Goal: Check status: Check status

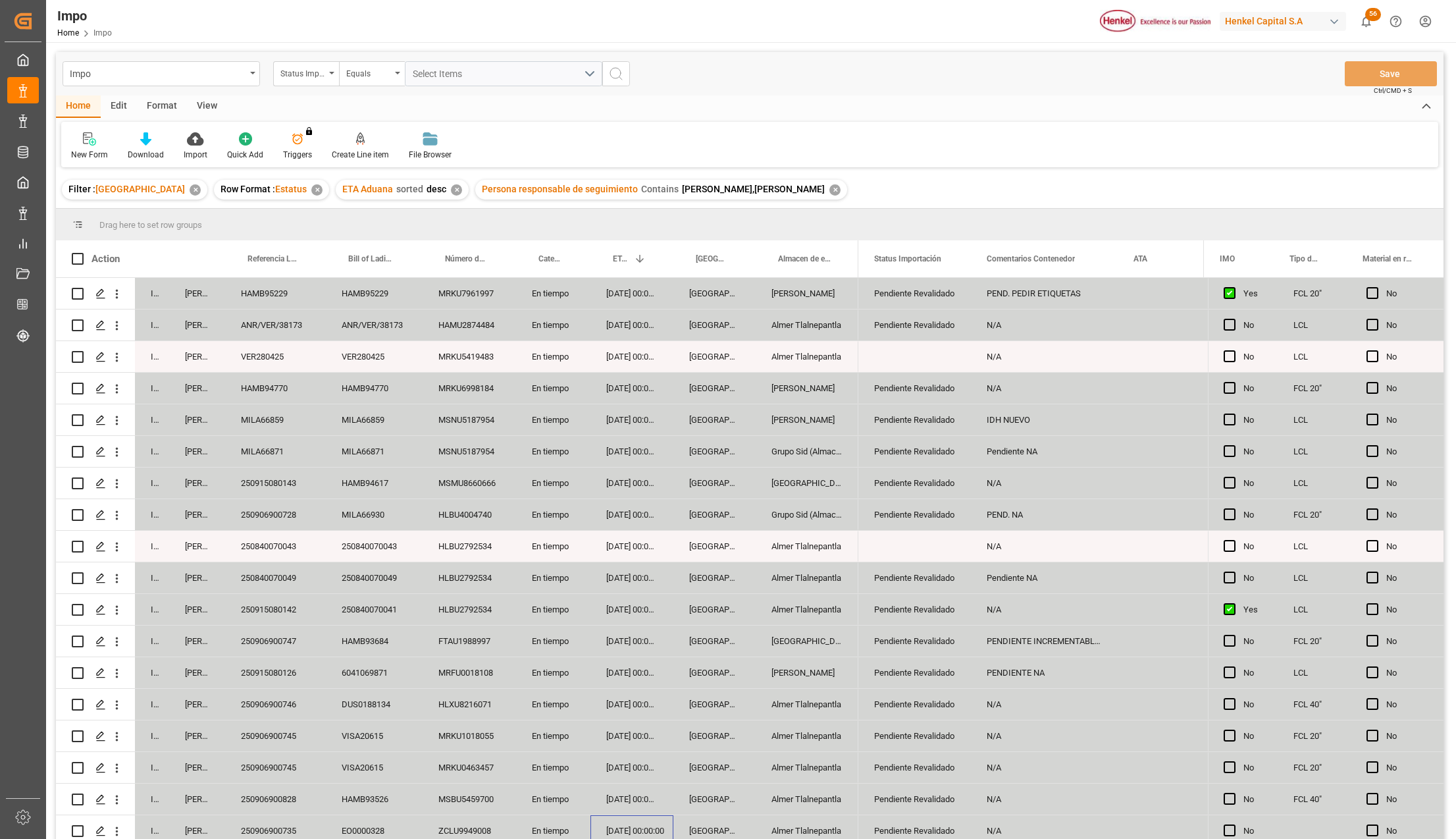
scroll to position [324, 0]
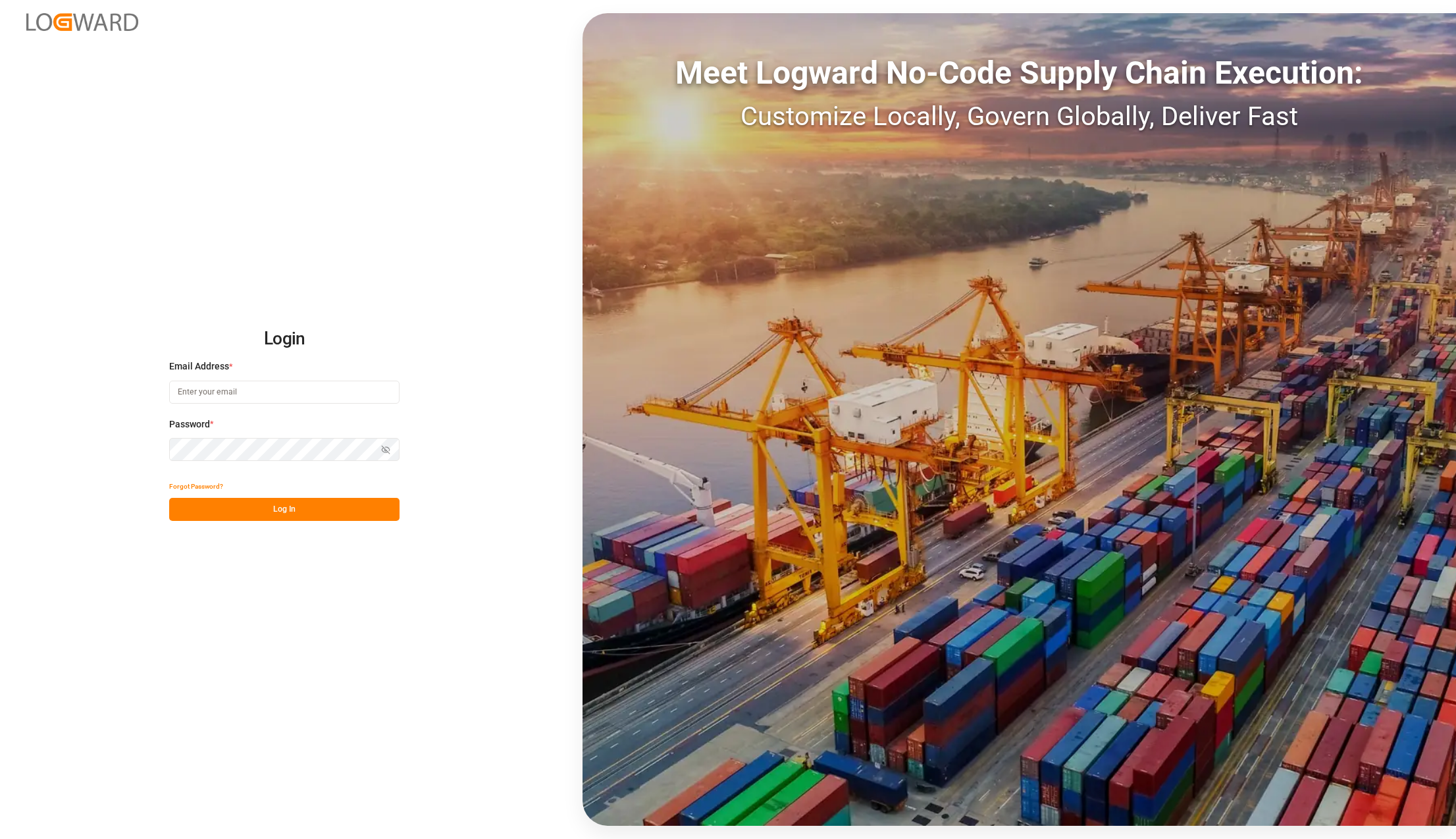
type input "karla.chavez@leschaco.com"
click at [278, 505] on button "Log In" at bounding box center [284, 509] width 230 height 23
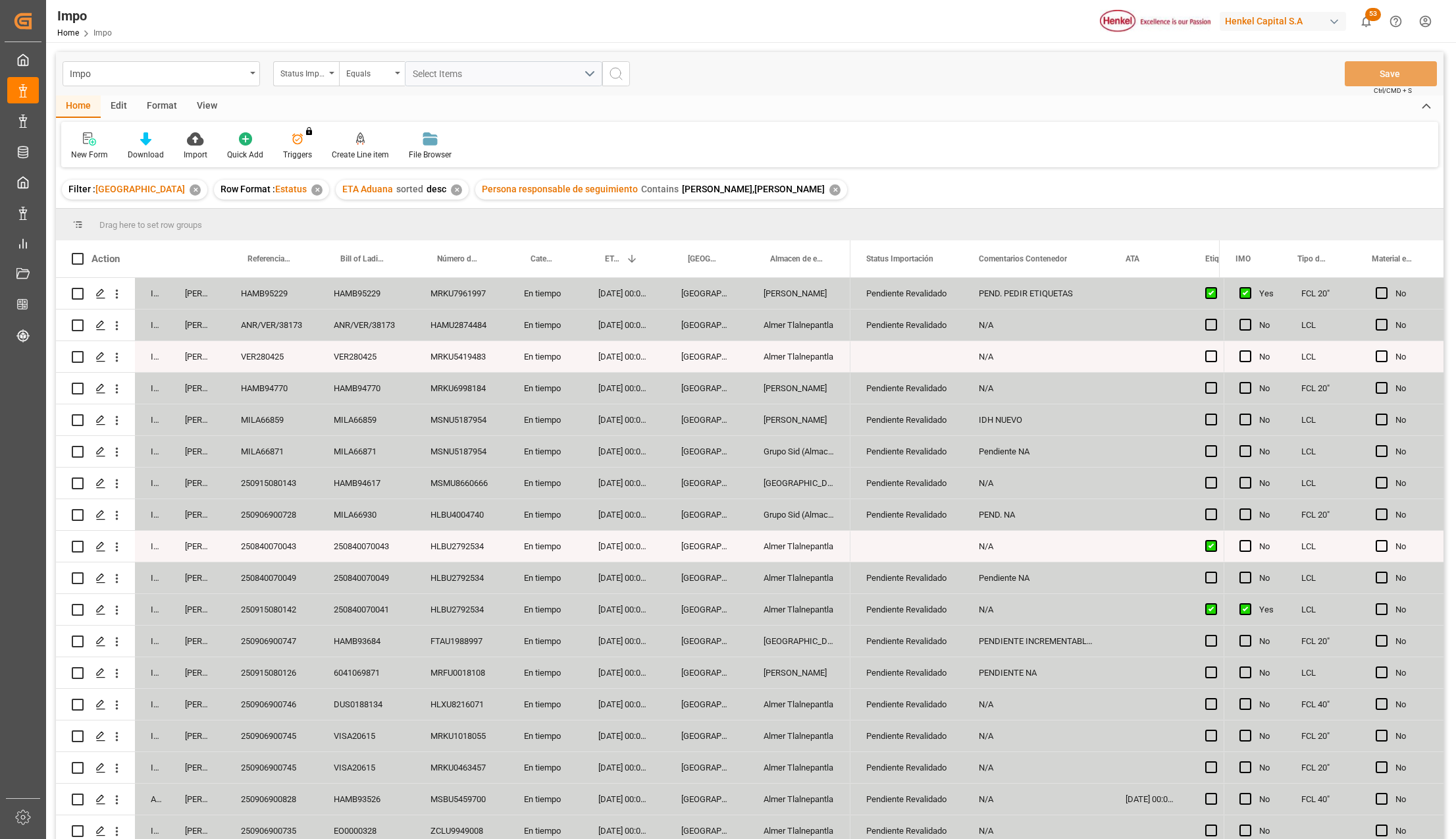
click at [165, 106] on div "Format" at bounding box center [162, 106] width 50 height 22
click at [220, 103] on div "View" at bounding box center [207, 106] width 40 height 22
click at [188, 138] on icon at bounding box center [189, 138] width 13 height 13
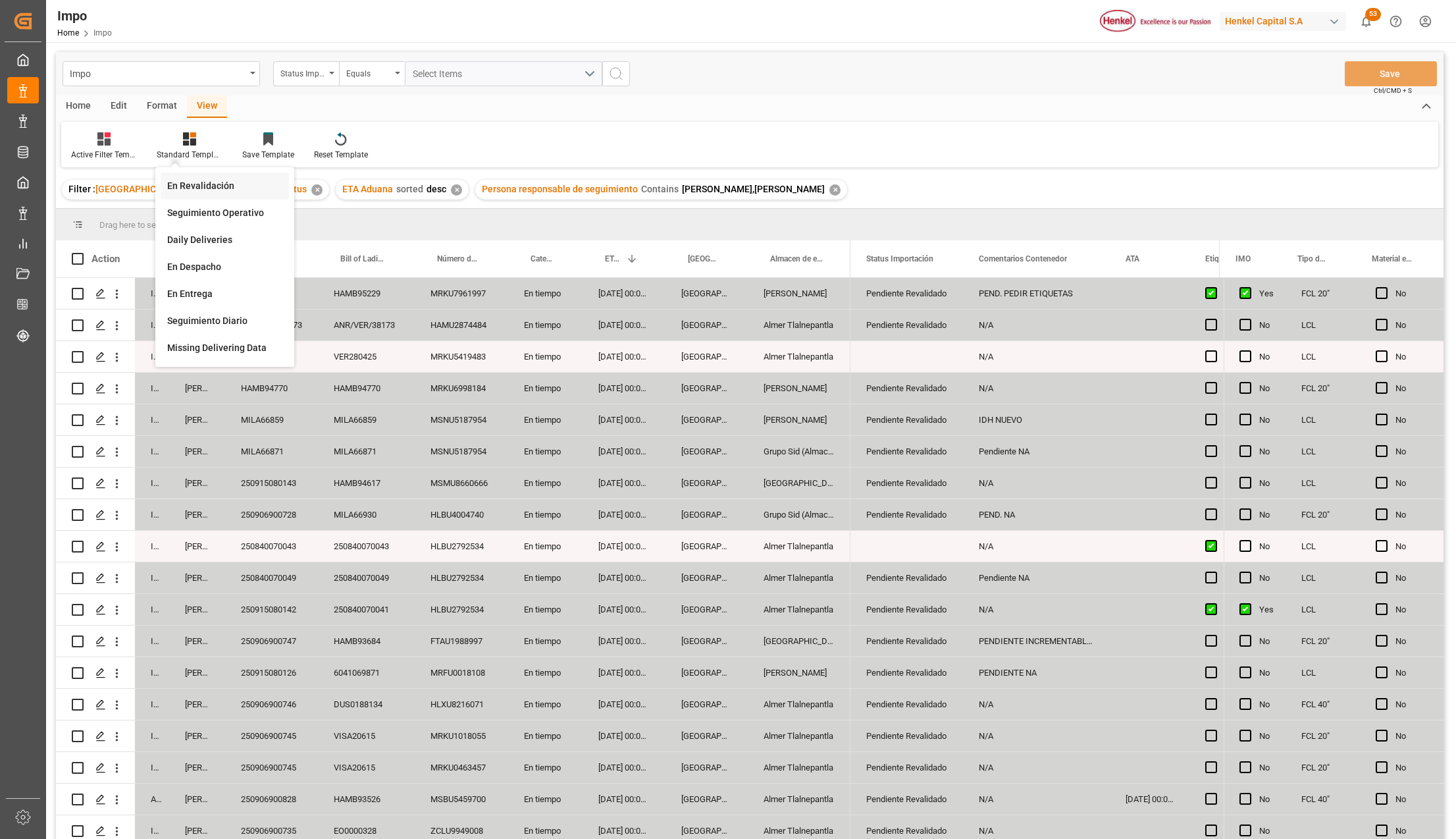
click at [193, 173] on div "En Revalidación" at bounding box center [224, 186] width 128 height 27
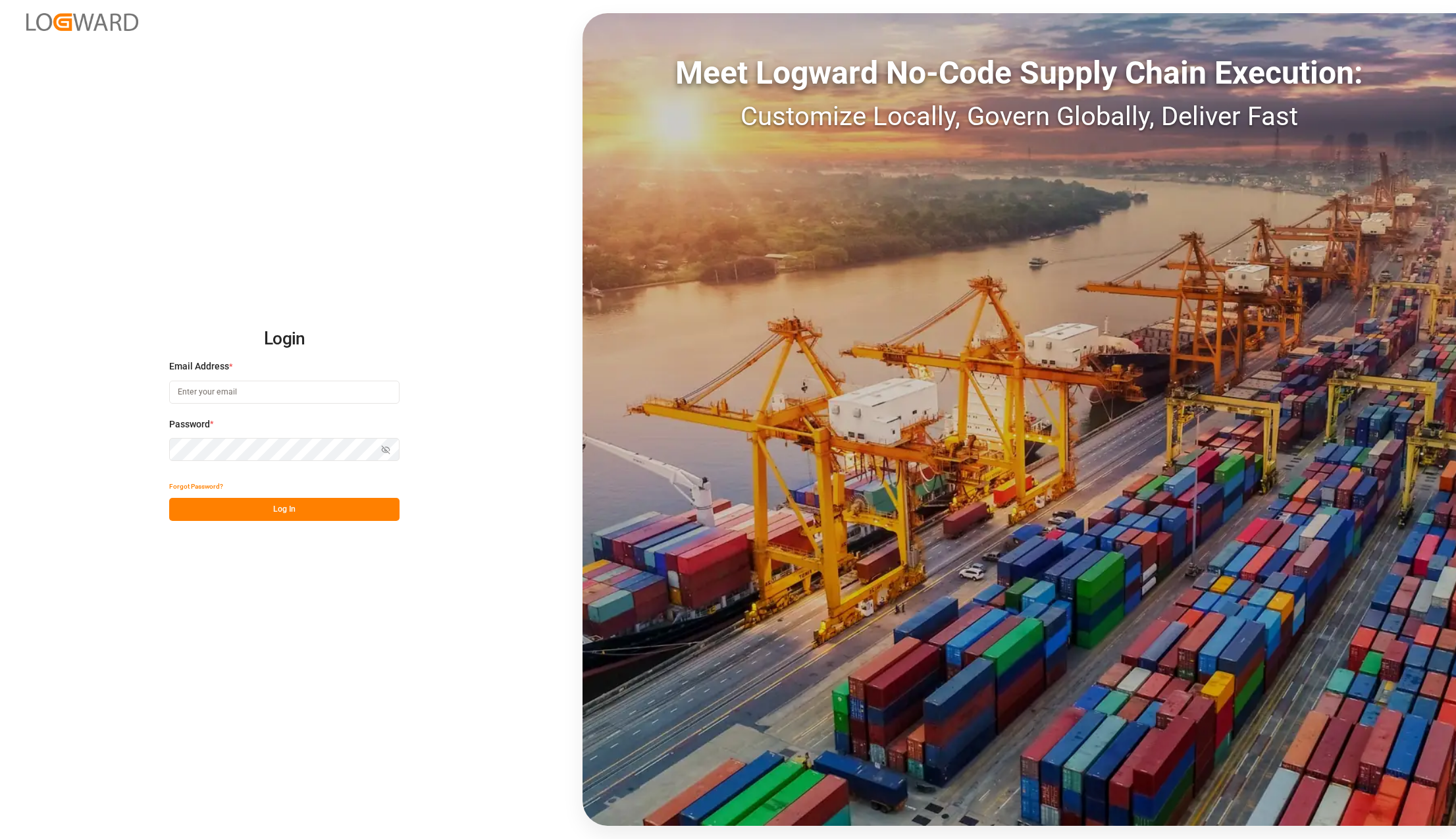
type input "[PERSON_NAME][EMAIL_ADDRESS][PERSON_NAME][DOMAIN_NAME]"
click at [224, 518] on button "Log In" at bounding box center [284, 509] width 230 height 23
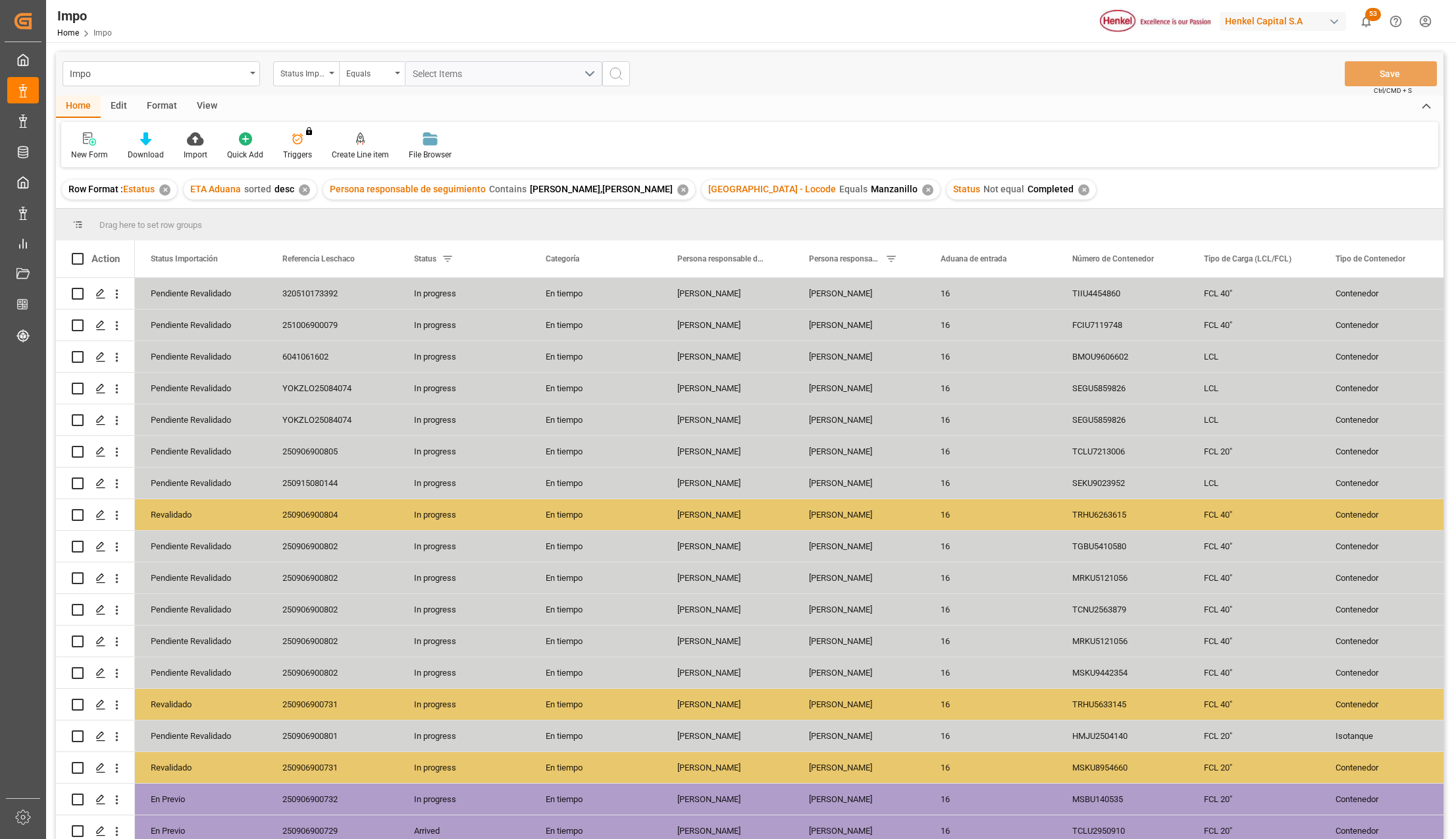
click at [209, 108] on div "View" at bounding box center [207, 106] width 40 height 22
click at [161, 156] on div "Standard Templates" at bounding box center [149, 155] width 66 height 12
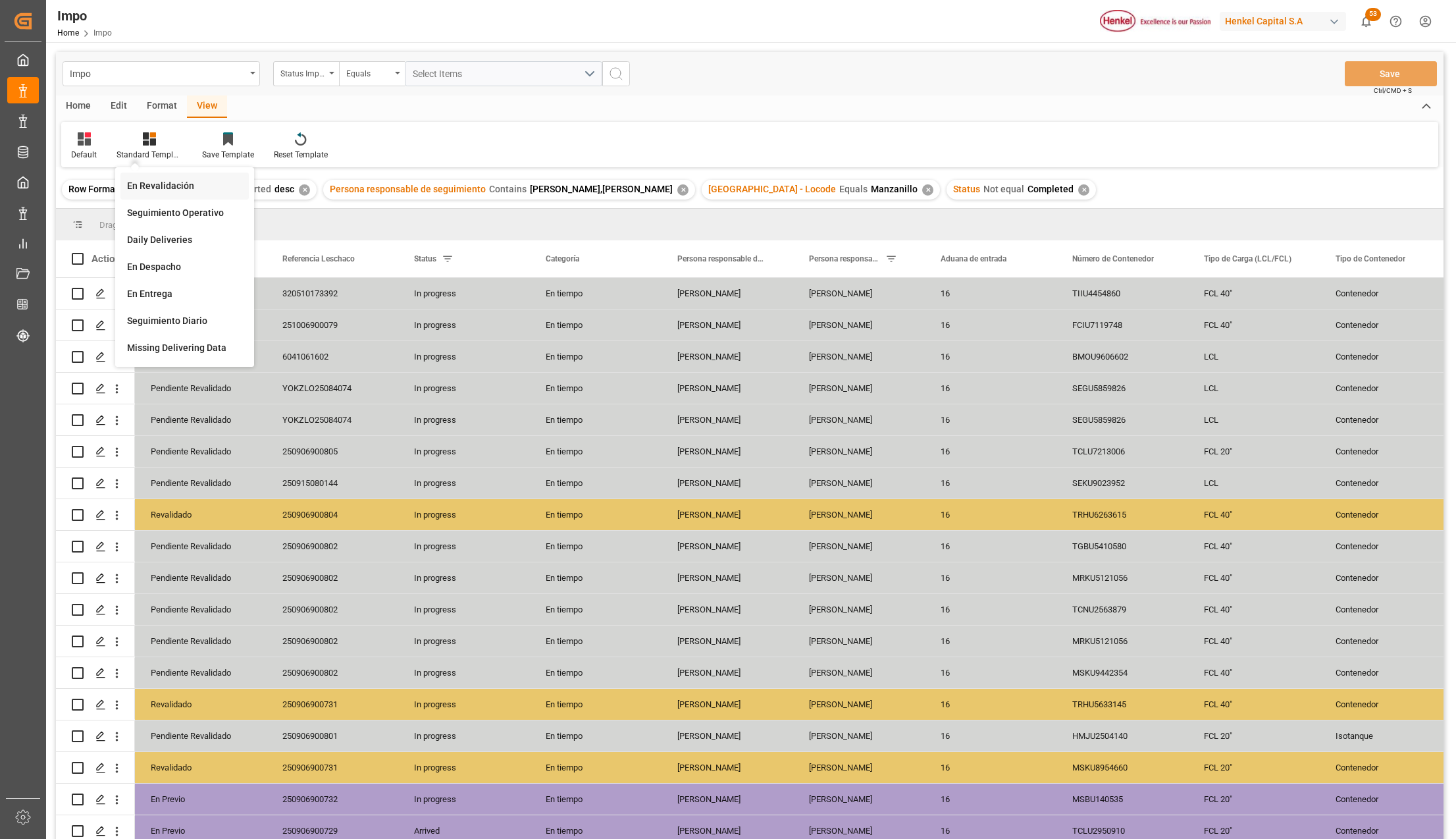
click at [156, 176] on div "En Revalidación" at bounding box center [185, 186] width 128 height 27
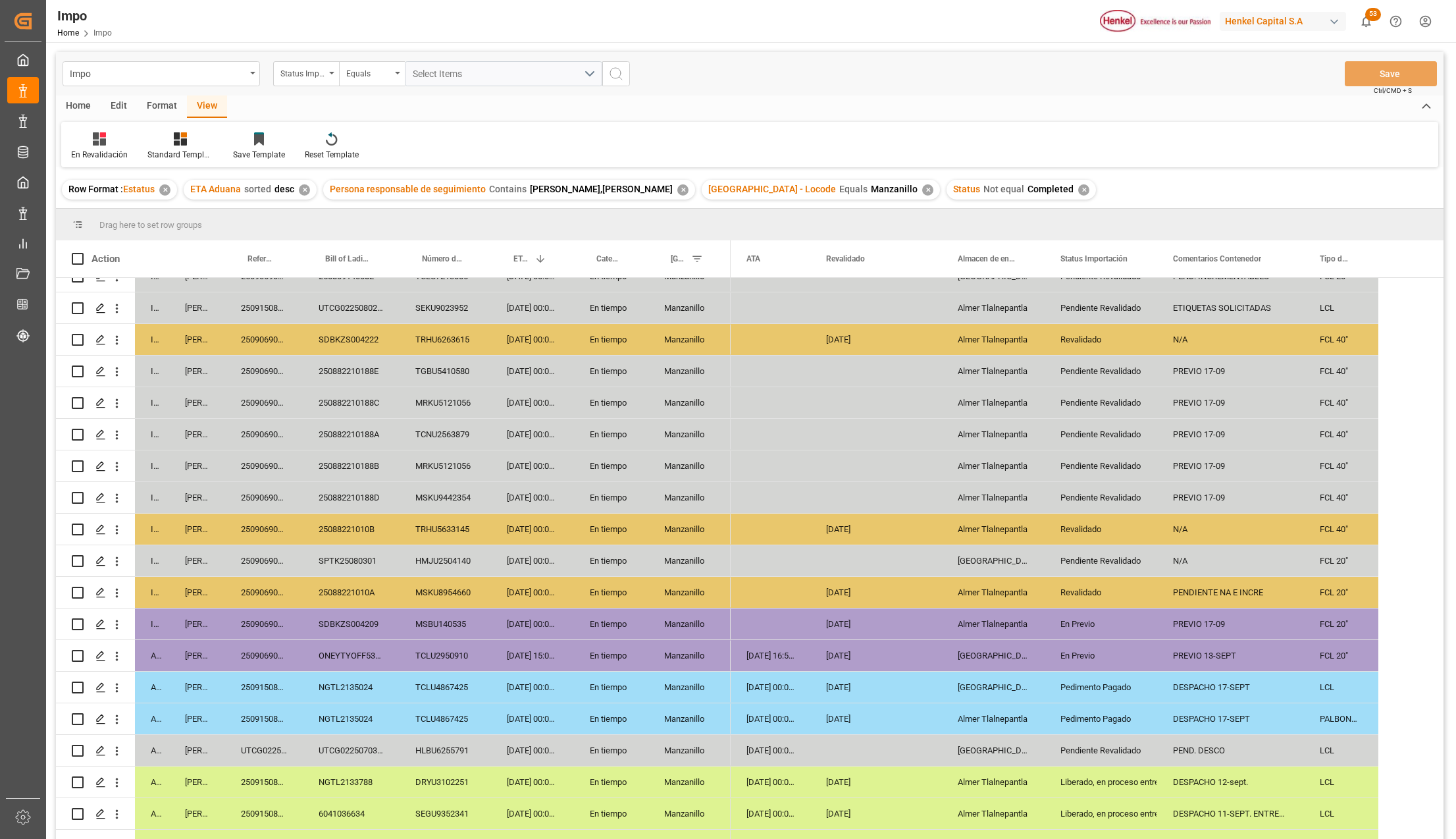
scroll to position [193, 0]
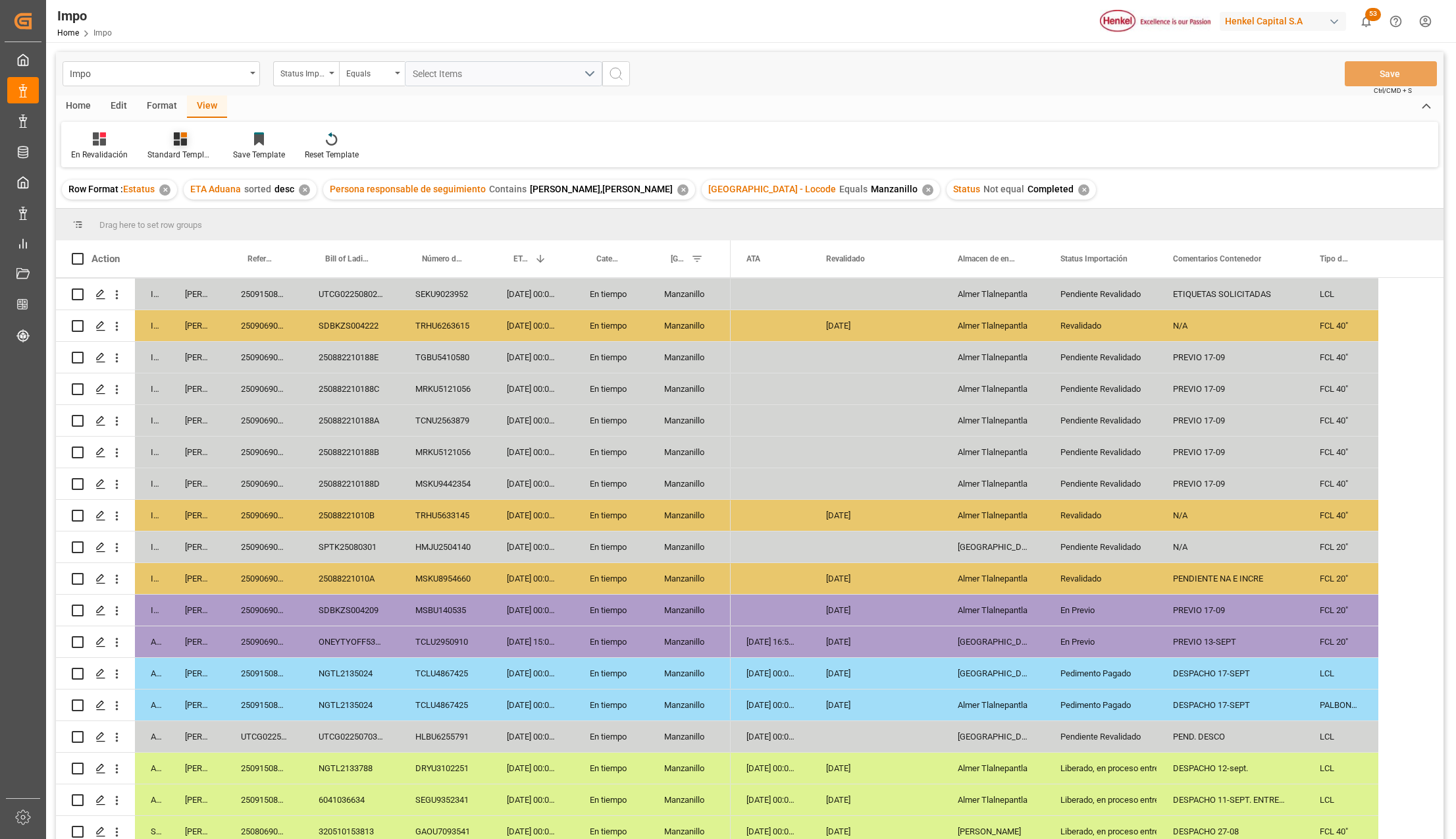
click at [190, 147] on div "Standard Templates" at bounding box center [180, 146] width 86 height 29
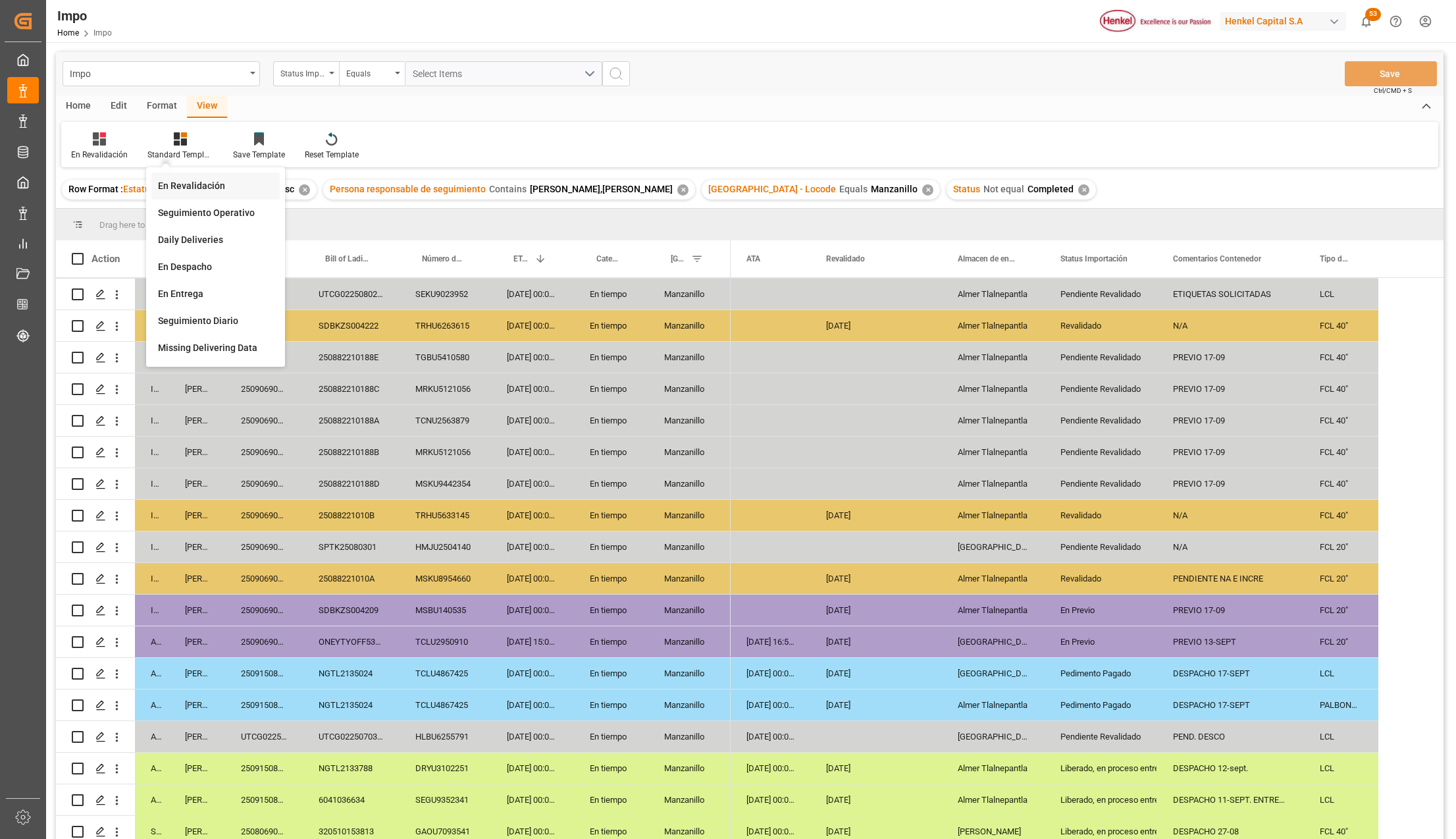
click at [185, 178] on div "En Revalidación" at bounding box center [215, 186] width 128 height 27
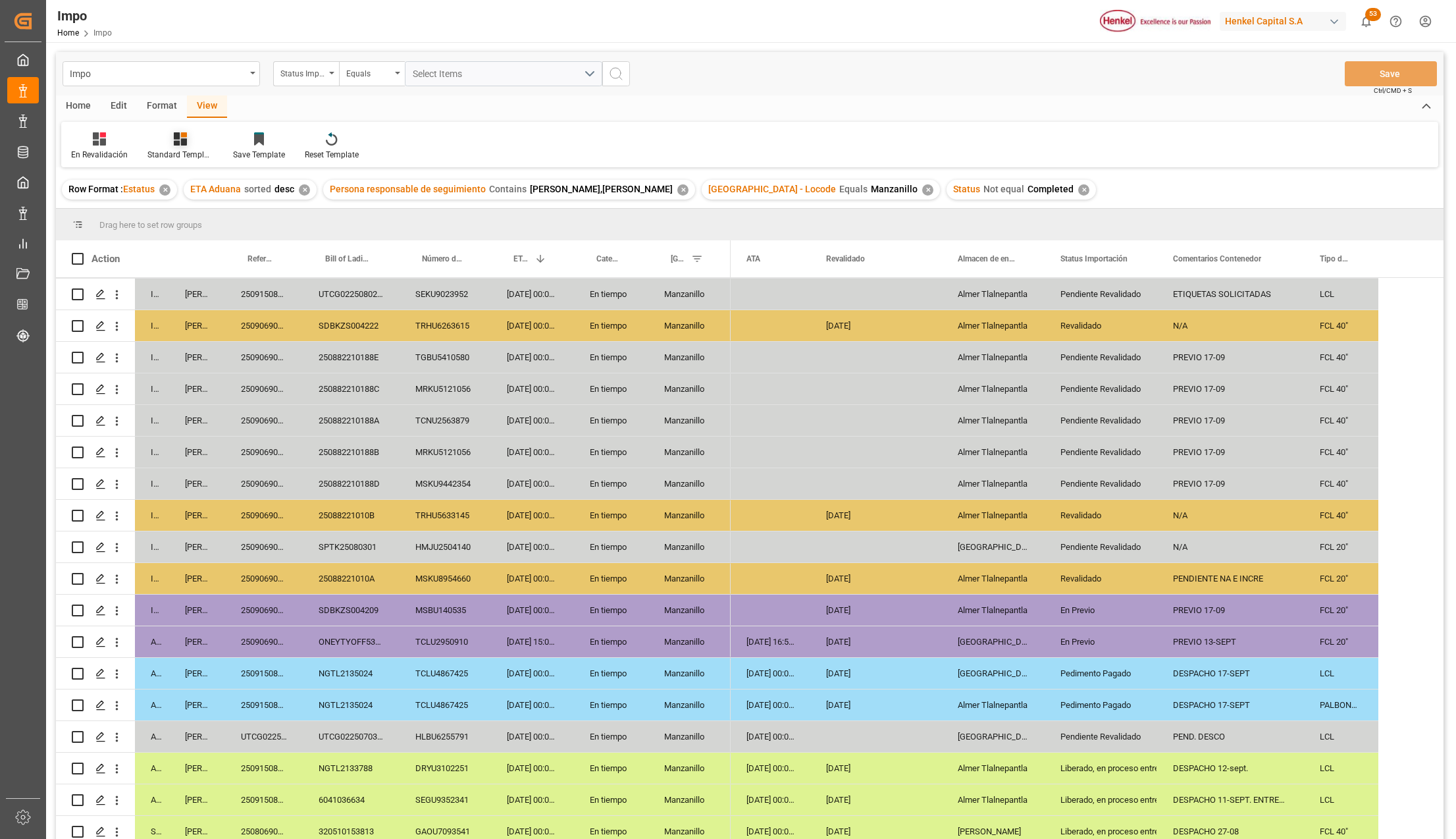
click at [180, 145] on icon at bounding box center [180, 138] width 13 height 13
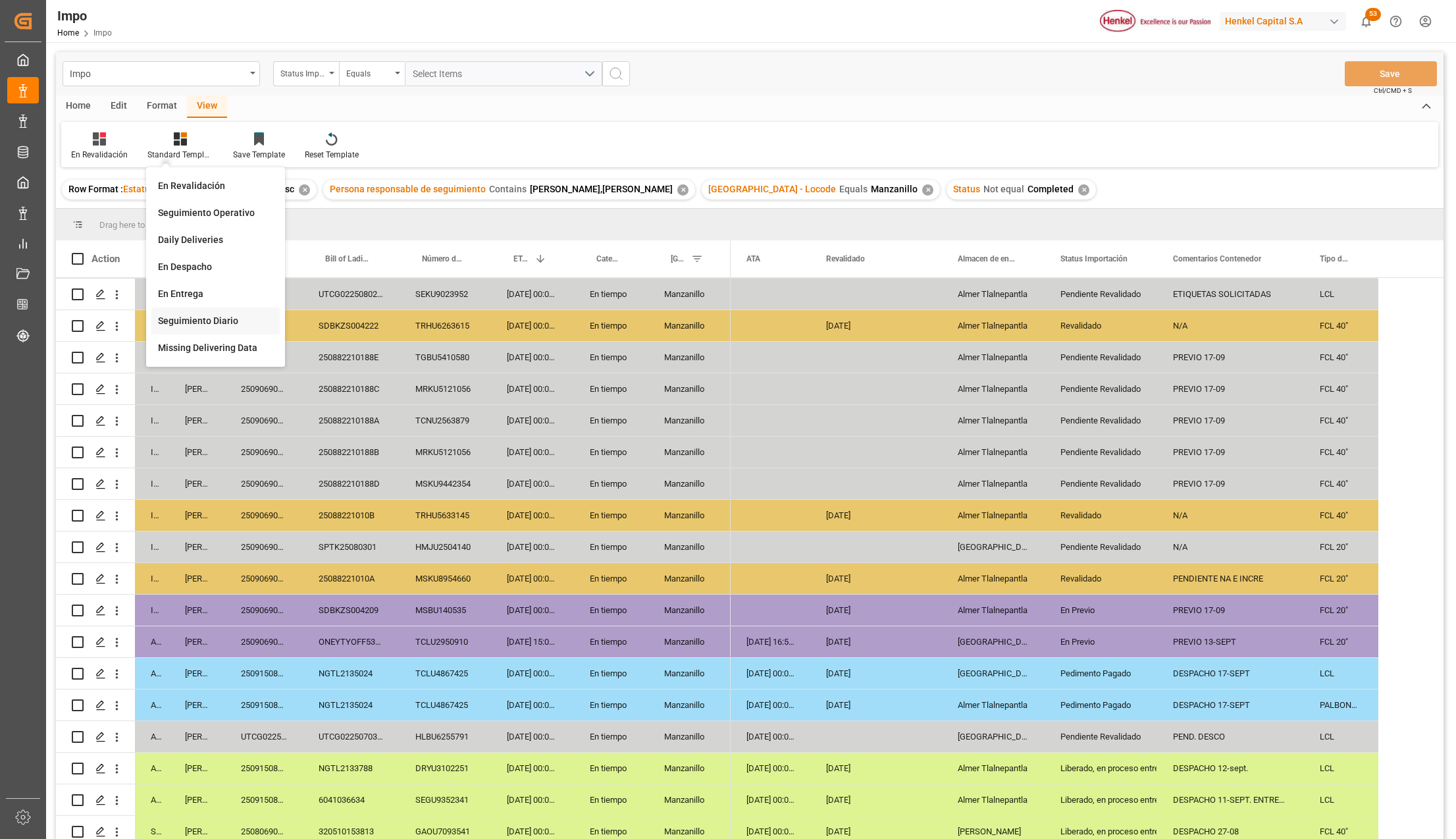
click at [228, 317] on div "Seguimiento Diario" at bounding box center [216, 321] width 115 height 14
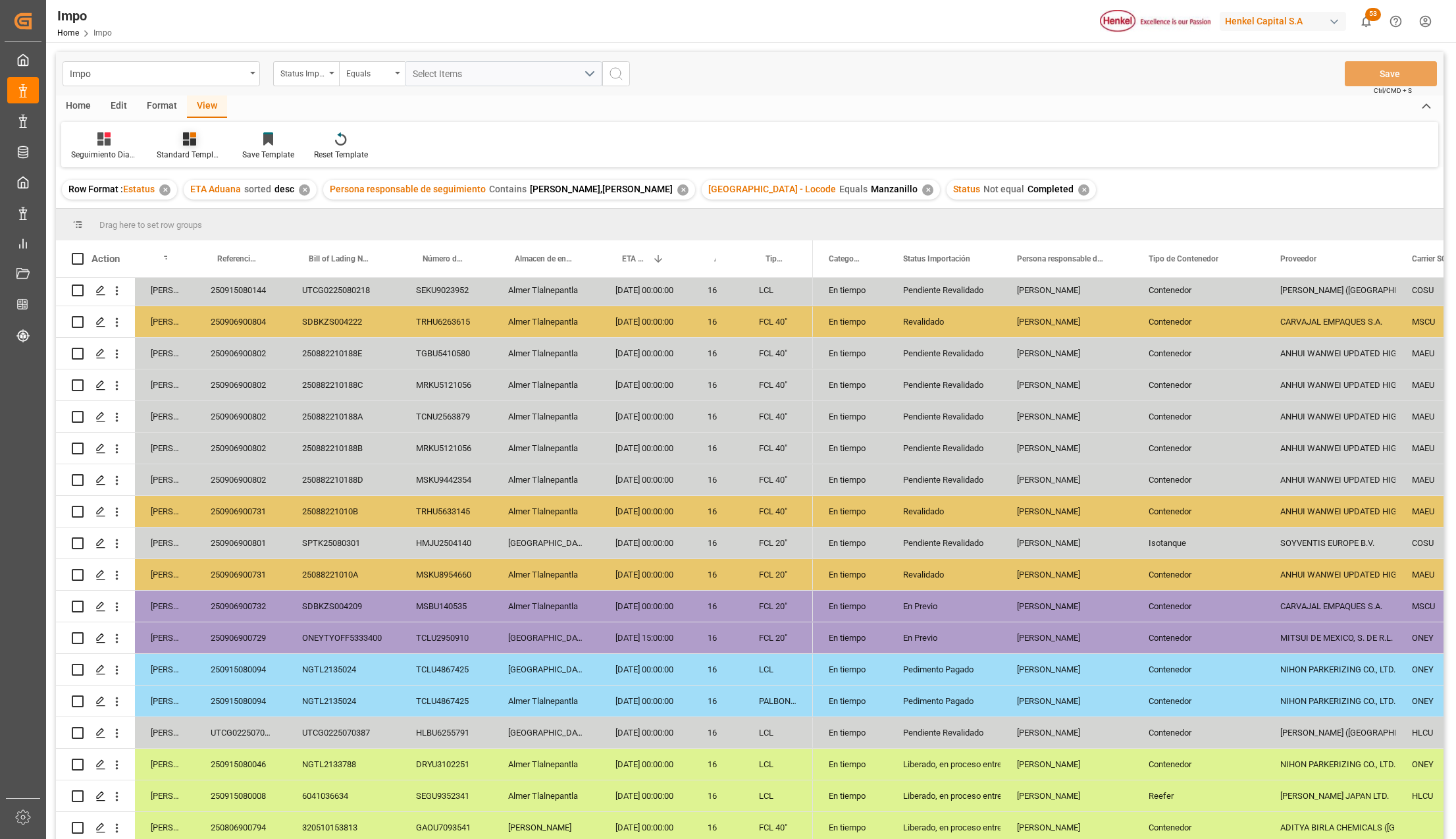
click at [195, 146] on div "Standard Templates" at bounding box center [189, 146] width 86 height 29
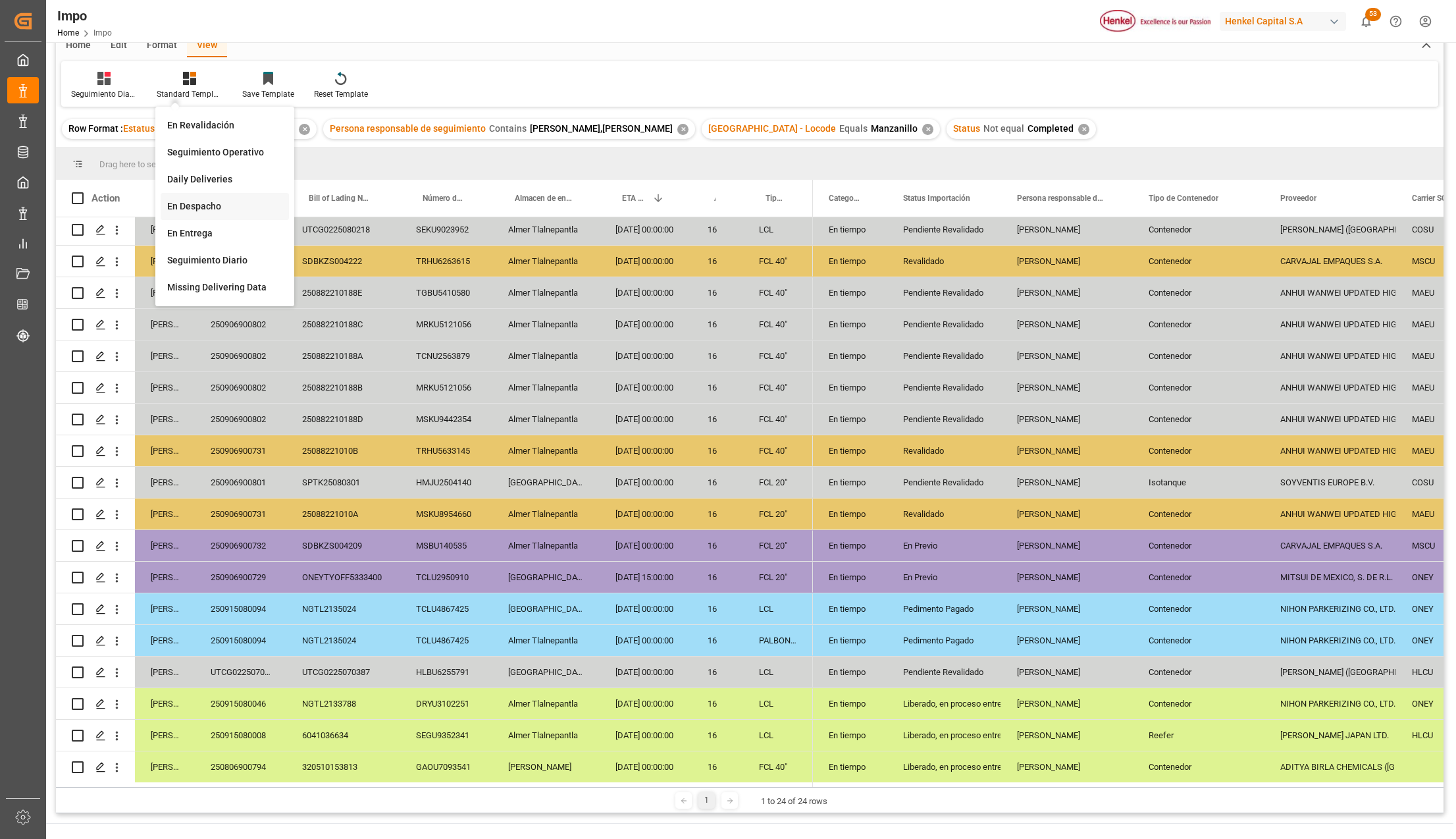
scroll to position [87, 0]
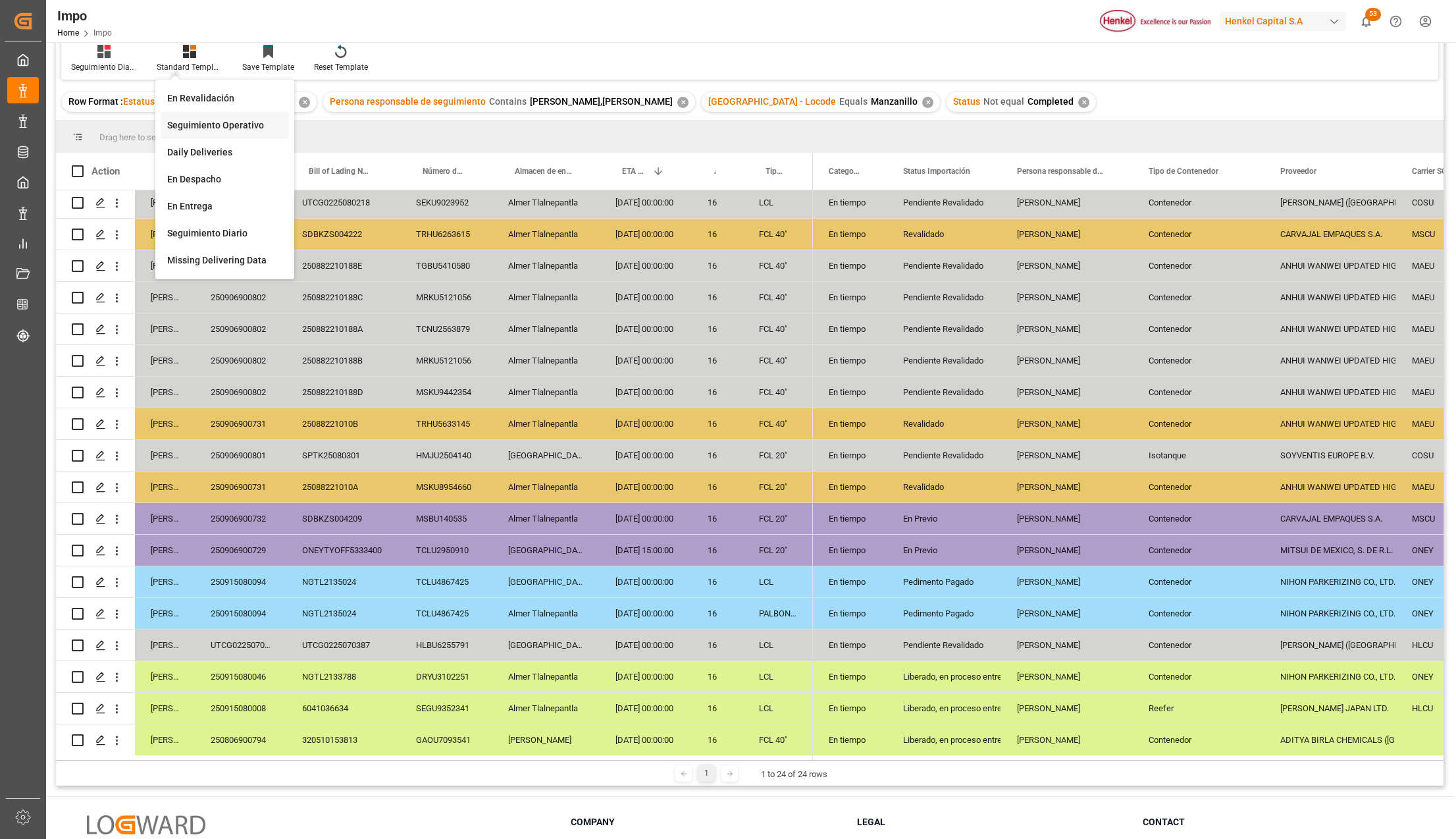
click at [241, 125] on div "Seguimiento Operativo" at bounding box center [225, 125] width 115 height 14
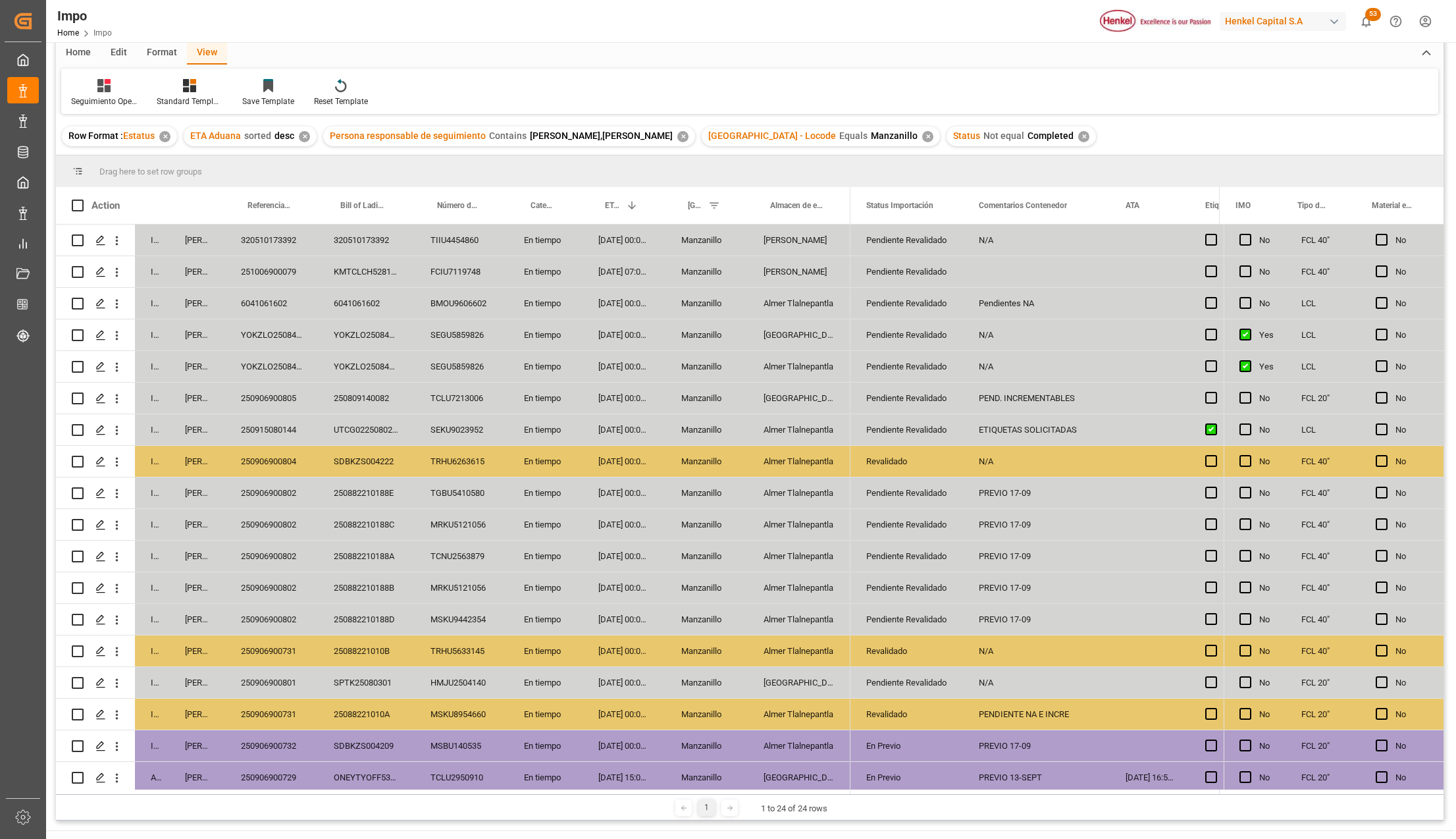
scroll to position [0, 0]
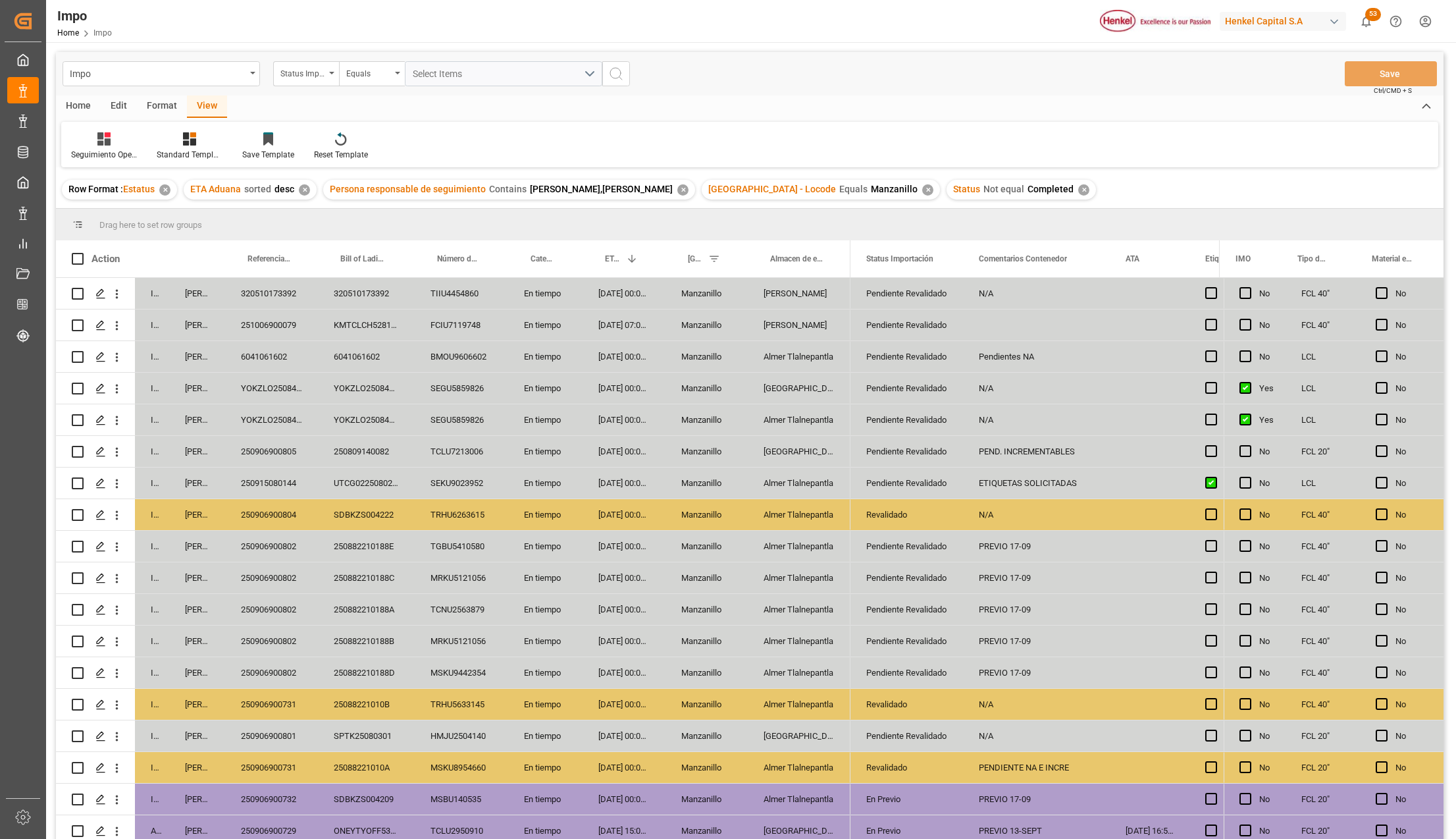
click at [1079, 446] on div "PEND. INCREMENTABLES" at bounding box center [1036, 451] width 147 height 31
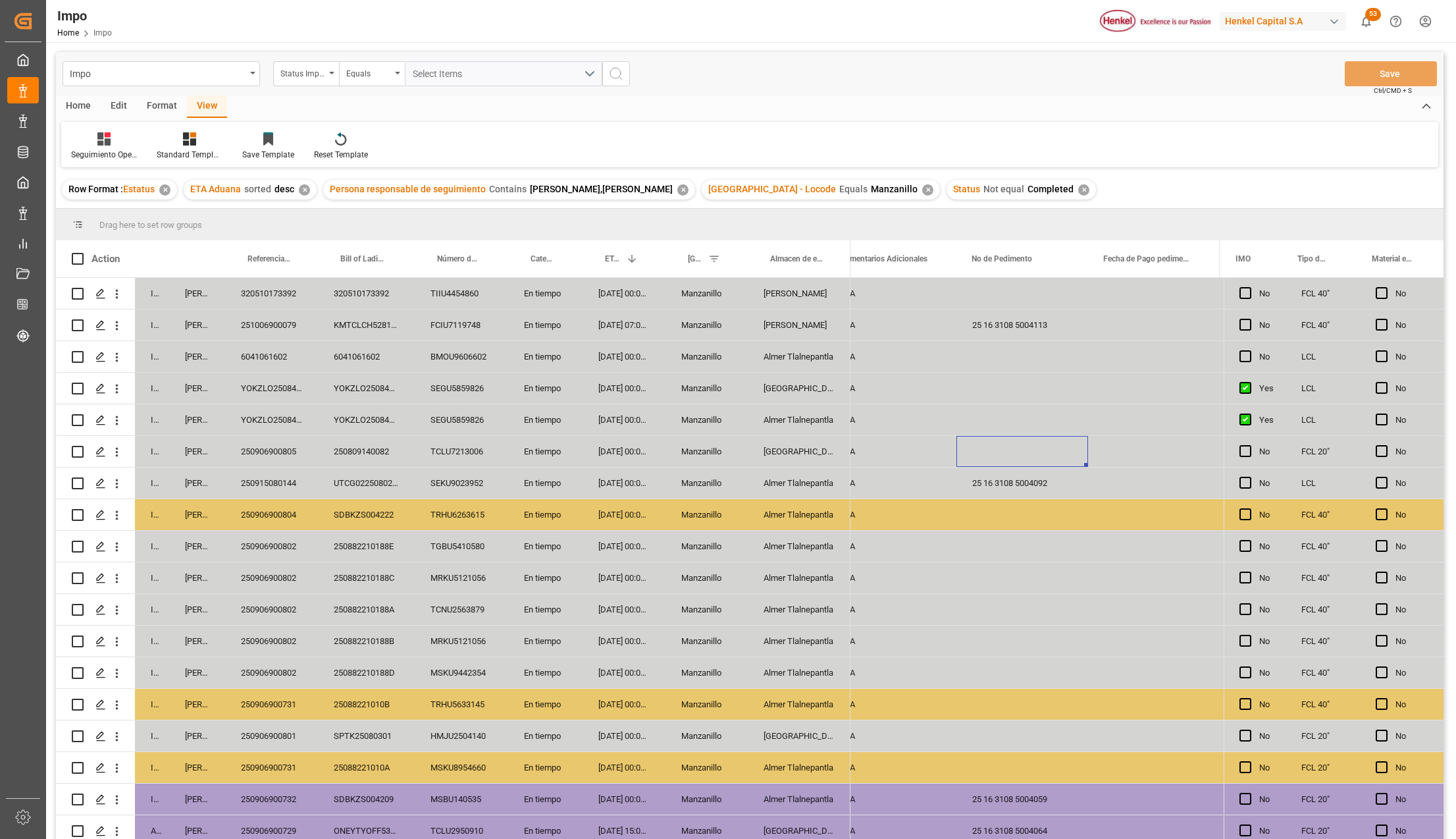
click at [996, 453] on div "Press SPACE to select this row." at bounding box center [1022, 451] width 131 height 31
click at [996, 453] on input "Press SPACE to select this row." at bounding box center [1022, 459] width 111 height 25
click at [995, 465] on input "Press SPACE to select this row." at bounding box center [1022, 459] width 111 height 25
paste input "25 16 3108 5004114"
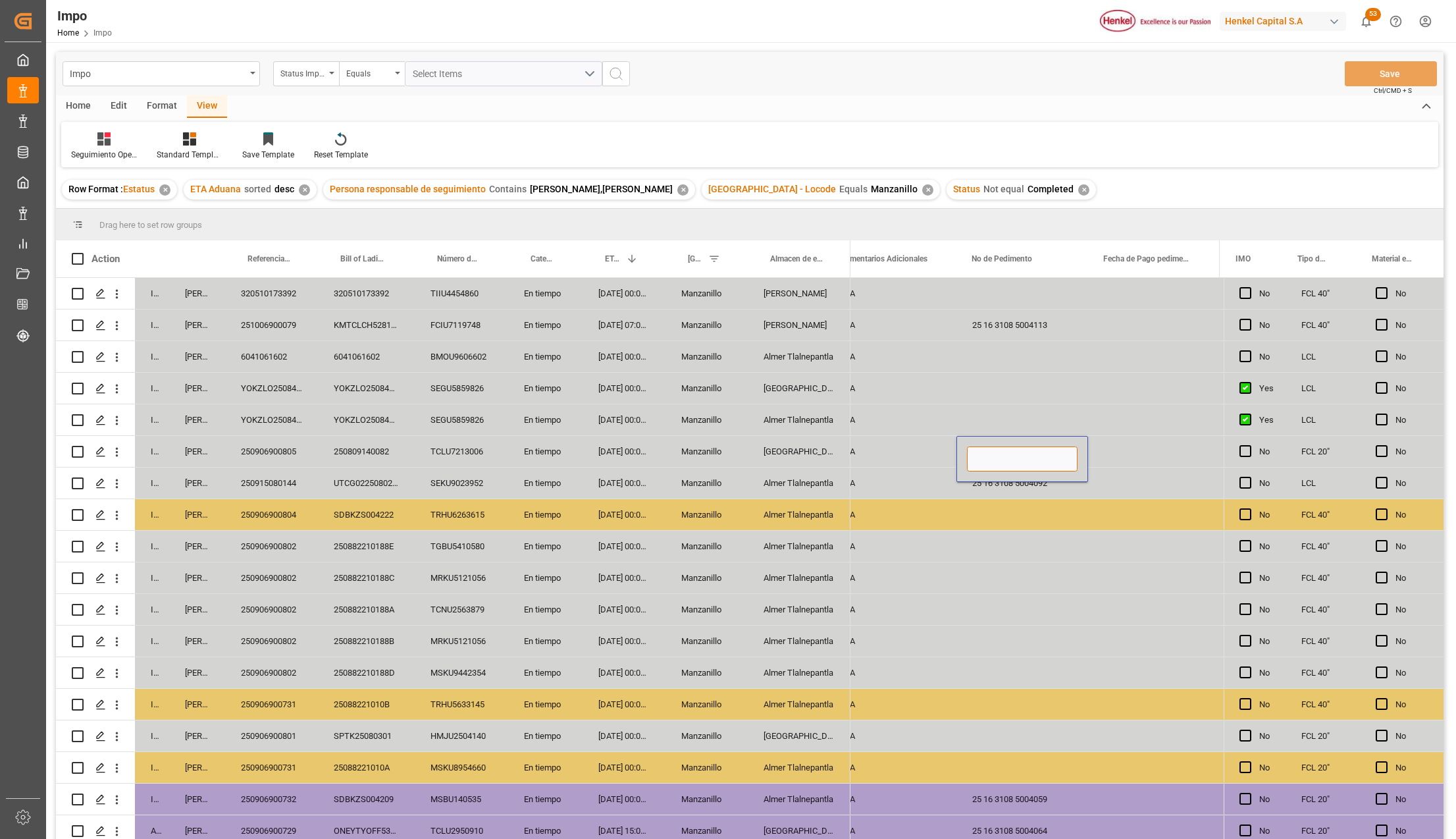
type input "25 16 3108 5004114"
click at [925, 552] on div "N/A" at bounding box center [890, 546] width 131 height 31
click at [1381, 71] on button "Save" at bounding box center [1390, 74] width 92 height 25
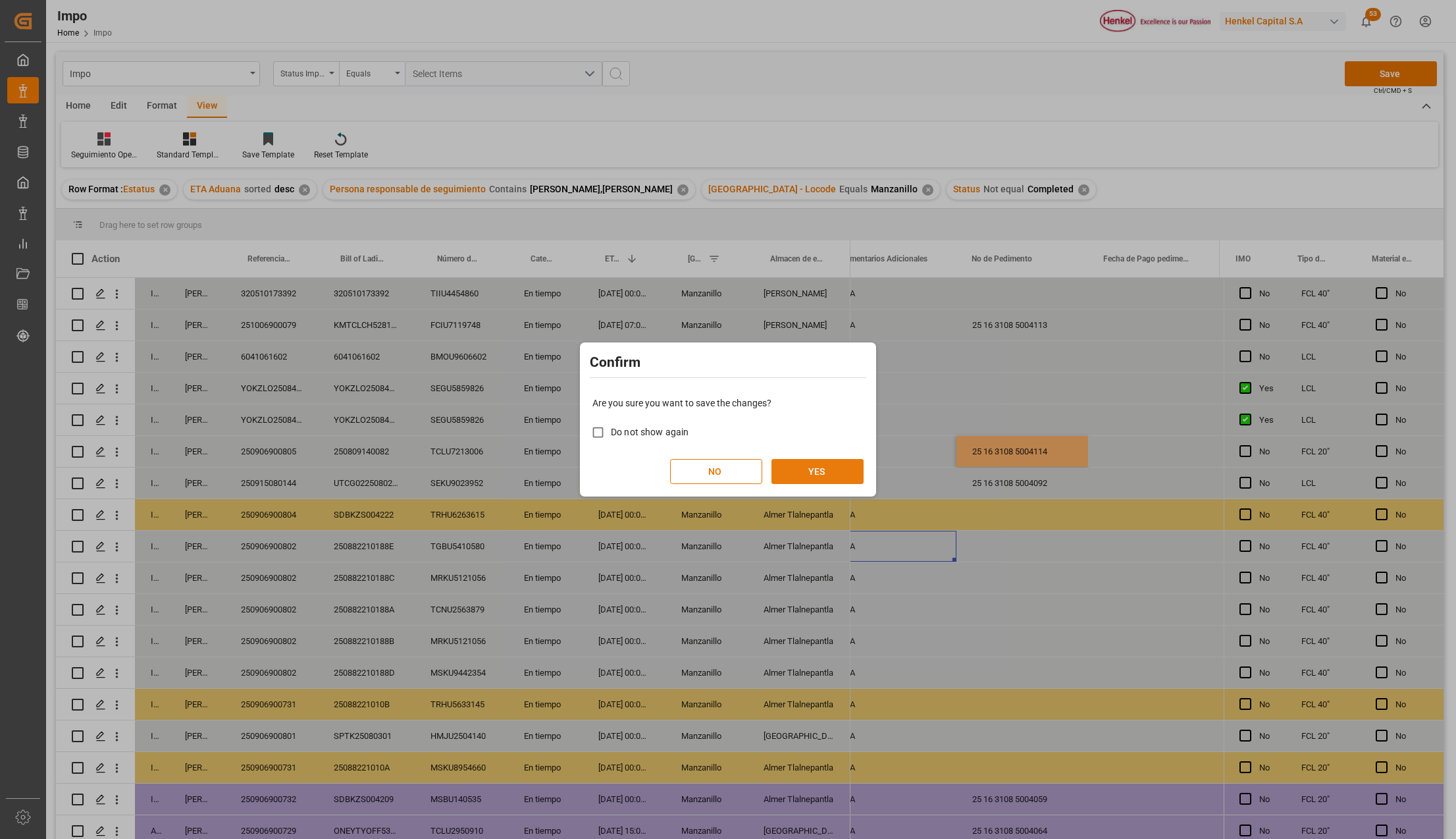
click at [801, 480] on button "YES" at bounding box center [817, 471] width 92 height 25
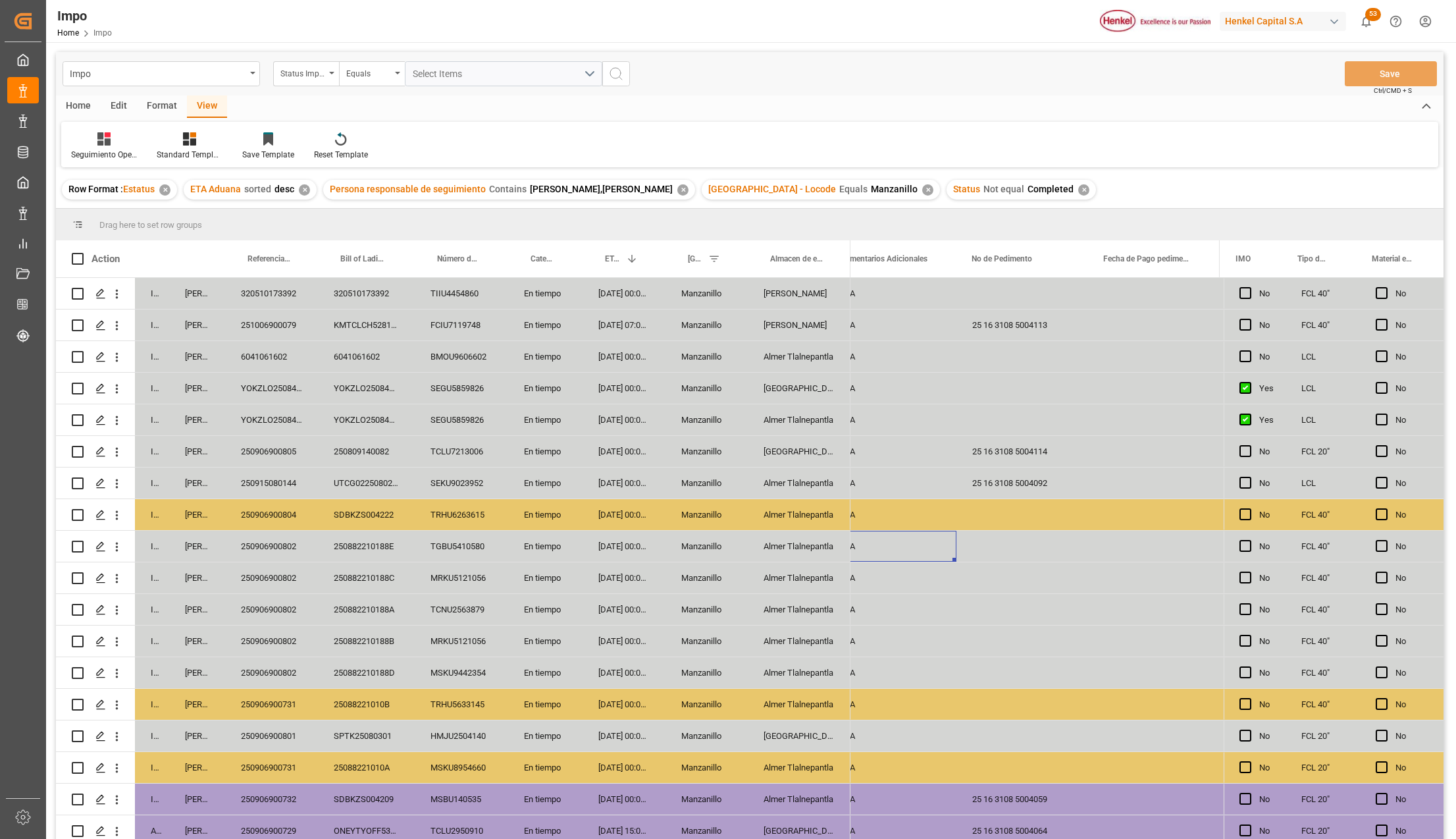
drag, startPoint x: 752, startPoint y: 728, endPoint x: 765, endPoint y: 733, distance: 13.9
click at [757, 730] on div "[GEOGRAPHIC_DATA]" at bounding box center [798, 736] width 103 height 31
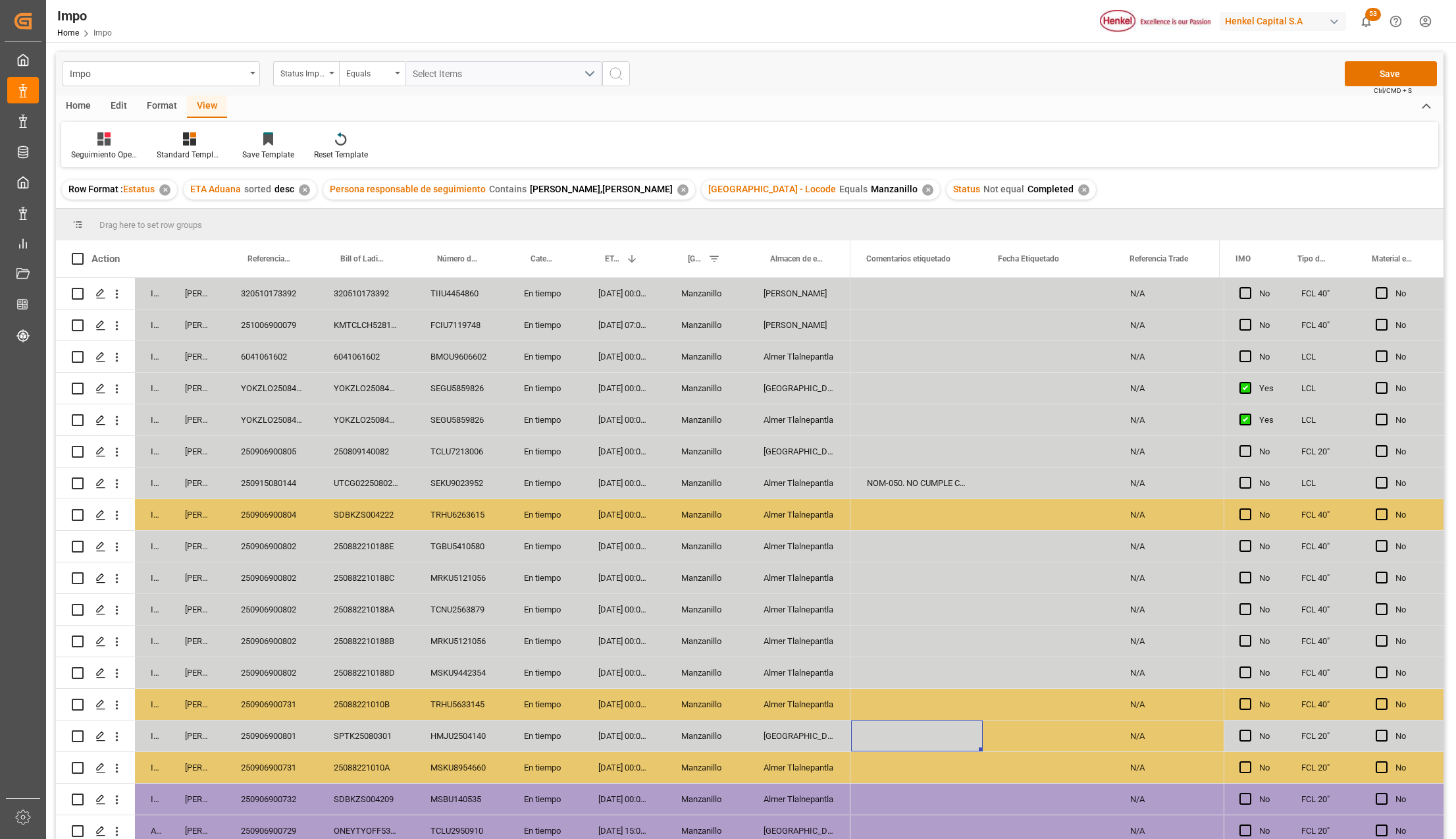
scroll to position [0, 338]
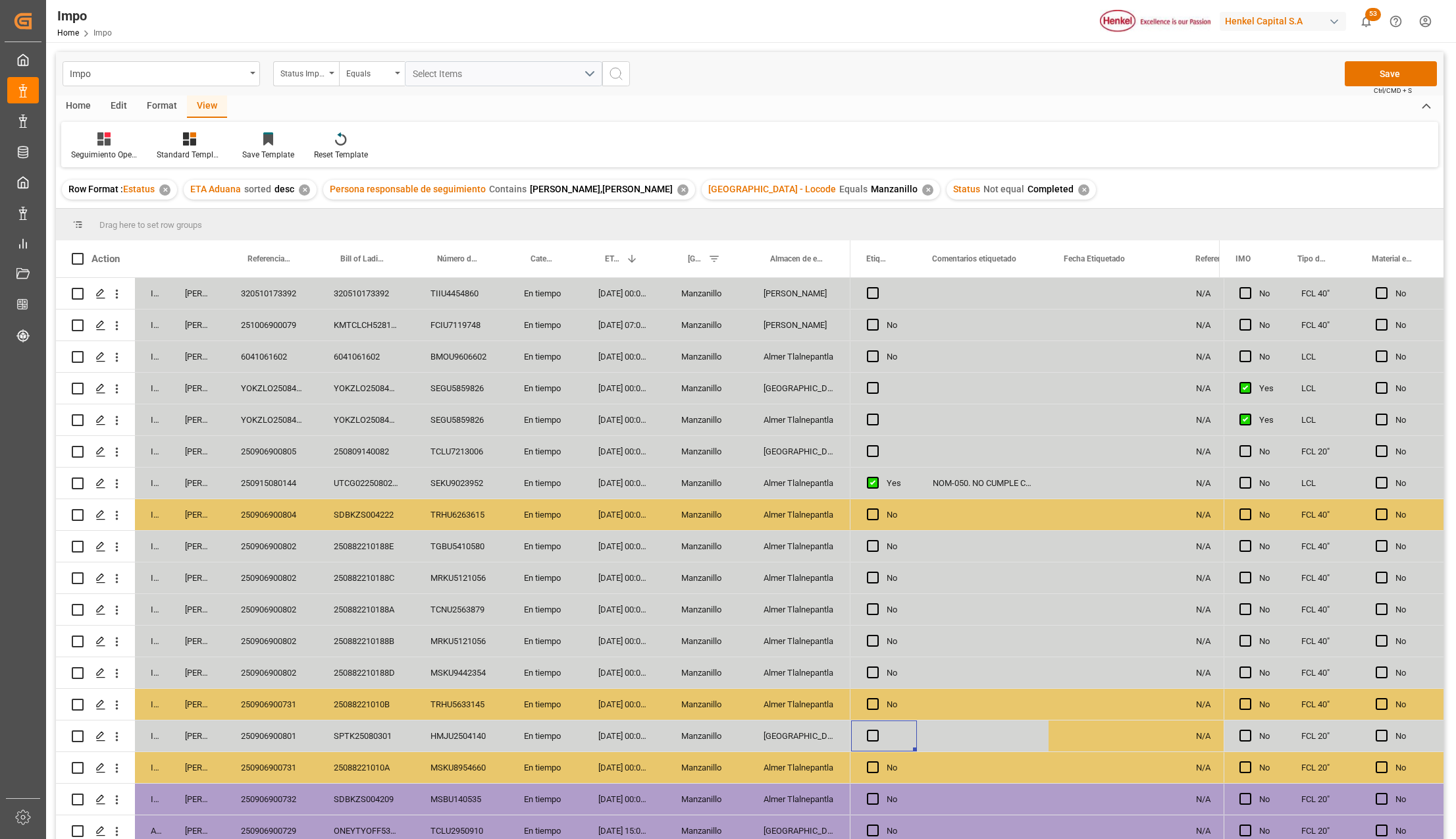
click at [892, 706] on div "No" at bounding box center [893, 704] width 14 height 30
click at [874, 736] on span "Press SPACE to select this row." at bounding box center [873, 736] width 12 height 12
click at [876, 730] on input "Press SPACE to select this row." at bounding box center [876, 730] width 0 height 0
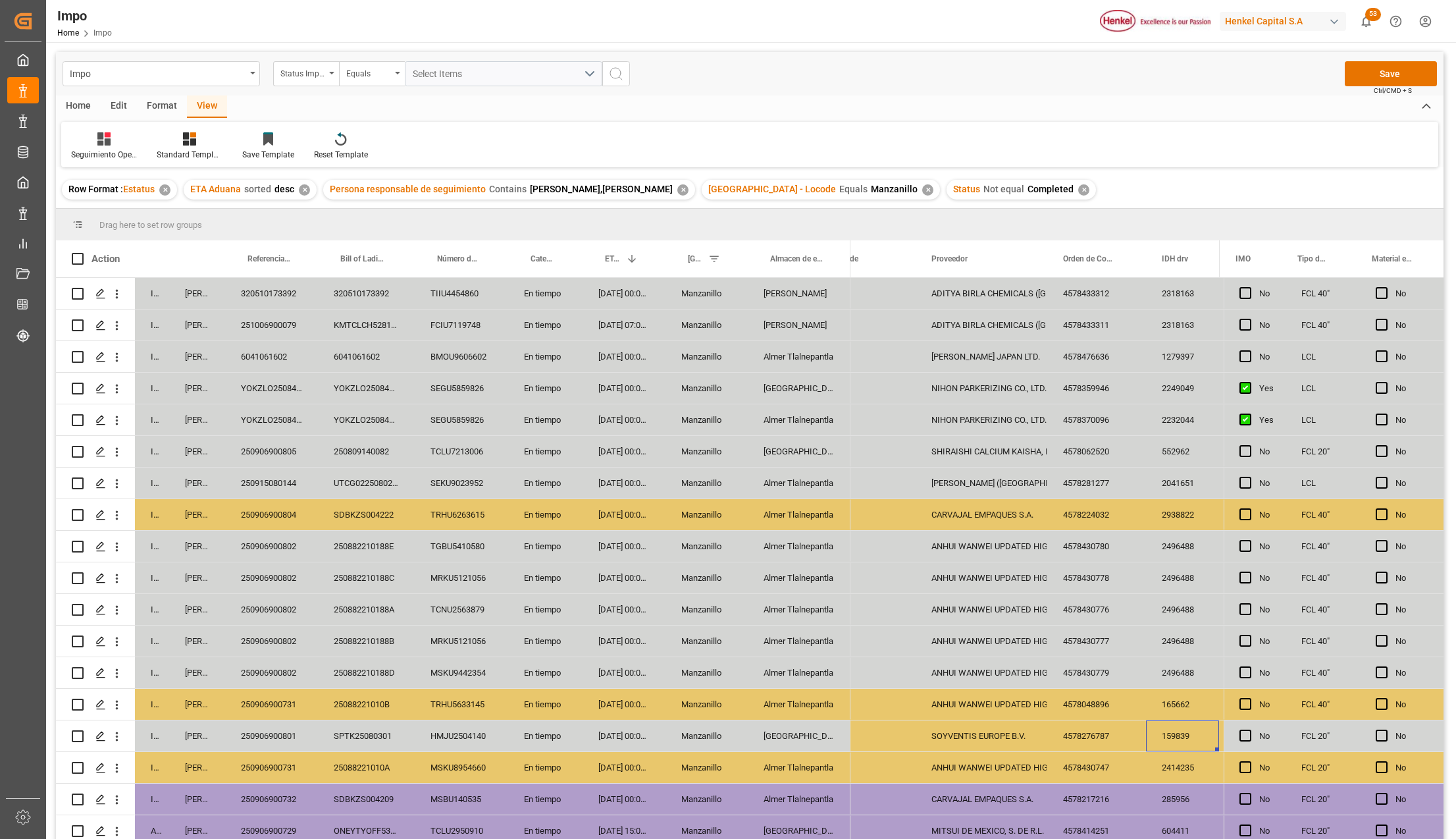
scroll to position [0, 866]
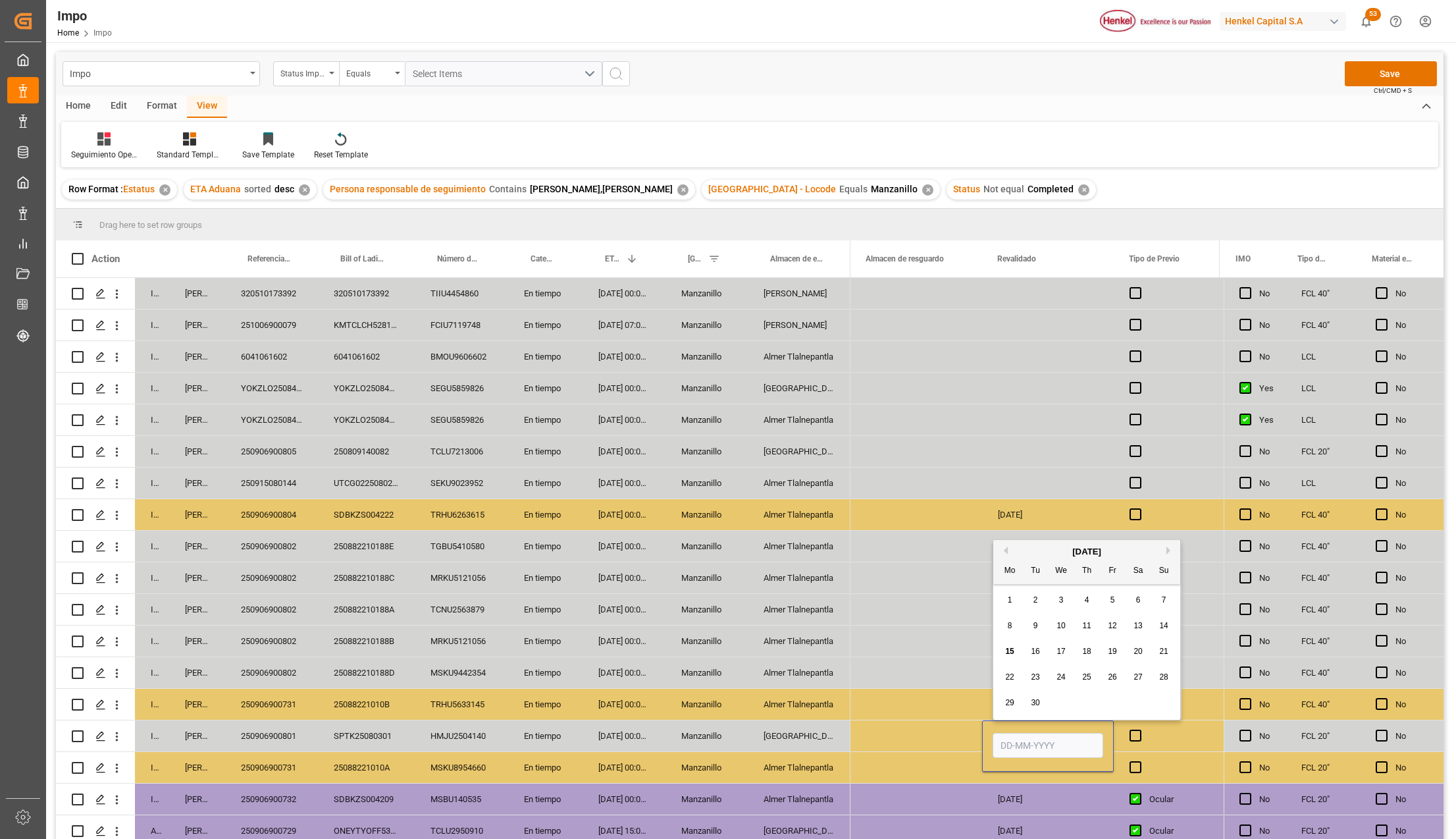
click at [1040, 748] on input "Press SPACE to select this row." at bounding box center [1048, 746] width 111 height 25
type input "15-09-2025"
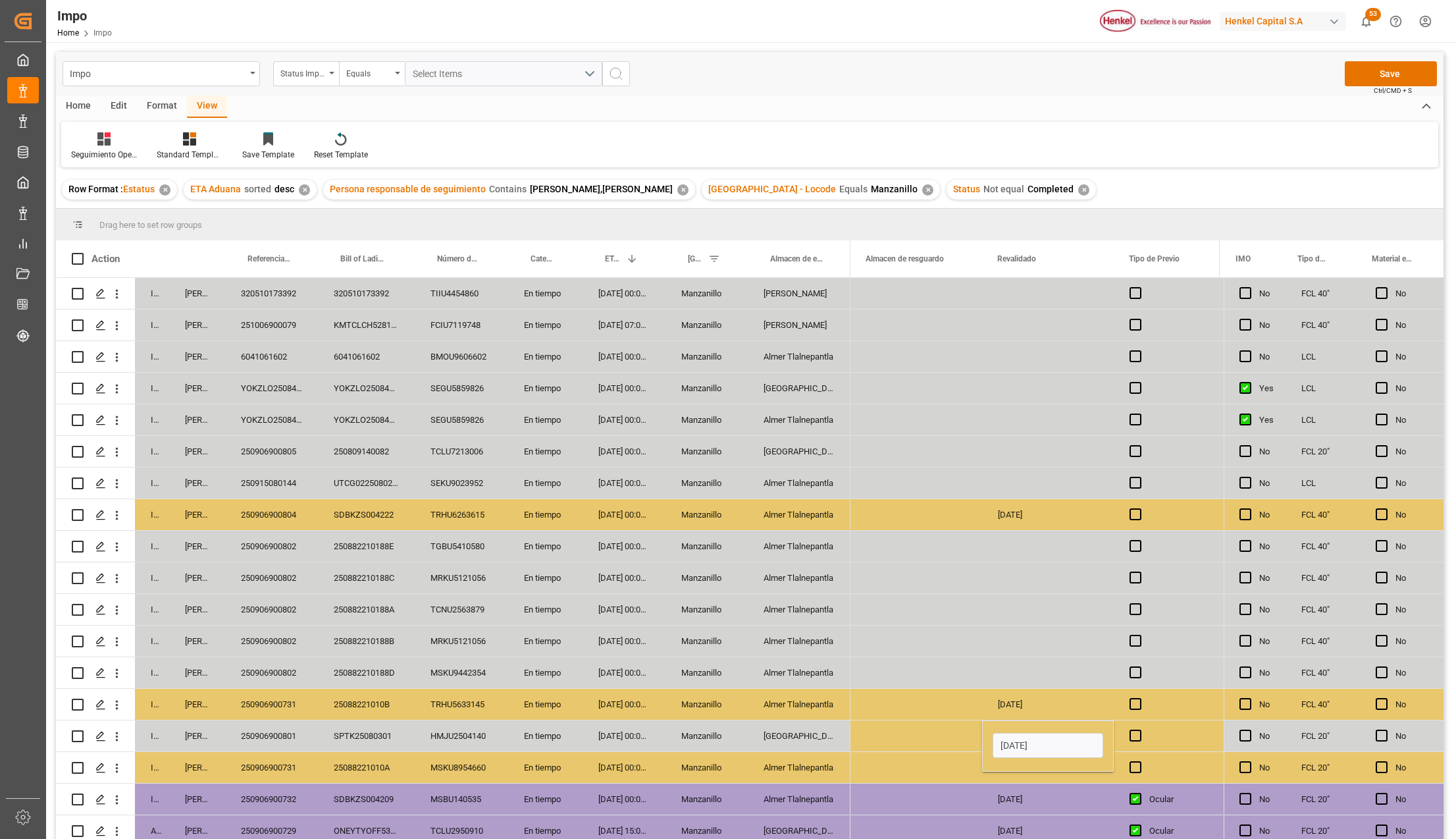
click at [962, 744] on div "Press SPACE to select this row." at bounding box center [916, 736] width 131 height 31
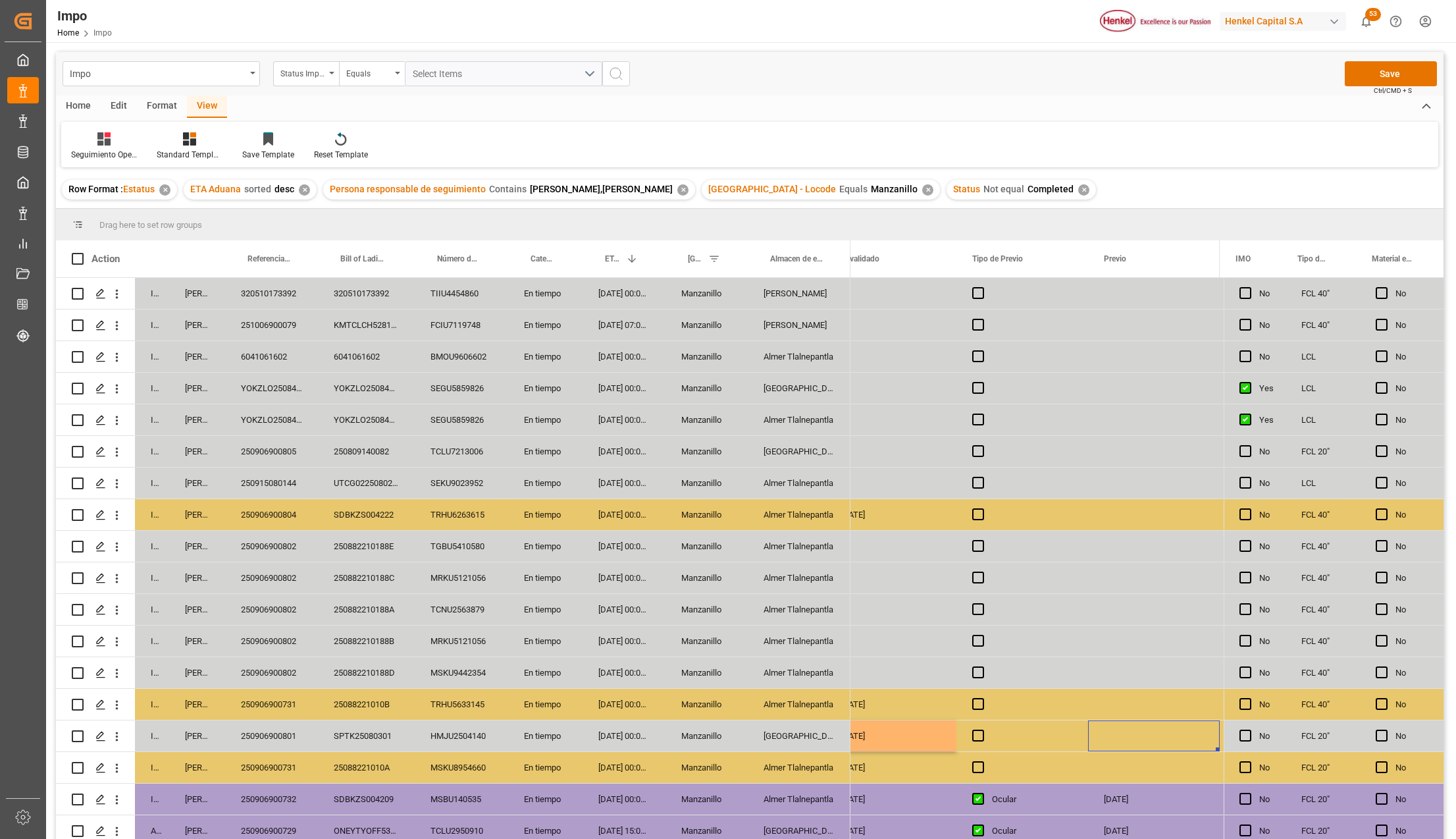
click at [1109, 712] on div "Press SPACE to select this row." at bounding box center [1154, 704] width 131 height 31
click at [1391, 74] on button "Save" at bounding box center [1390, 74] width 92 height 25
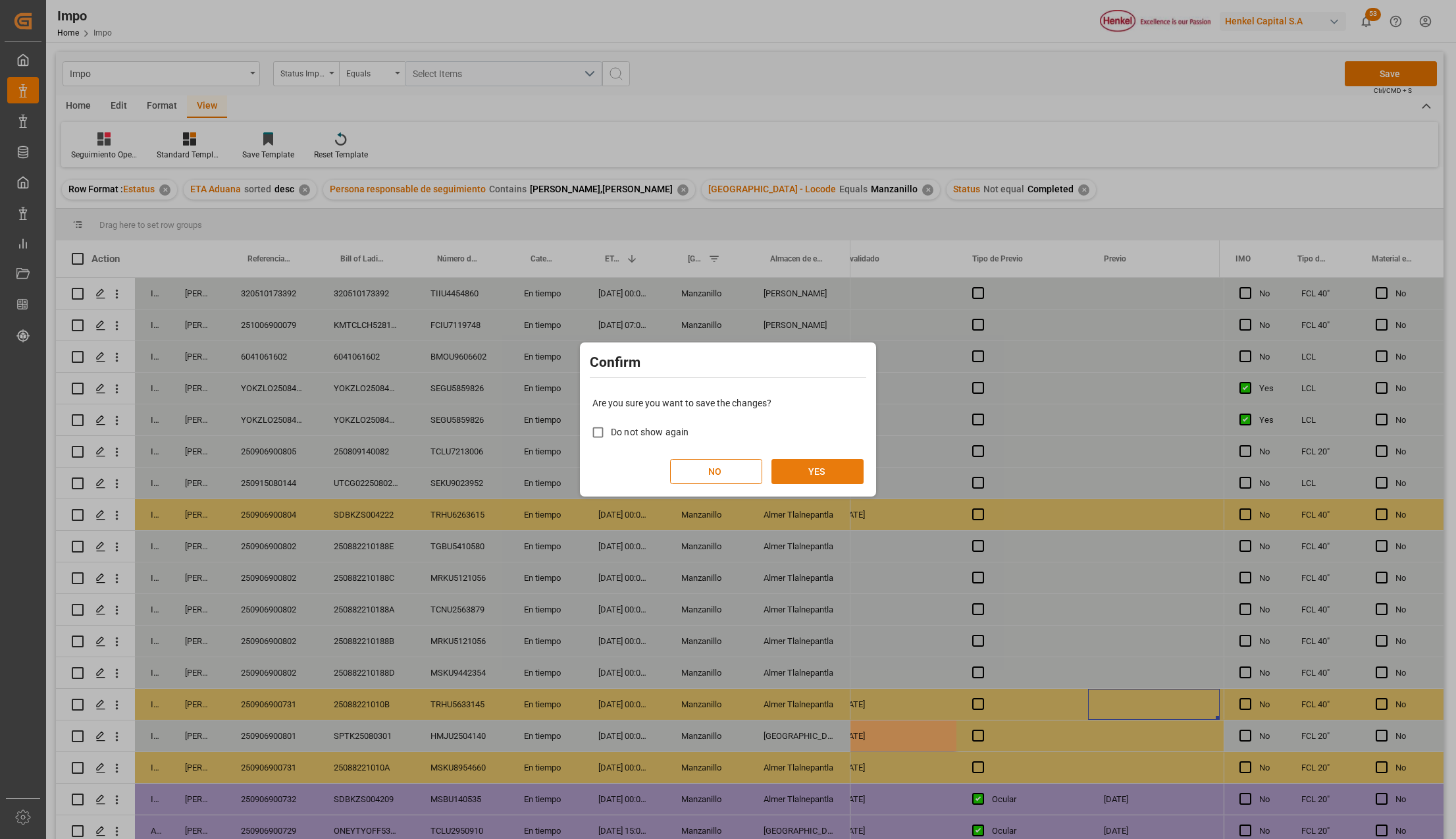
click at [804, 467] on button "YES" at bounding box center [817, 471] width 92 height 25
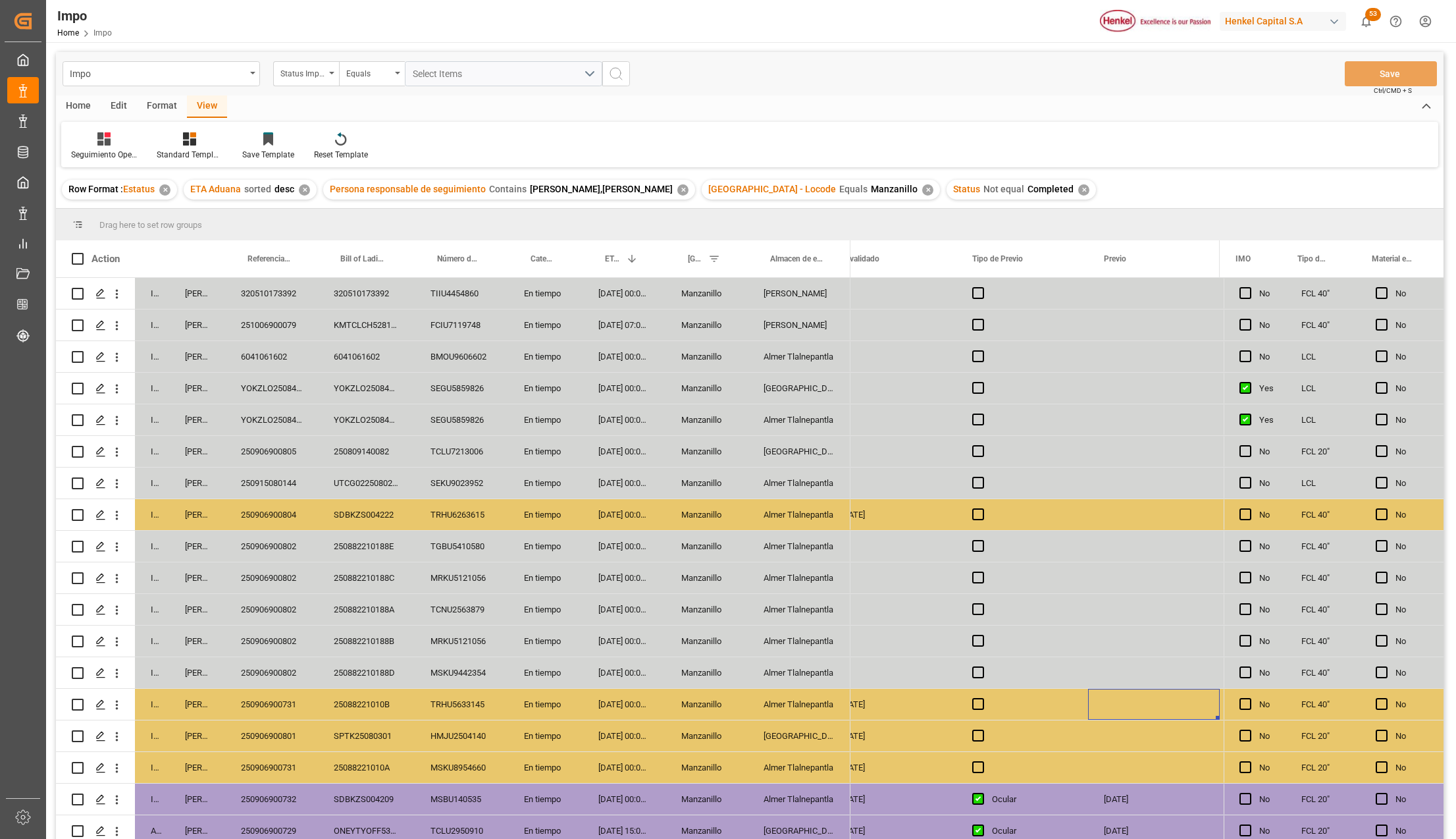
click at [812, 698] on div "Almer Tlalnepantla" at bounding box center [798, 704] width 103 height 31
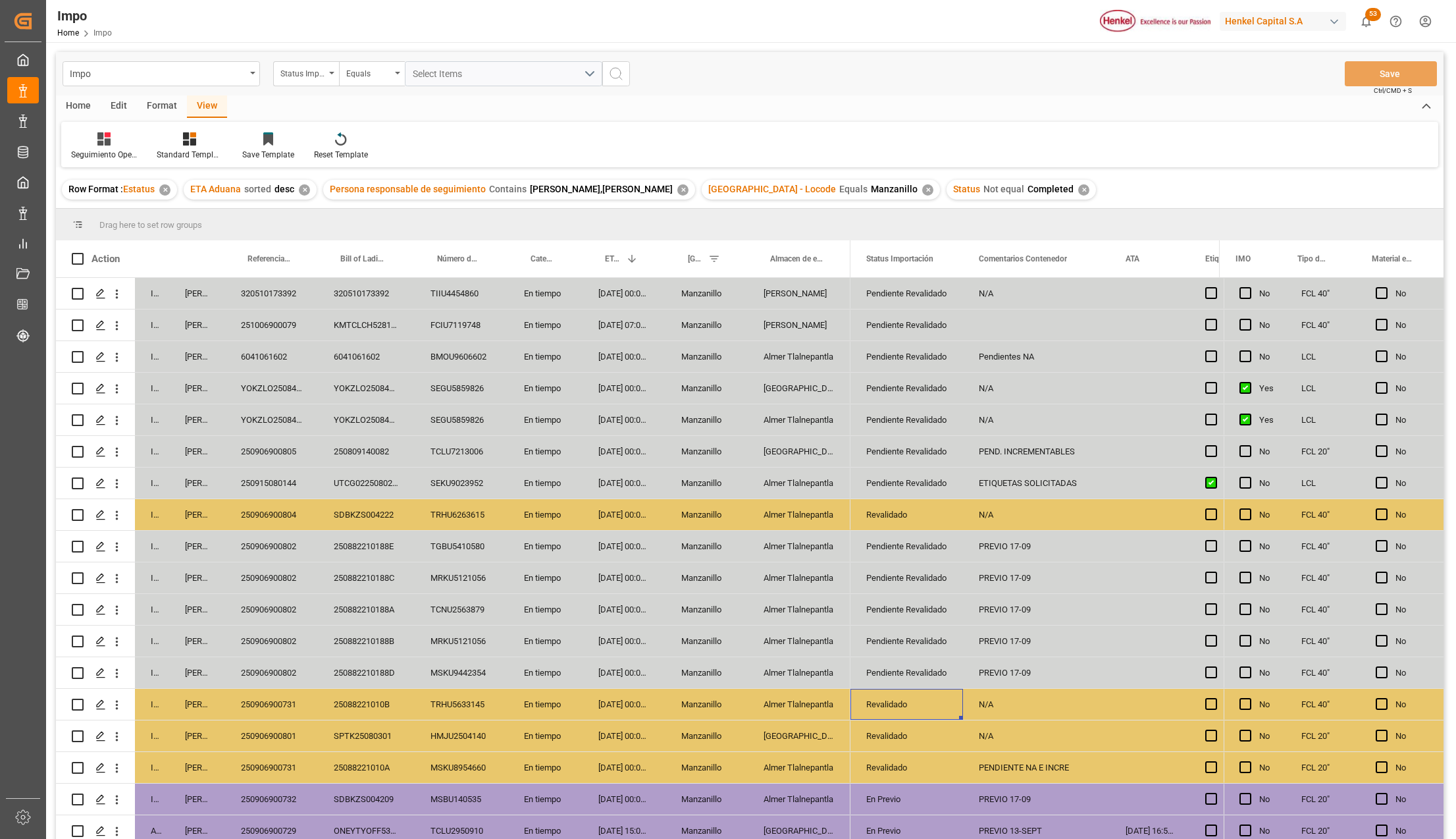
click at [918, 713] on div "Revalidado" at bounding box center [906, 704] width 81 height 30
click at [940, 713] on icon "open menu" at bounding box center [938, 712] width 16 height 16
click at [902, 759] on div "En Previo" at bounding box center [923, 754] width 124 height 46
type input "En Previo"
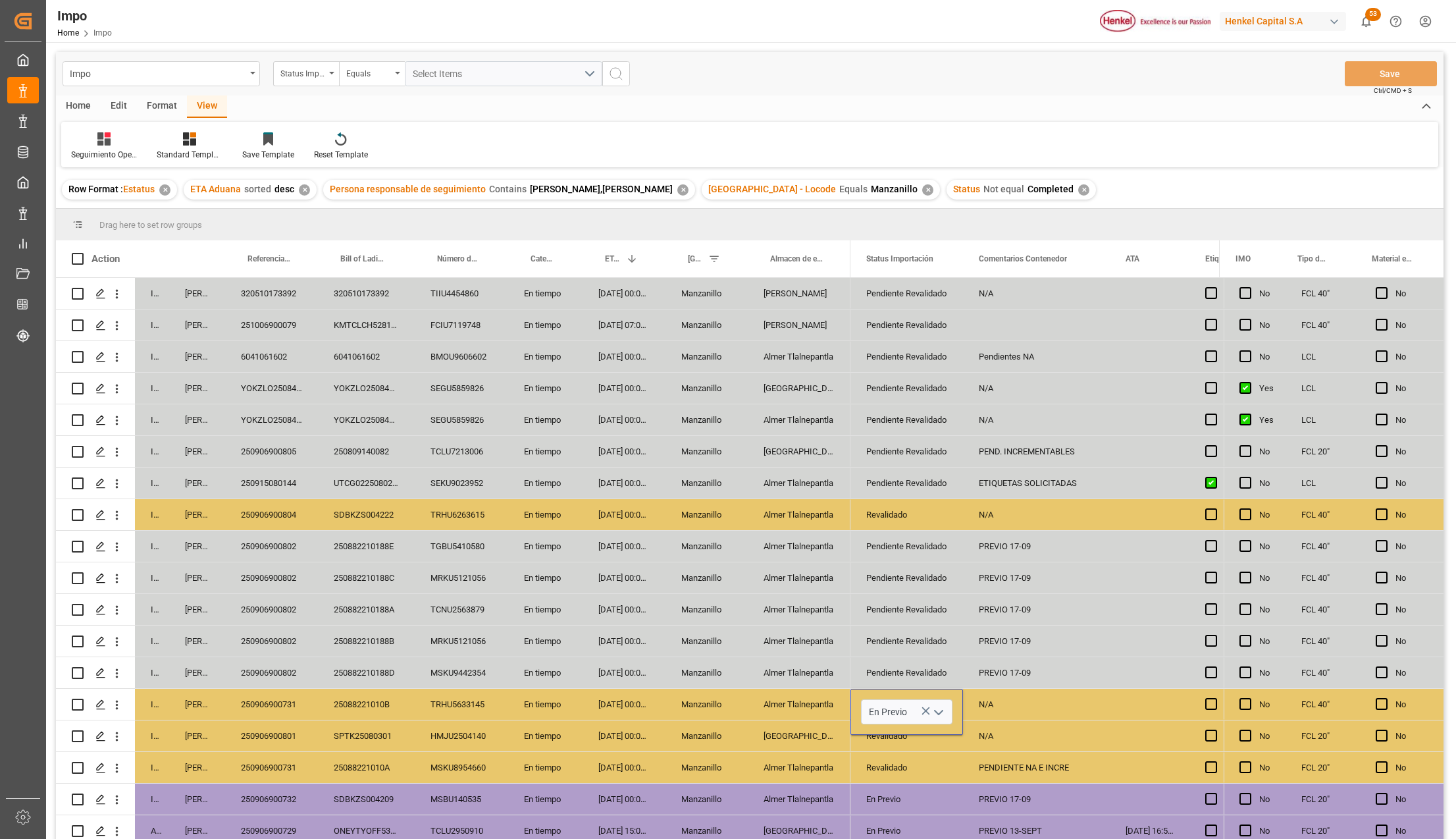
click at [923, 784] on div "En Previo" at bounding box center [907, 799] width 112 height 31
click at [894, 704] on div "En Previo" at bounding box center [906, 704] width 81 height 30
click at [903, 765] on div "Revalidado" at bounding box center [906, 768] width 81 height 30
click at [899, 783] on div "En Previo" at bounding box center [906, 768] width 81 height 30
click at [990, 704] on div "N/A" at bounding box center [1036, 704] width 147 height 31
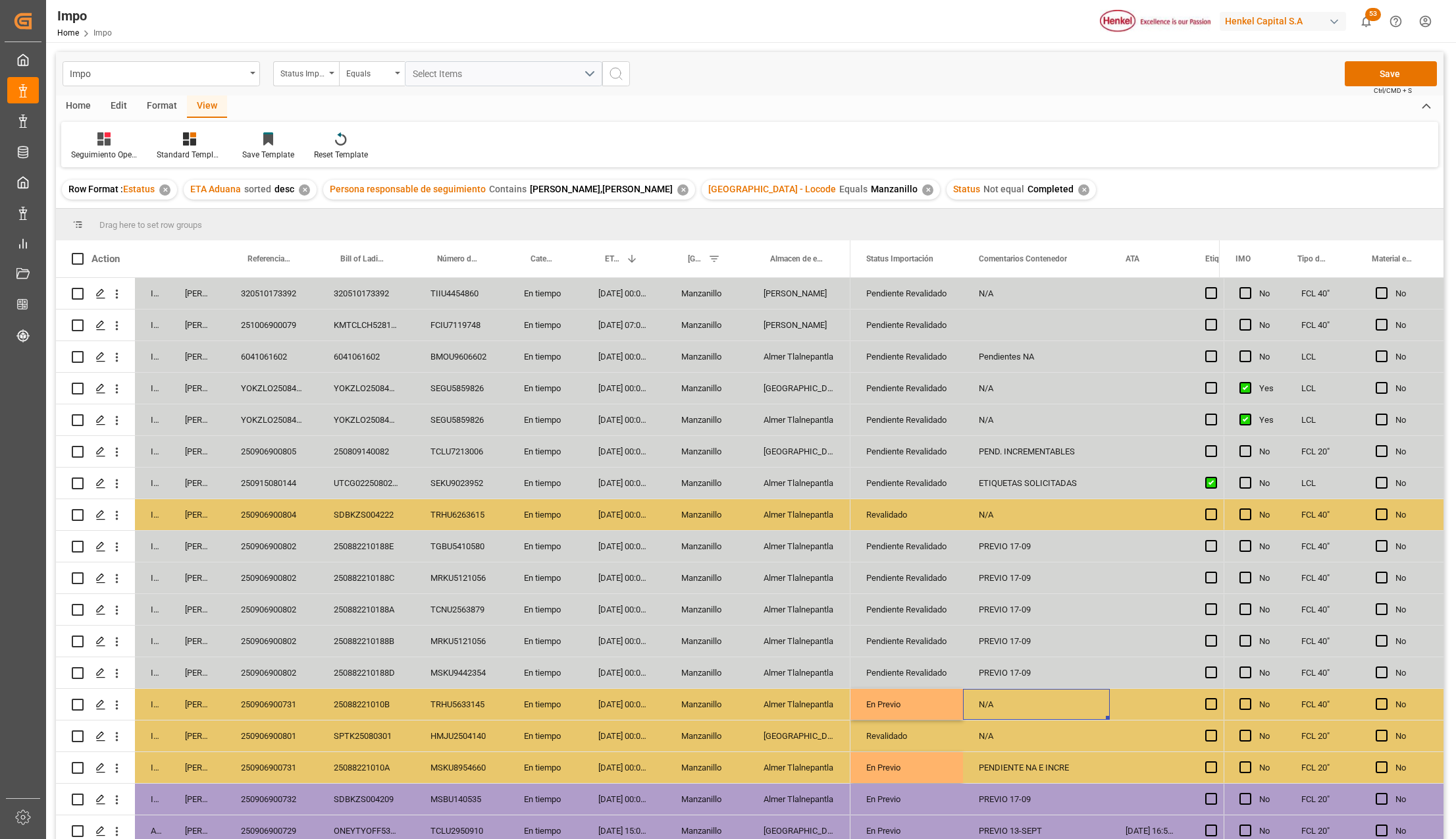
click at [995, 704] on div "N/A" at bounding box center [1036, 704] width 147 height 31
click at [995, 704] on input "N/A" at bounding box center [1037, 711] width 126 height 25
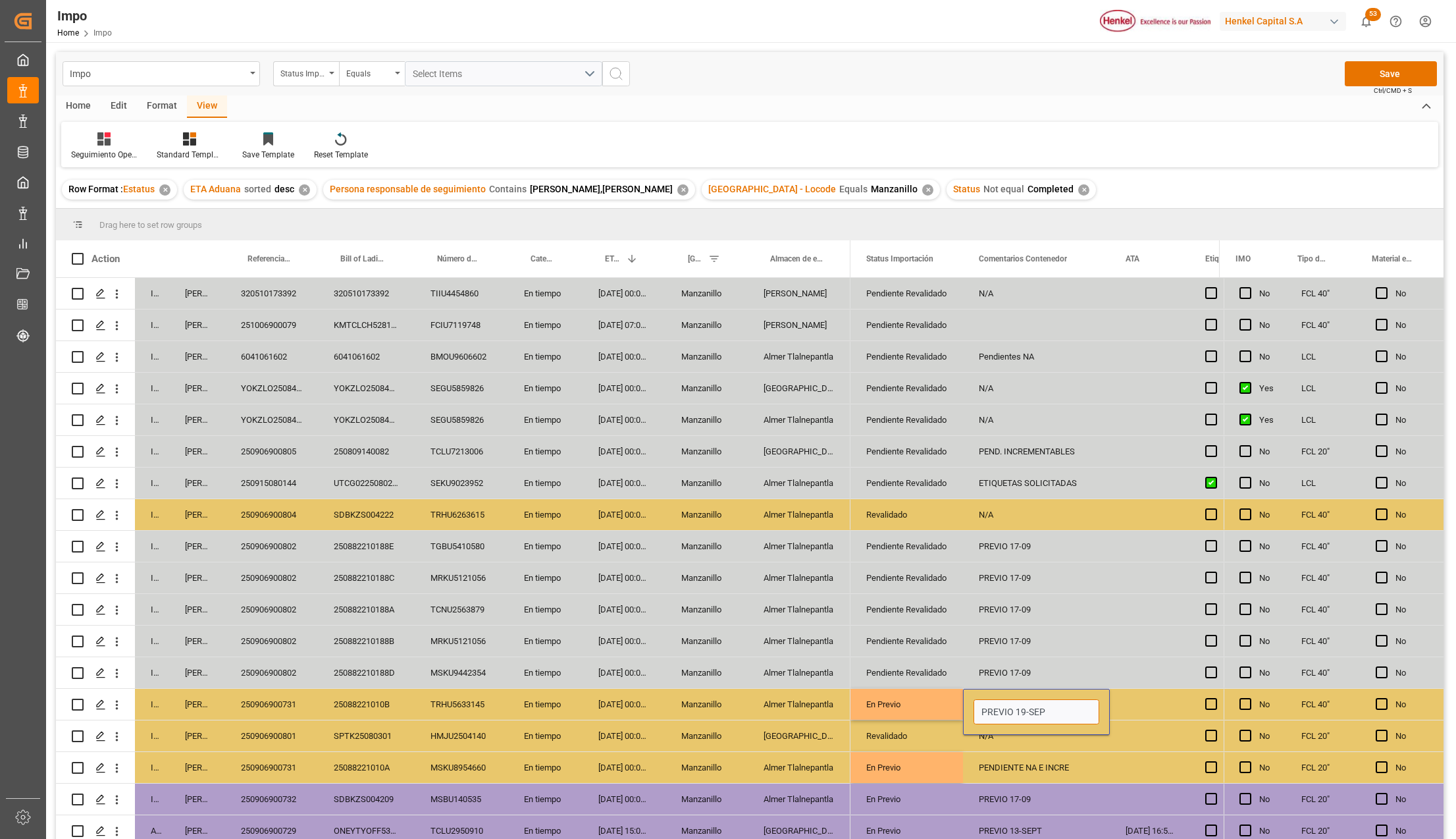
type input "PREVIO 19-SEPT"
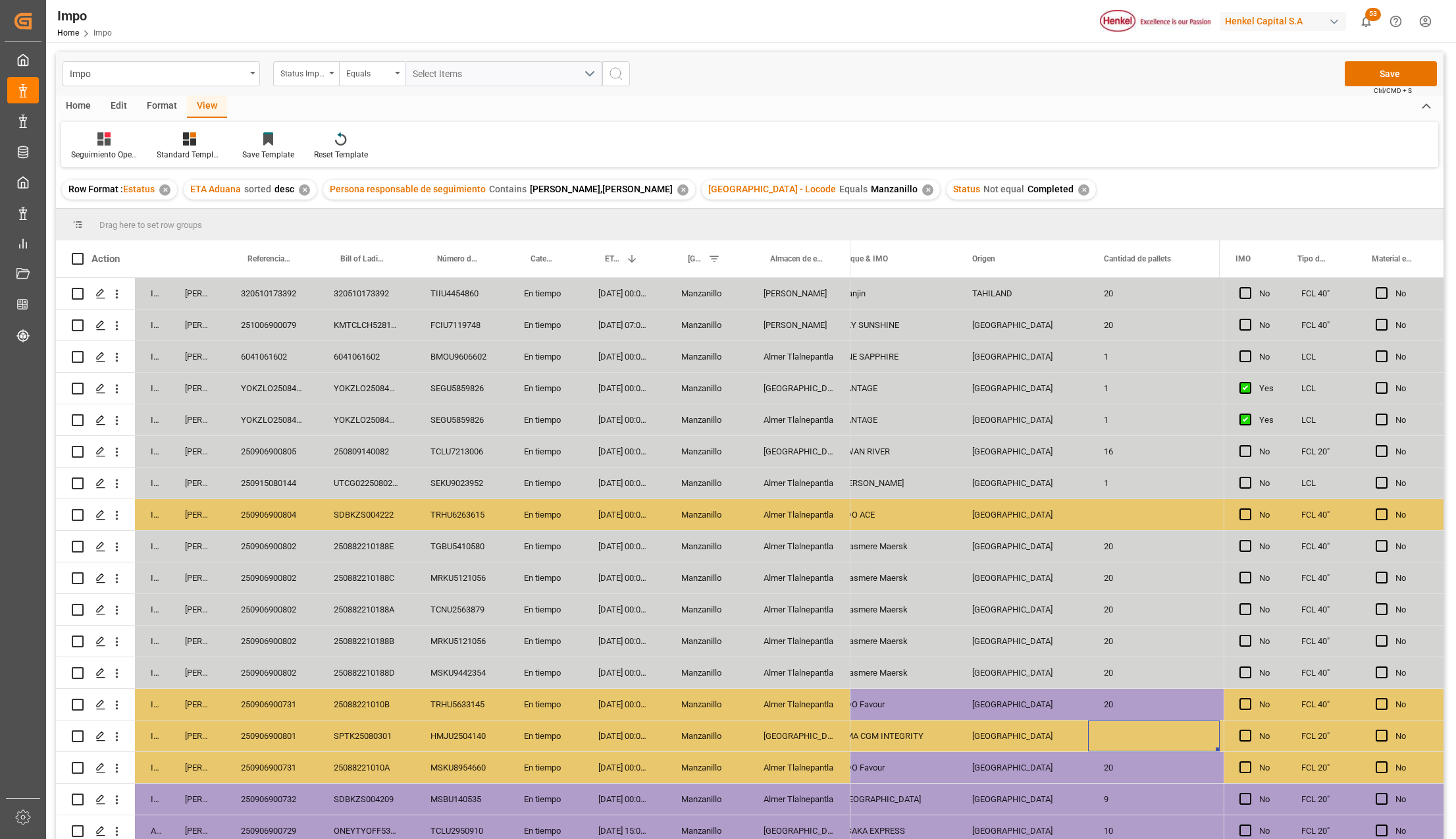
scroll to position [0, 1809]
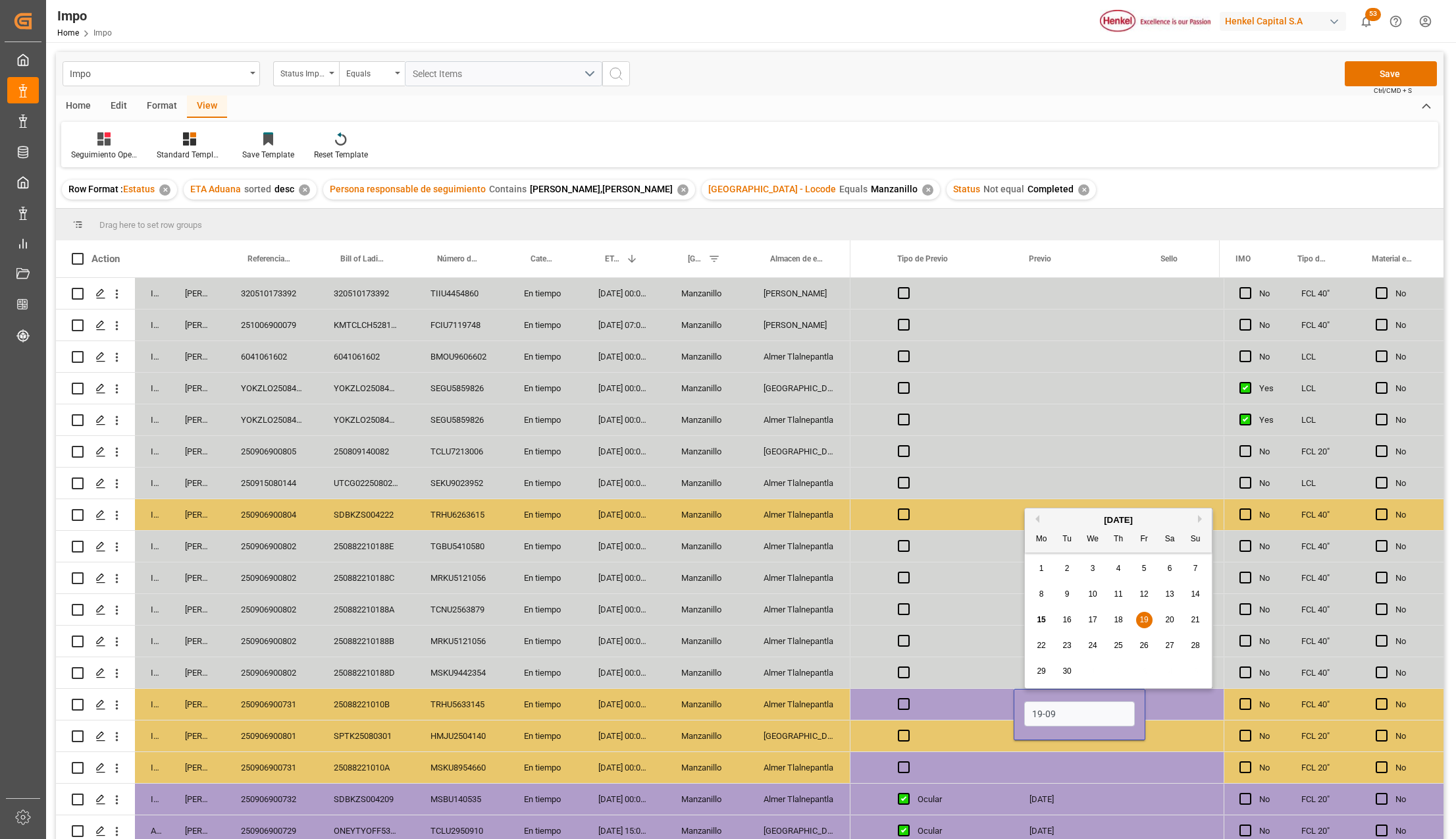
type input "19-09-2025"
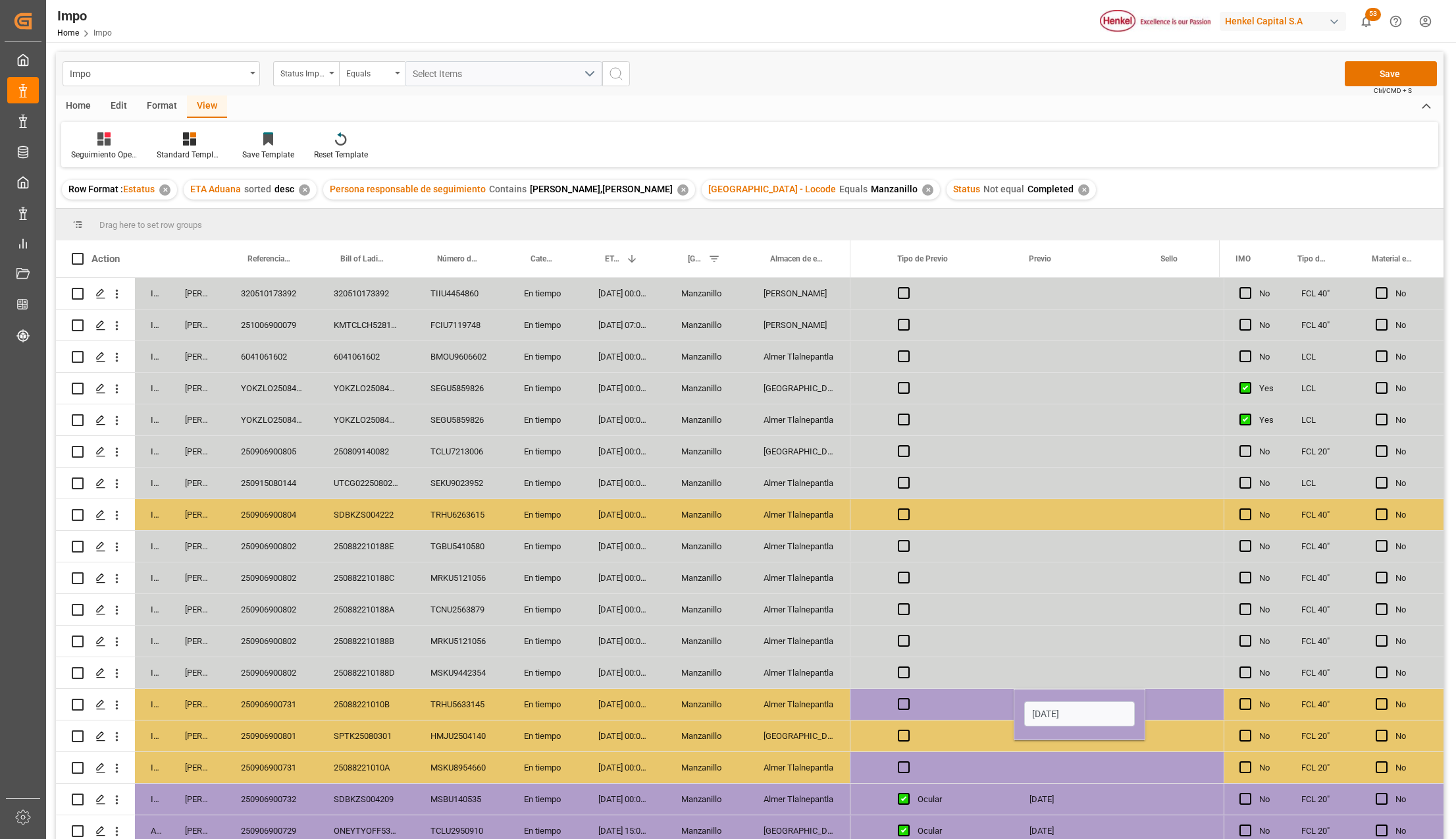
click at [977, 753] on div "Press SPACE to select this row." at bounding box center [958, 755] width 81 height 5
click at [1056, 704] on div "19-09-2025" at bounding box center [1079, 704] width 131 height 31
click at [1062, 763] on div "Press SPACE to select this row." at bounding box center [1079, 768] width 131 height 31
click at [1066, 710] on div "19-09-2025" at bounding box center [1079, 704] width 131 height 31
click at [1409, 62] on button "Save" at bounding box center [1390, 74] width 92 height 25
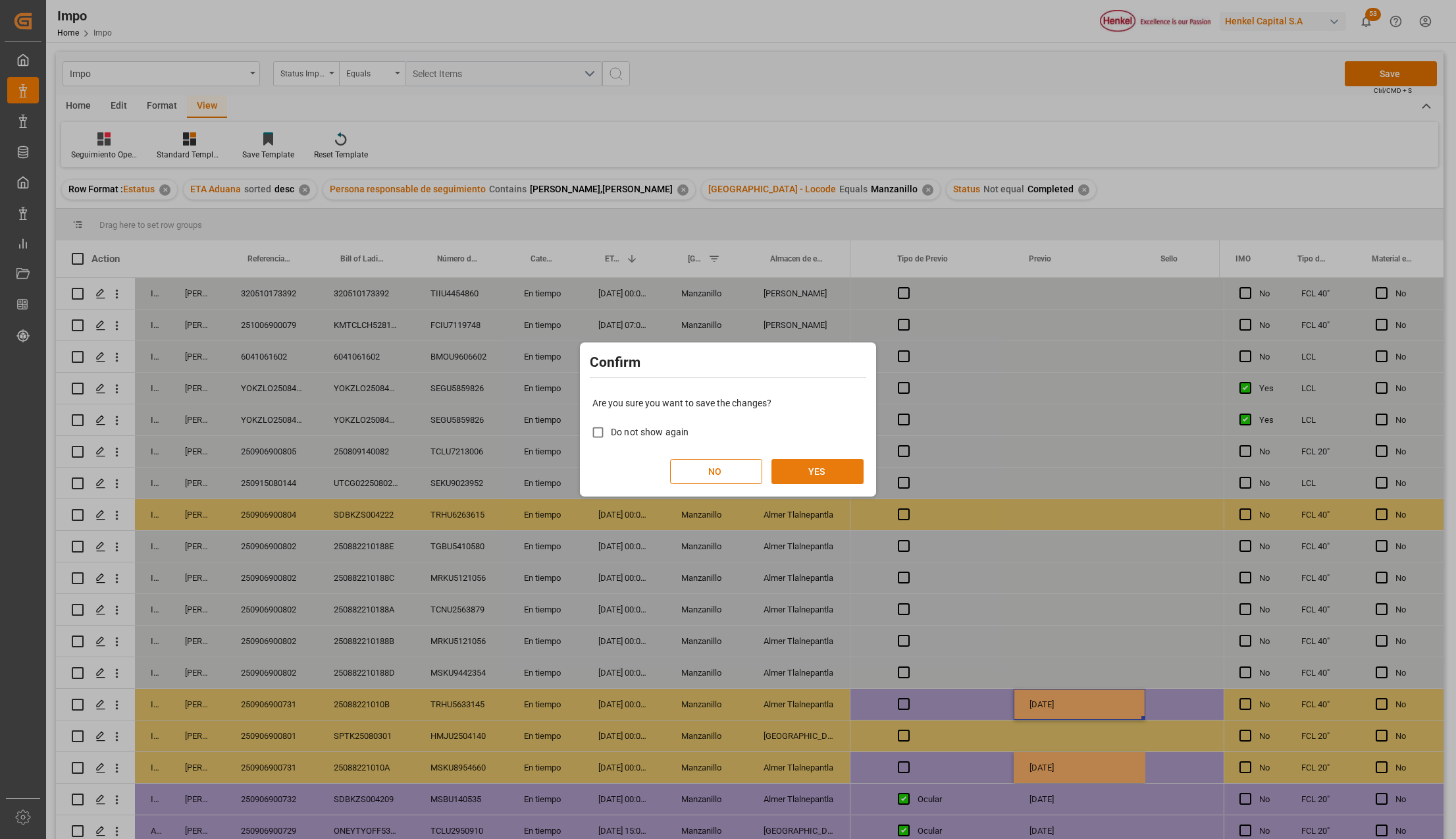
click at [820, 467] on button "YES" at bounding box center [817, 471] width 92 height 25
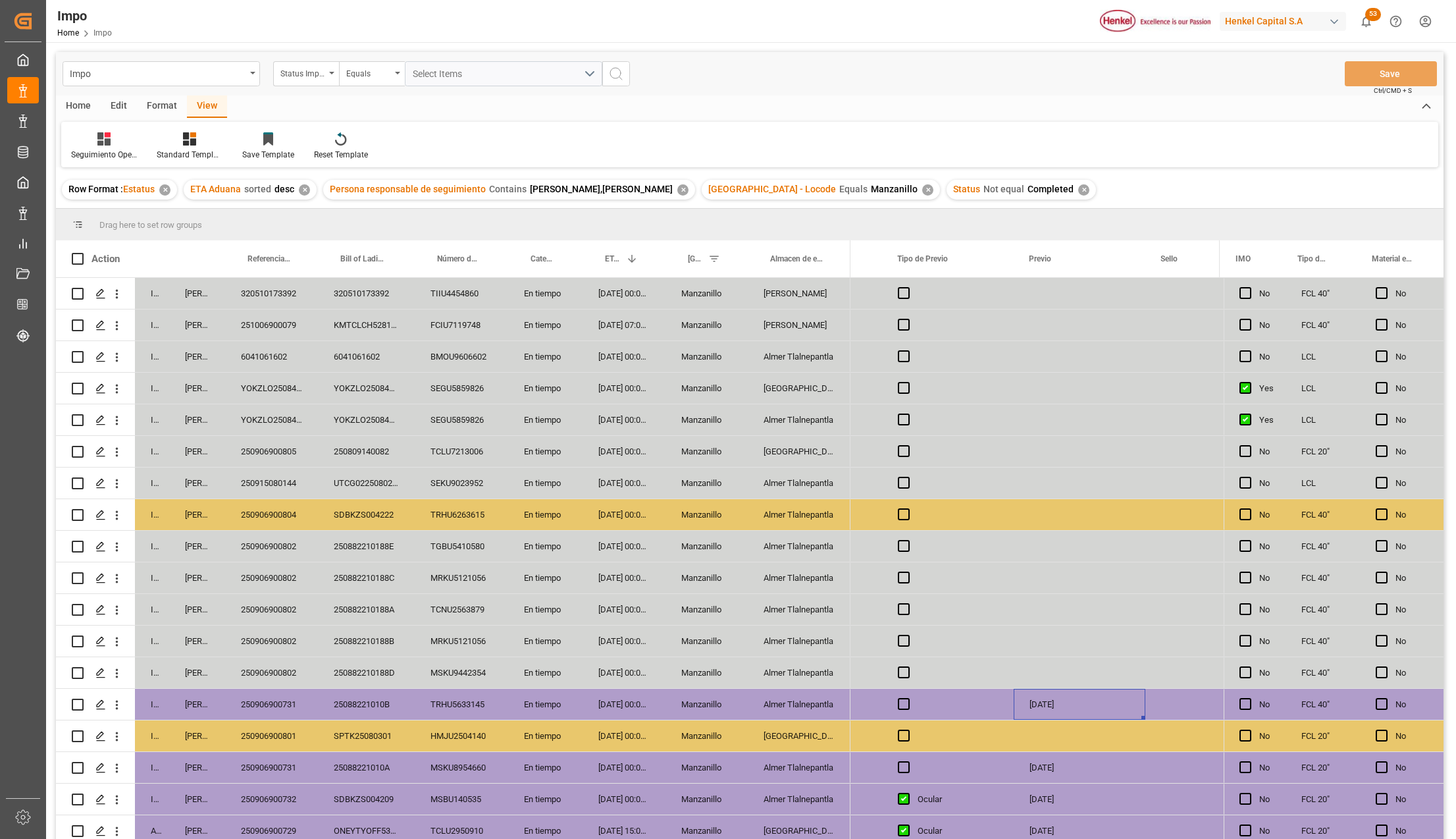
click at [382, 706] on div "25088221010B" at bounding box center [366, 704] width 96 height 31
click at [523, 704] on div "En tiempo" at bounding box center [545, 704] width 74 height 31
click at [609, 704] on div "[DATE] 00:00:00" at bounding box center [624, 704] width 83 height 31
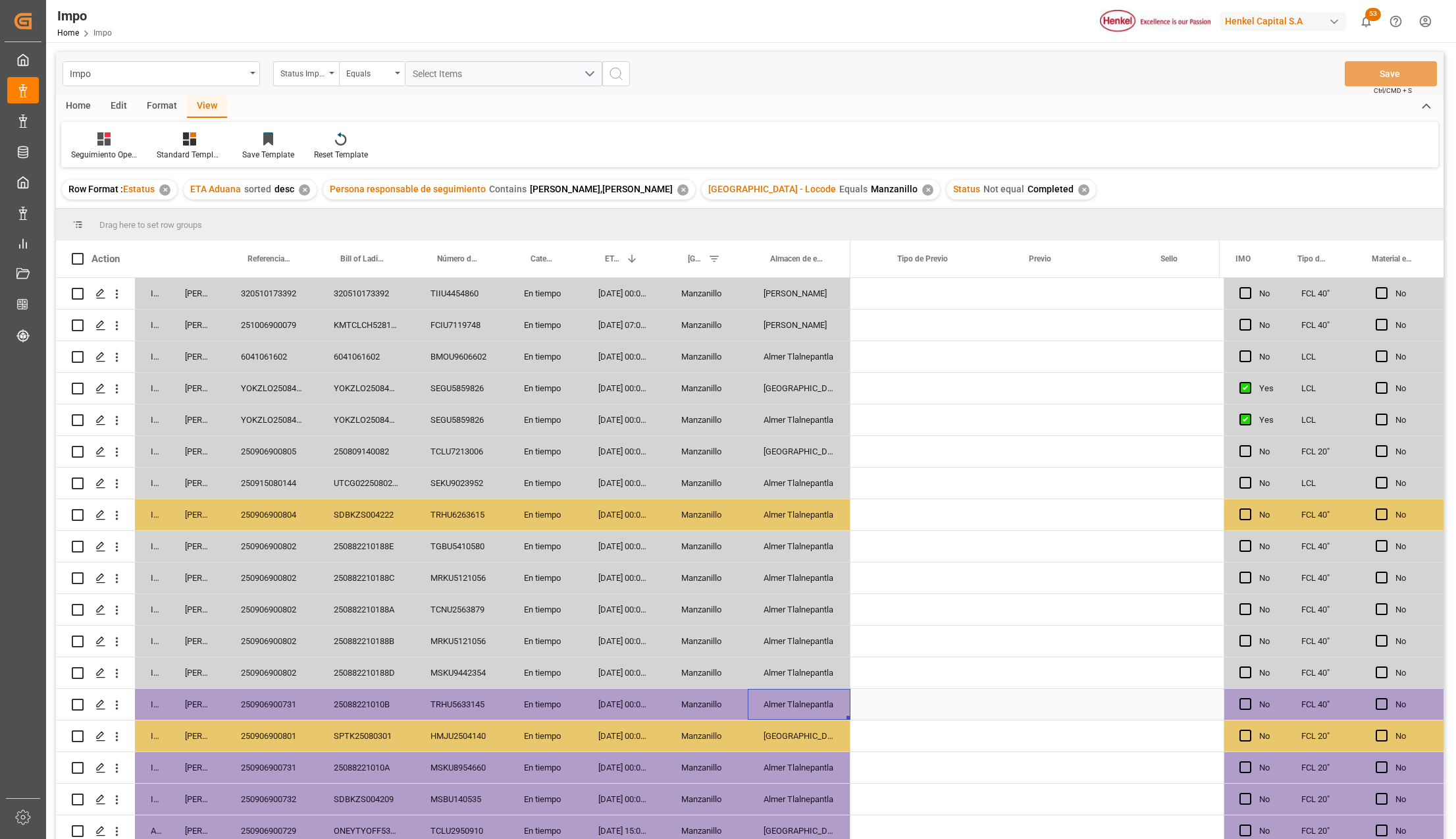
scroll to position [0, 0]
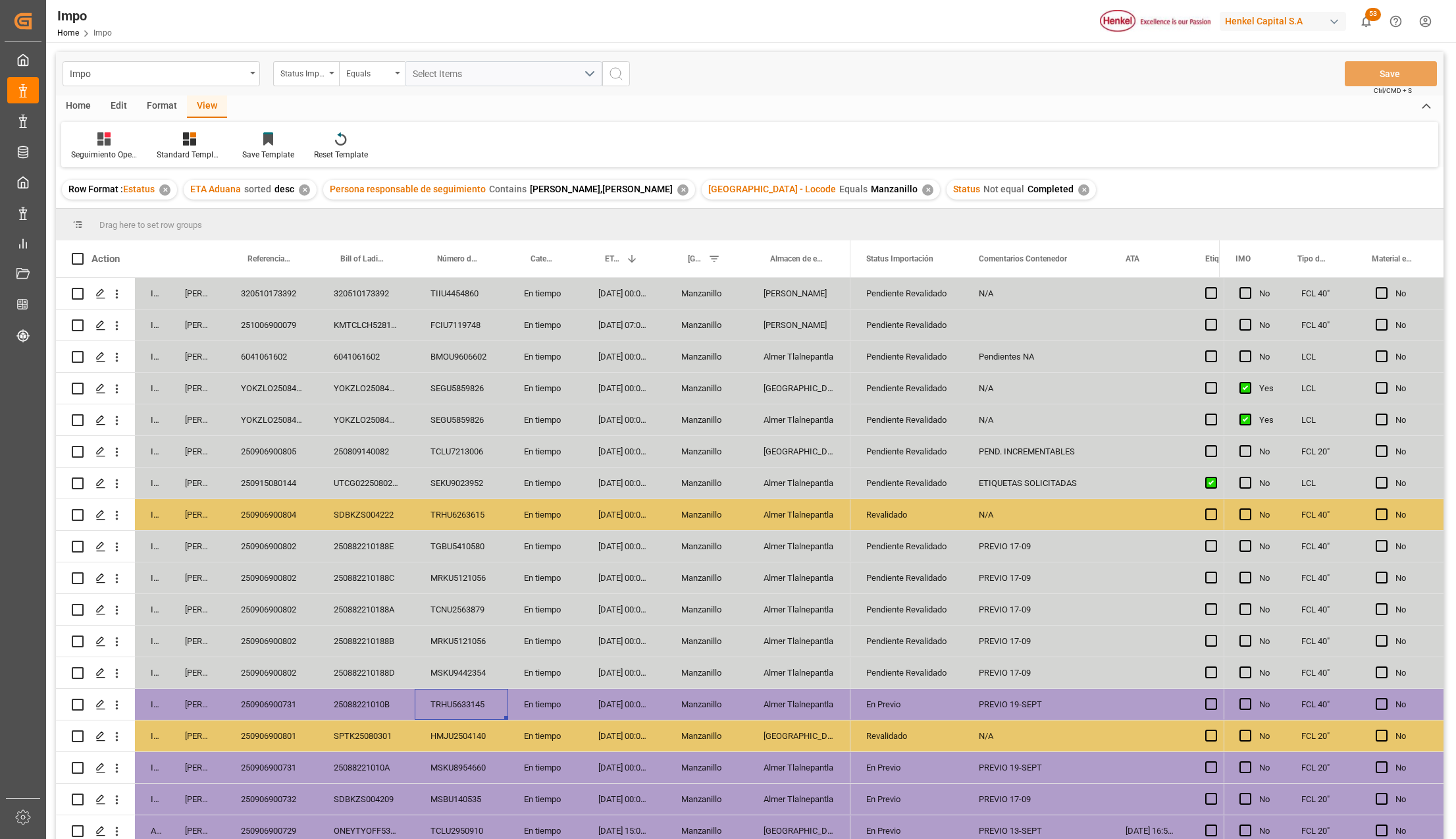
click at [682, 701] on div "Manzanillo" at bounding box center [706, 704] width 82 height 31
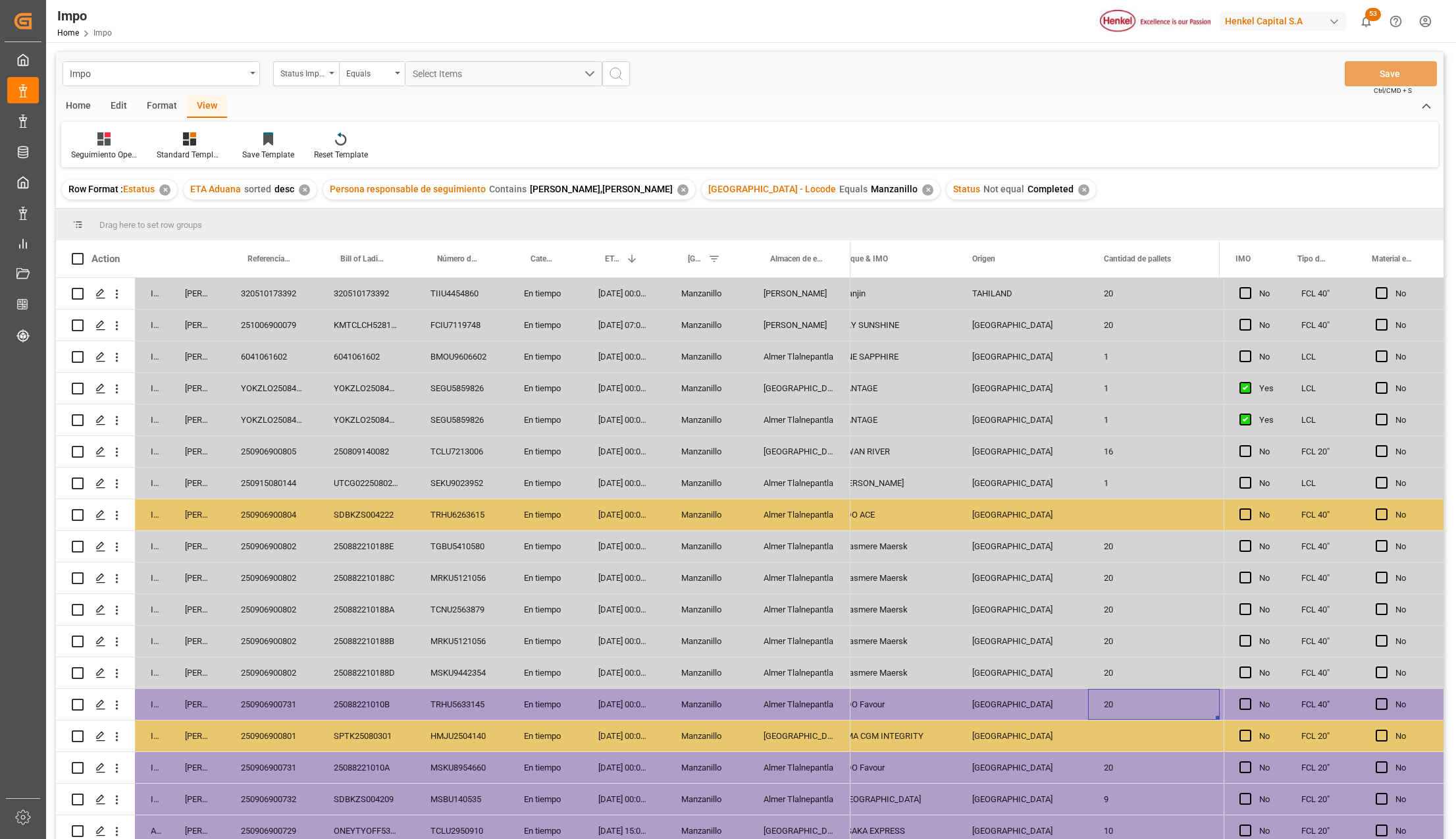
scroll to position [0, 1809]
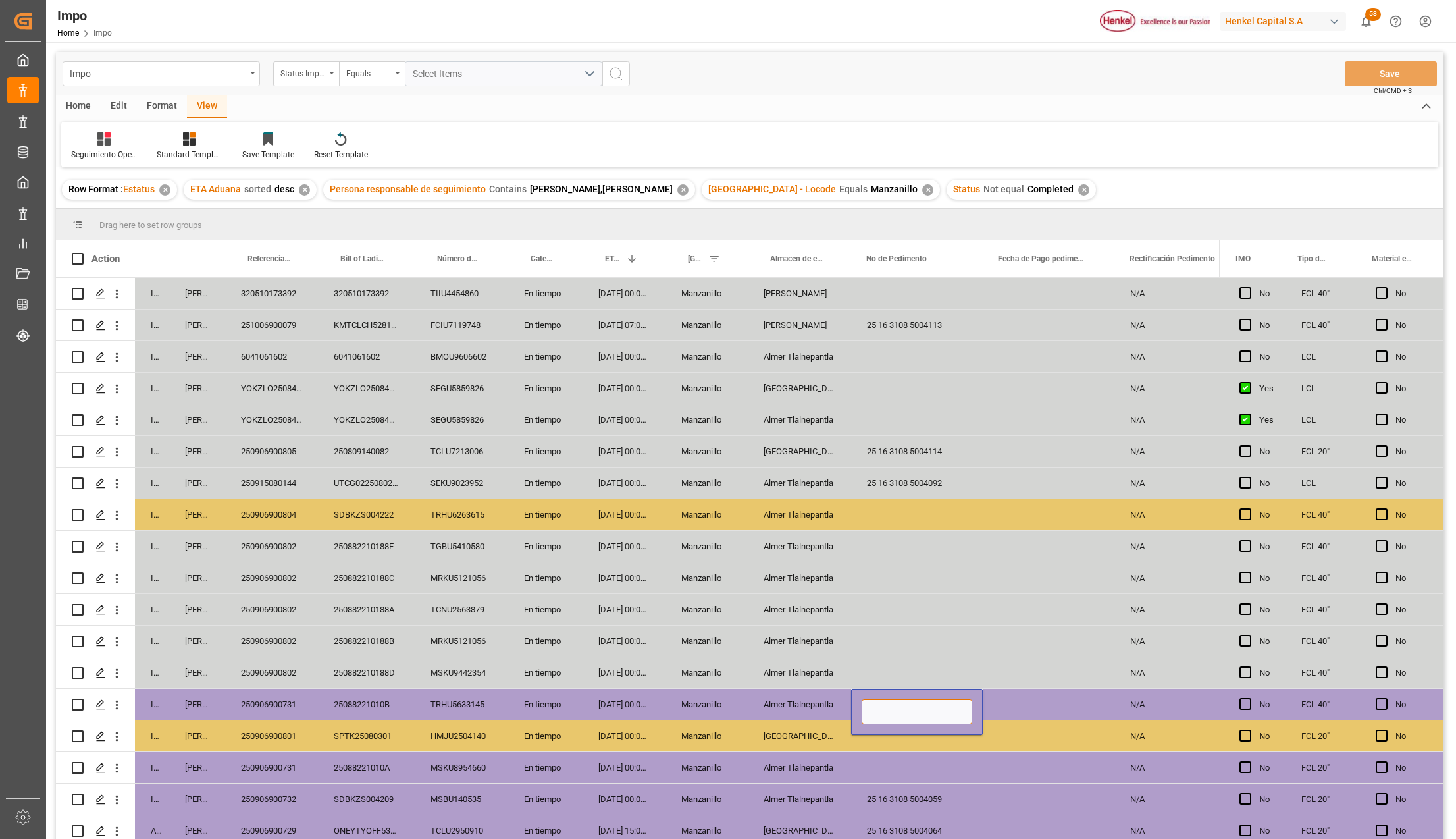
drag, startPoint x: 920, startPoint y: 714, endPoint x: 933, endPoint y: 723, distance: 15.8
click at [920, 714] on input "Press SPACE to select this row." at bounding box center [917, 711] width 111 height 25
paste input "25 16 3108 5004053"
type input "25 16 3108 5004053"
click at [948, 694] on div "25 16 3108 5004053" at bounding box center [917, 704] width 131 height 31
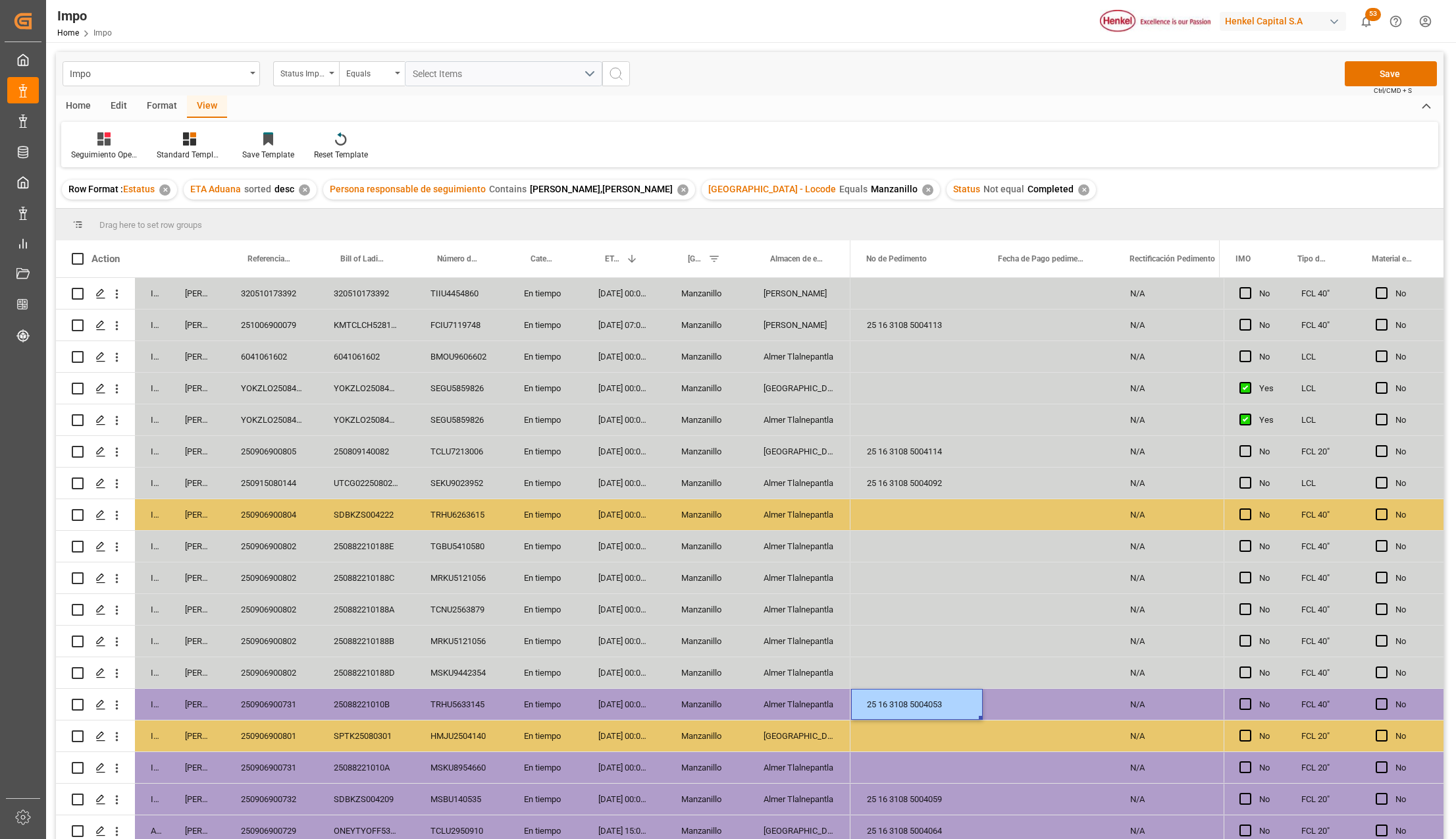
click at [903, 777] on div "Press SPACE to select this row." at bounding box center [917, 768] width 131 height 31
click at [1390, 71] on button "Save" at bounding box center [1390, 74] width 92 height 25
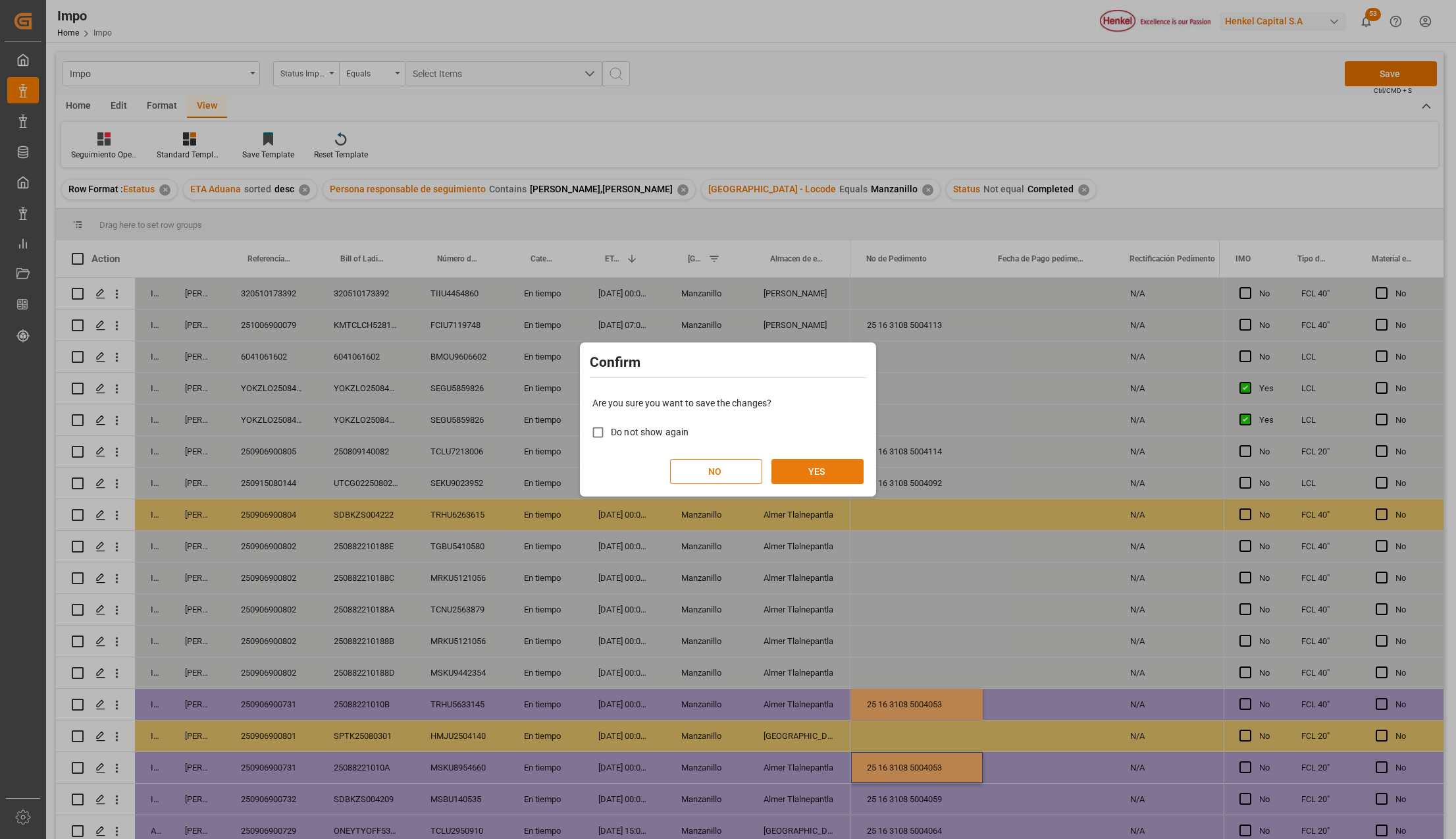
click at [816, 469] on button "YES" at bounding box center [817, 471] width 92 height 25
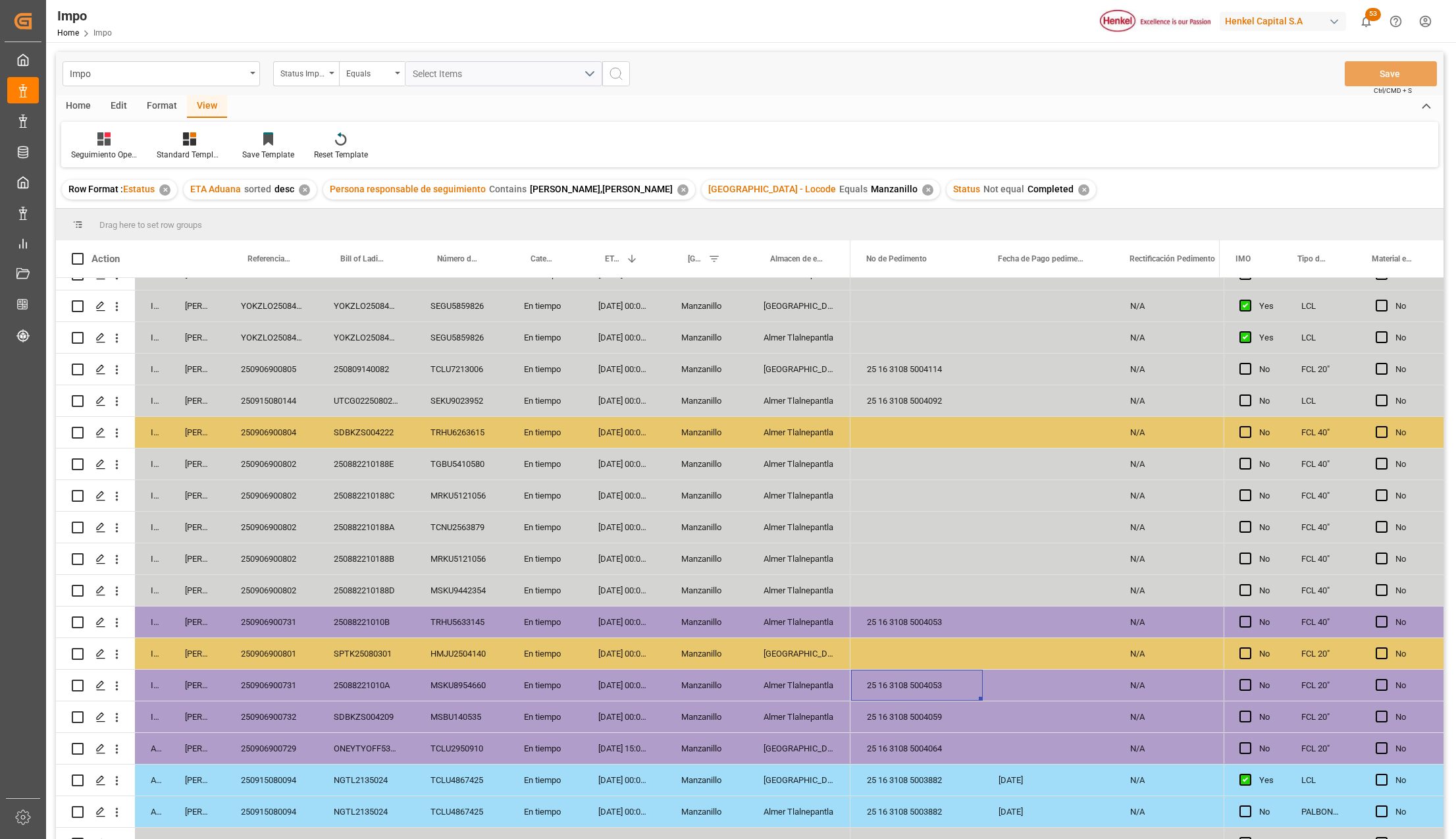
scroll to position [176, 0]
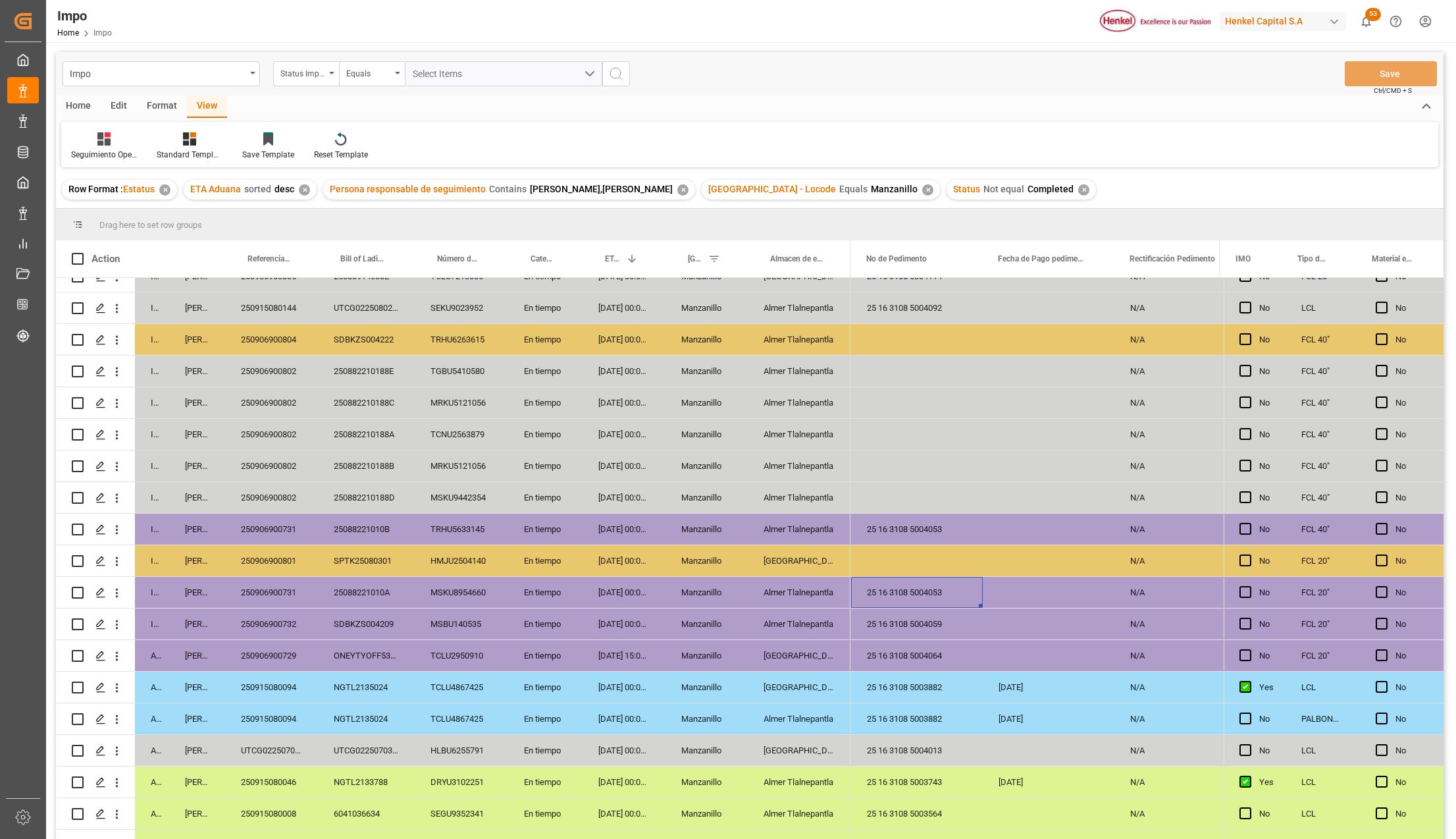
click at [659, 625] on div "[DATE] 00:00:00" at bounding box center [624, 624] width 83 height 31
click at [881, 606] on div "25 16 3108 5004053" at bounding box center [917, 592] width 131 height 31
click at [780, 601] on div "Almer Tlalnepantla" at bounding box center [798, 592] width 103 height 31
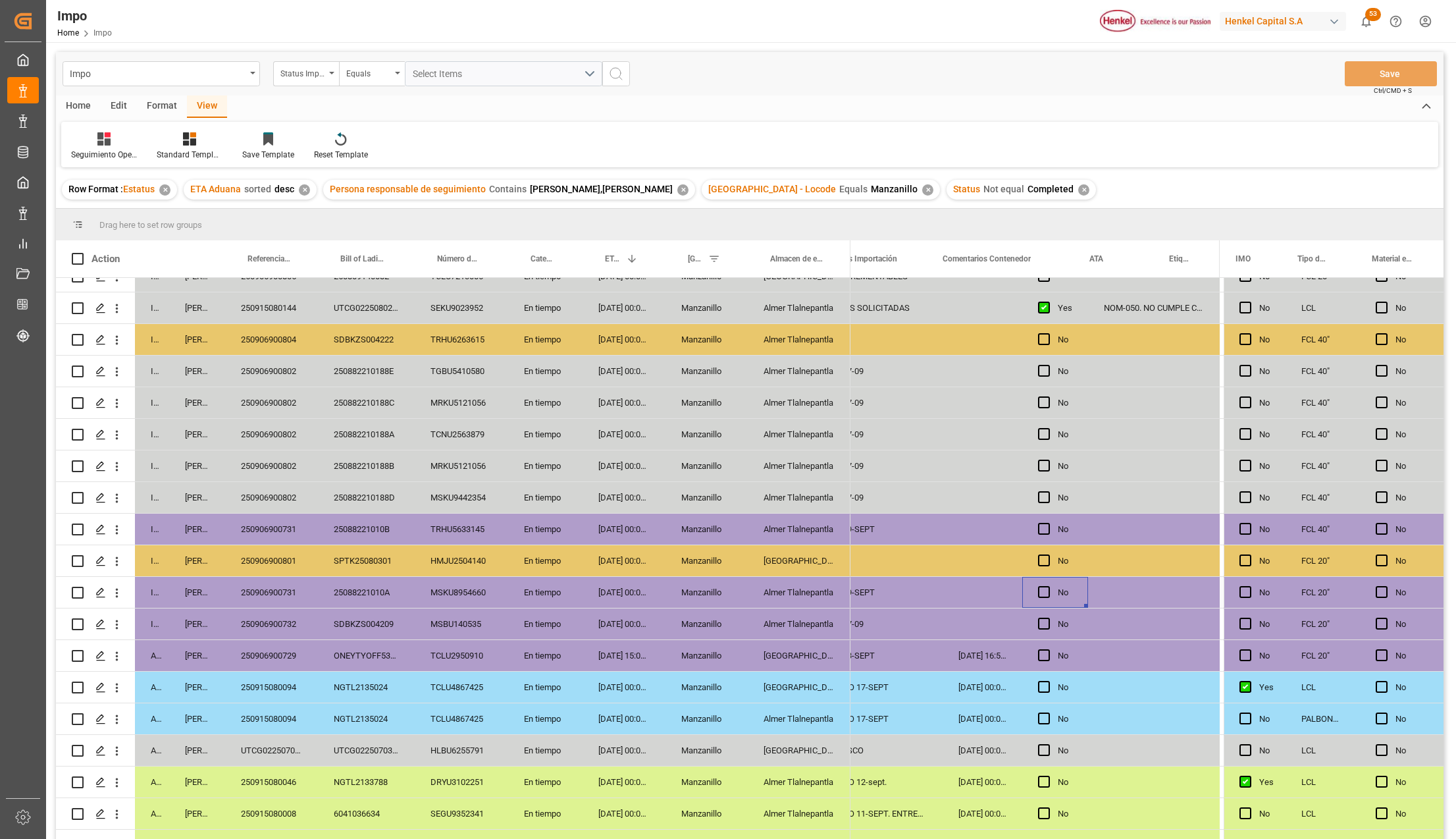
scroll to position [0, 167]
click at [619, 617] on div "[DATE] 00:00:00" at bounding box center [624, 624] width 83 height 31
drag, startPoint x: 961, startPoint y: 519, endPoint x: 972, endPoint y: 613, distance: 94.6
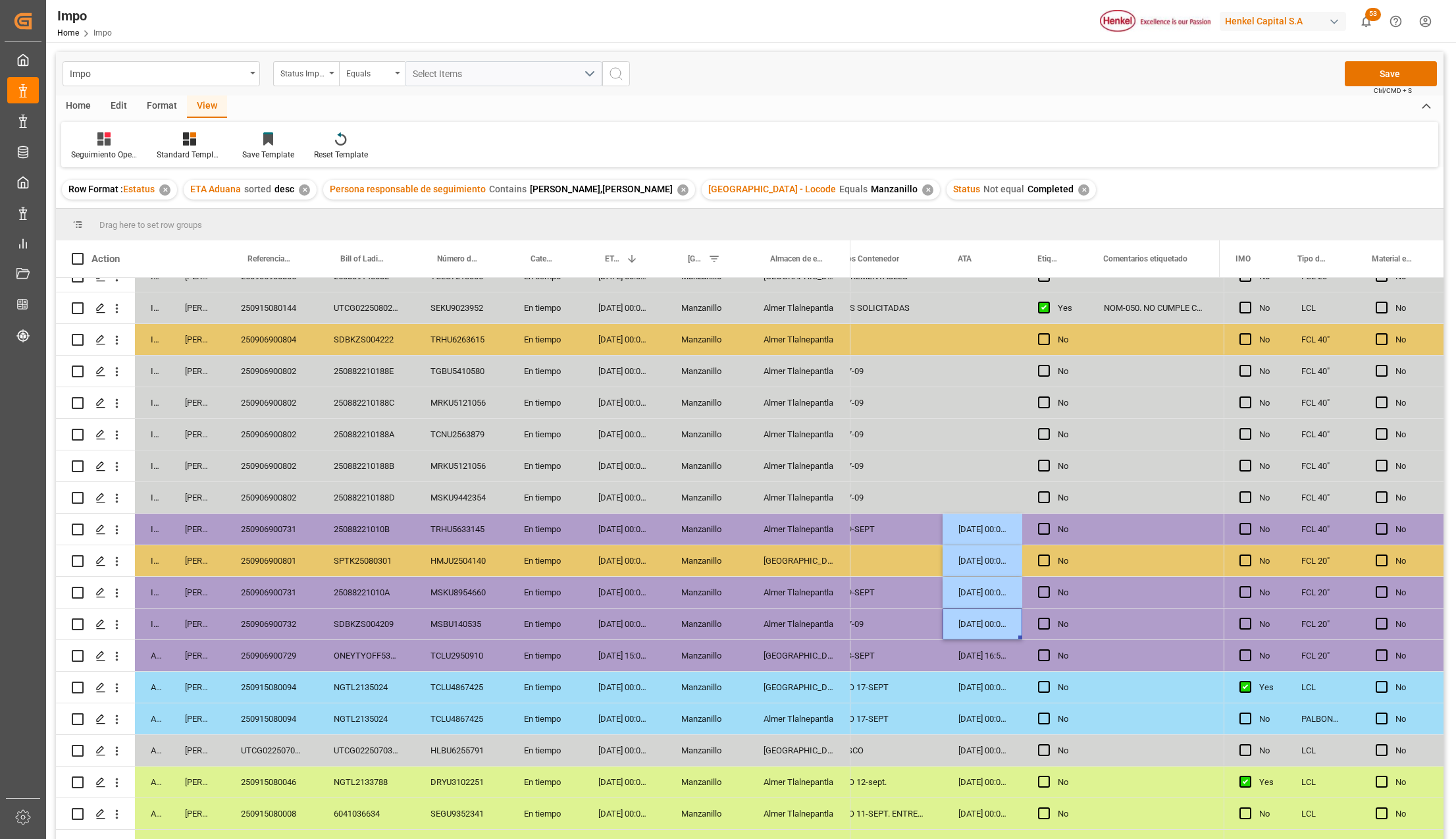
click at [972, 613] on div "[DATE] 00:00:00" at bounding box center [982, 624] width 80 height 31
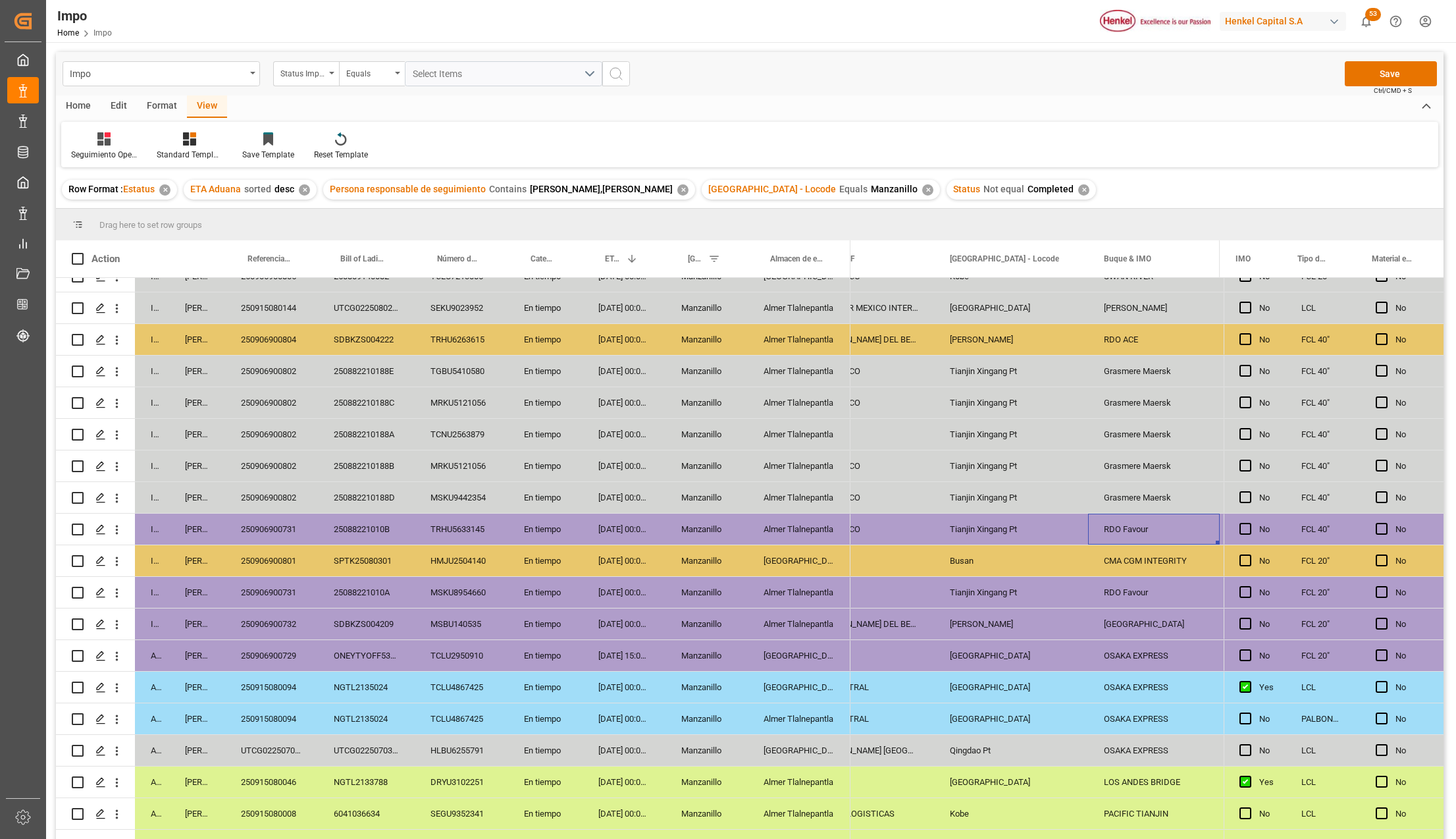
scroll to position [0, 1546]
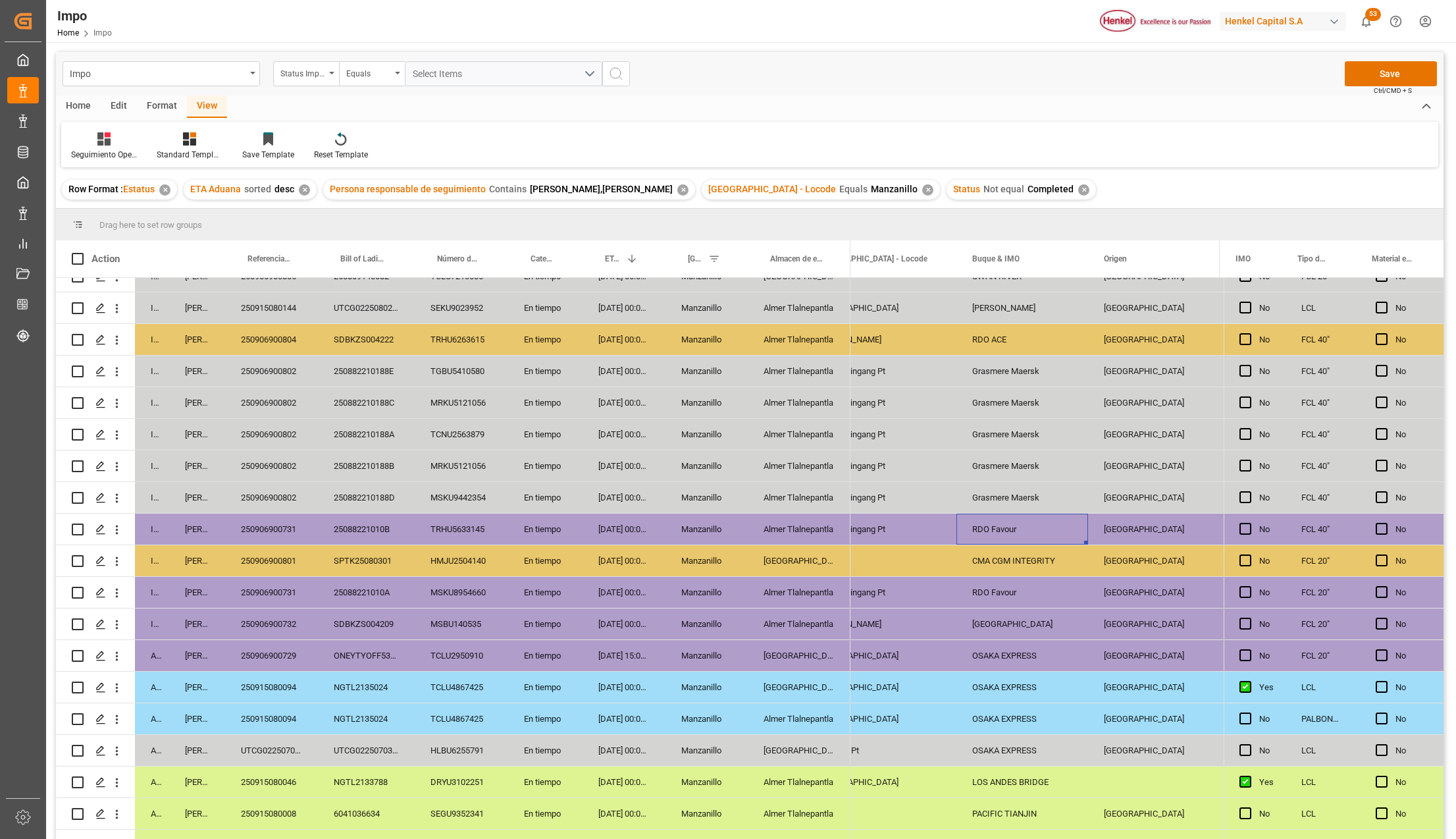
click at [479, 528] on div "TRHU5633145" at bounding box center [461, 529] width 93 height 31
click at [479, 582] on div "MSKU8954660" at bounding box center [461, 592] width 93 height 31
click at [1011, 522] on div "RDO Favour" at bounding box center [1022, 529] width 131 height 31
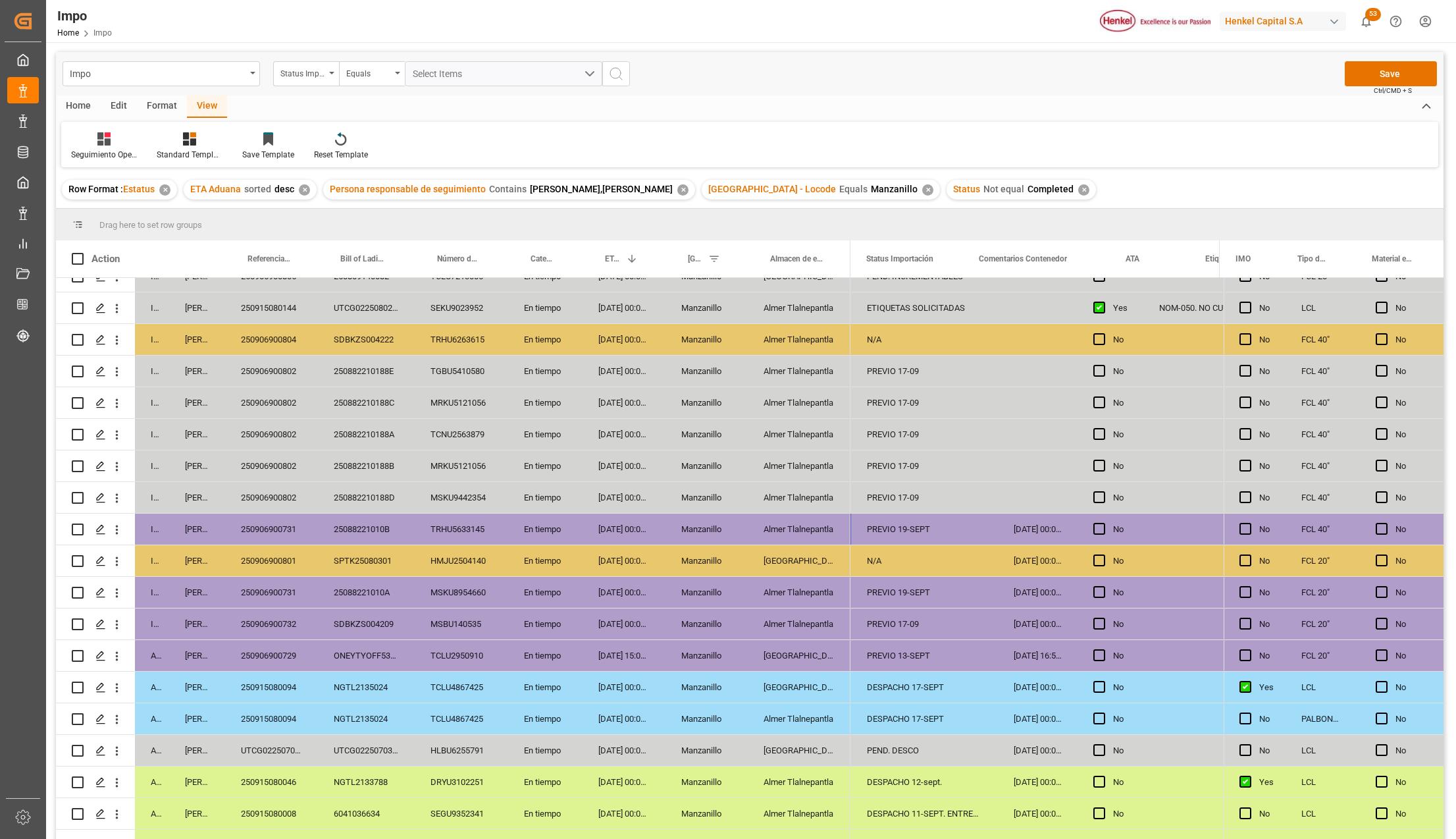
scroll to position [0, 0]
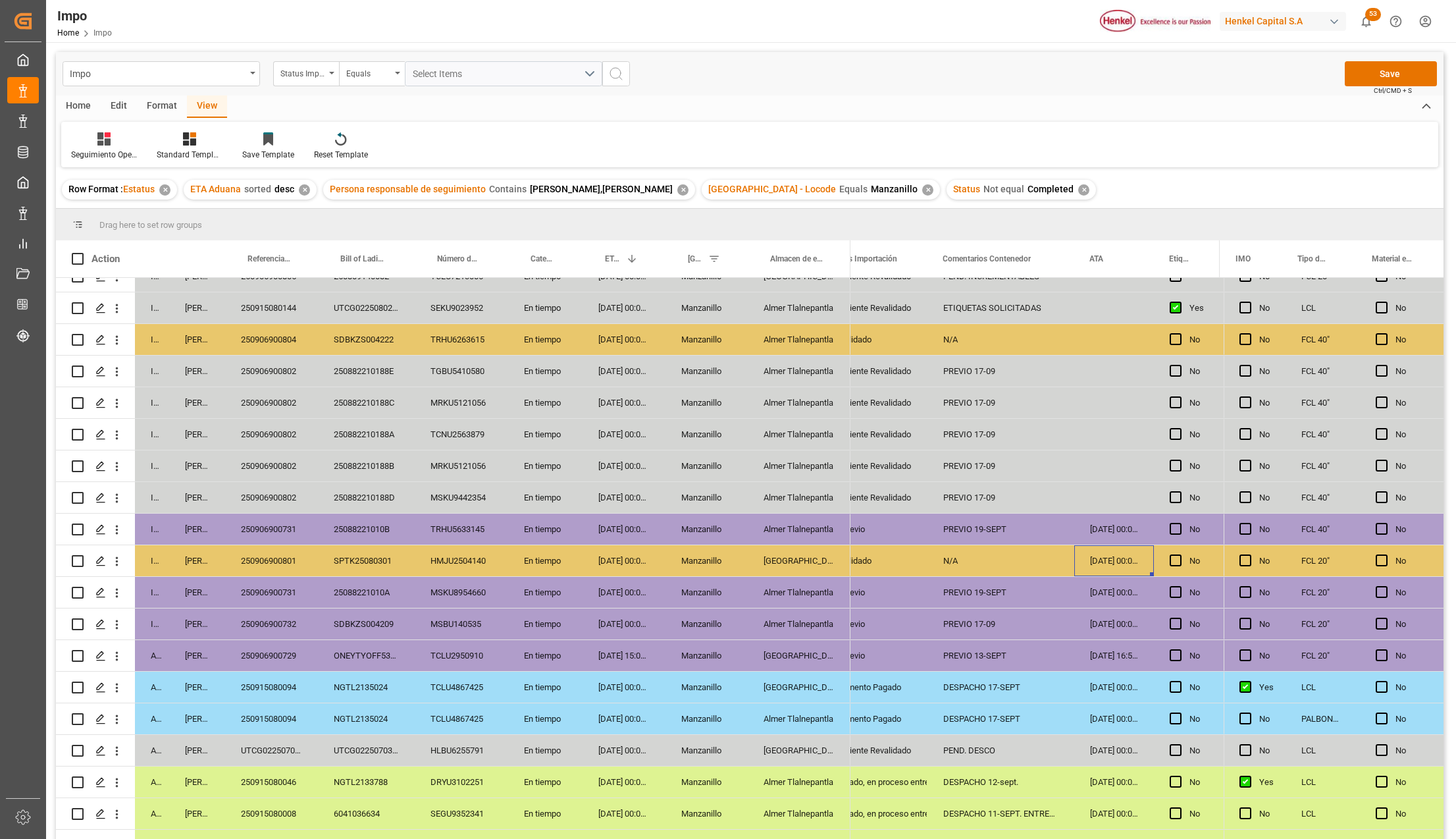
click at [391, 559] on div "SPTK25080301" at bounding box center [366, 561] width 96 height 31
click at [1040, 555] on div "N/A" at bounding box center [1000, 561] width 147 height 31
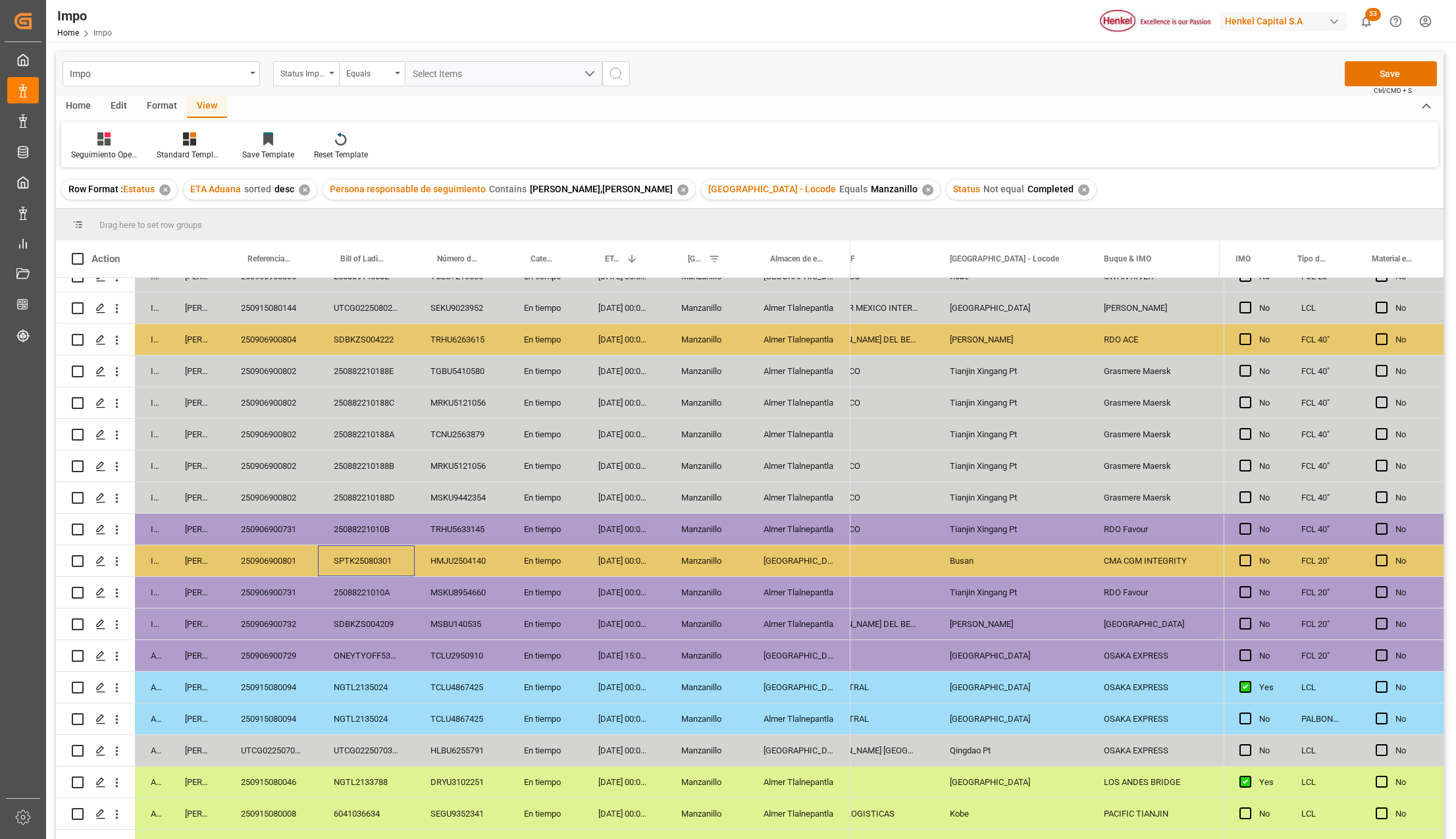
click at [370, 566] on div "SPTK25080301" at bounding box center [366, 561] width 96 height 31
click at [444, 556] on div "HMJU2504140" at bounding box center [461, 561] width 93 height 31
click at [292, 564] on div "250906900801" at bounding box center [271, 561] width 93 height 31
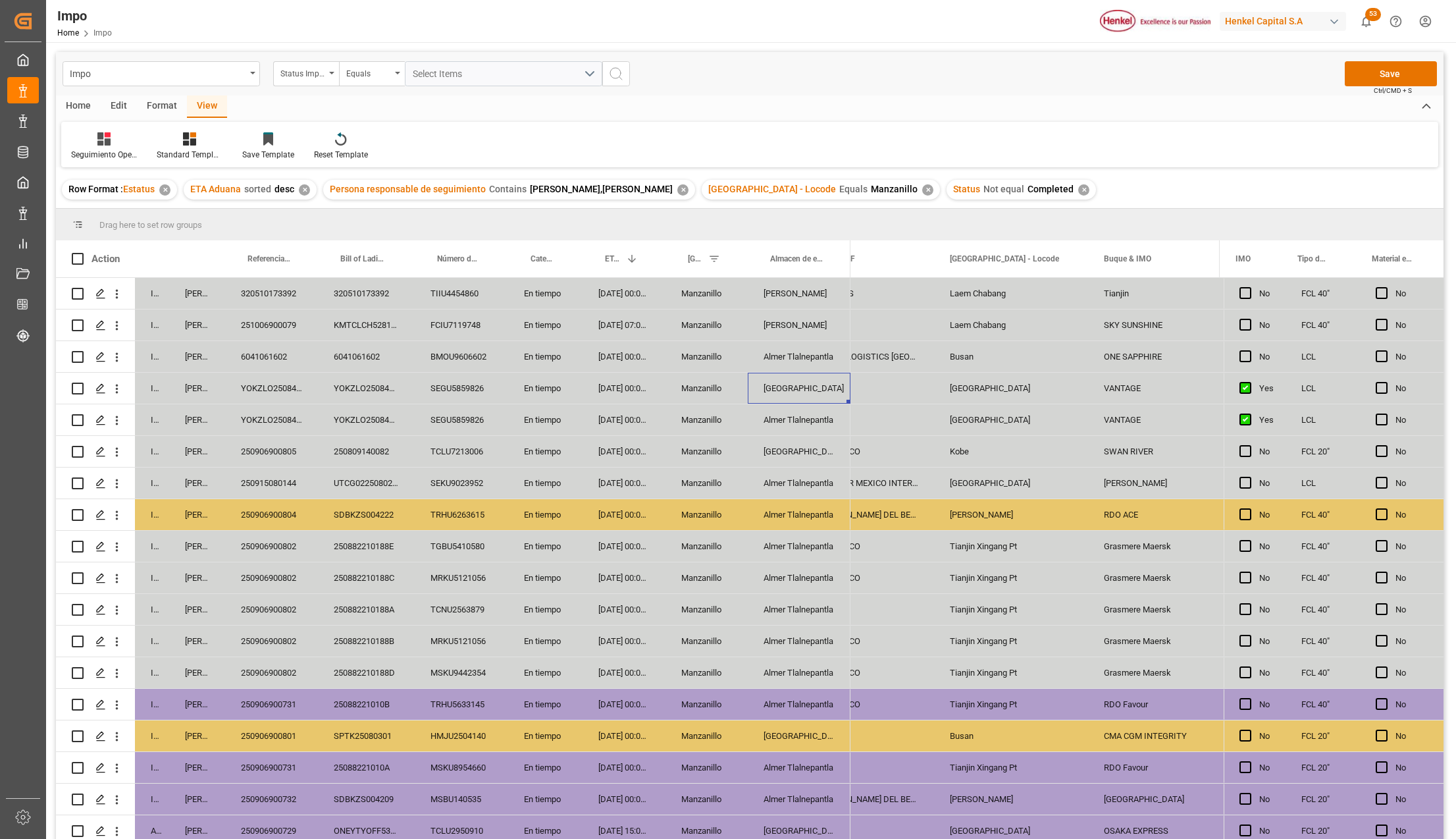
click at [815, 395] on div "[GEOGRAPHIC_DATA]" at bounding box center [798, 388] width 103 height 31
click at [809, 414] on div "Almer Tlalnepantla" at bounding box center [798, 420] width 103 height 31
click at [287, 379] on div "YOKZLO25084074" at bounding box center [271, 388] width 93 height 31
click at [283, 388] on input "YOKZLO25084074" at bounding box center [271, 395] width 71 height 25
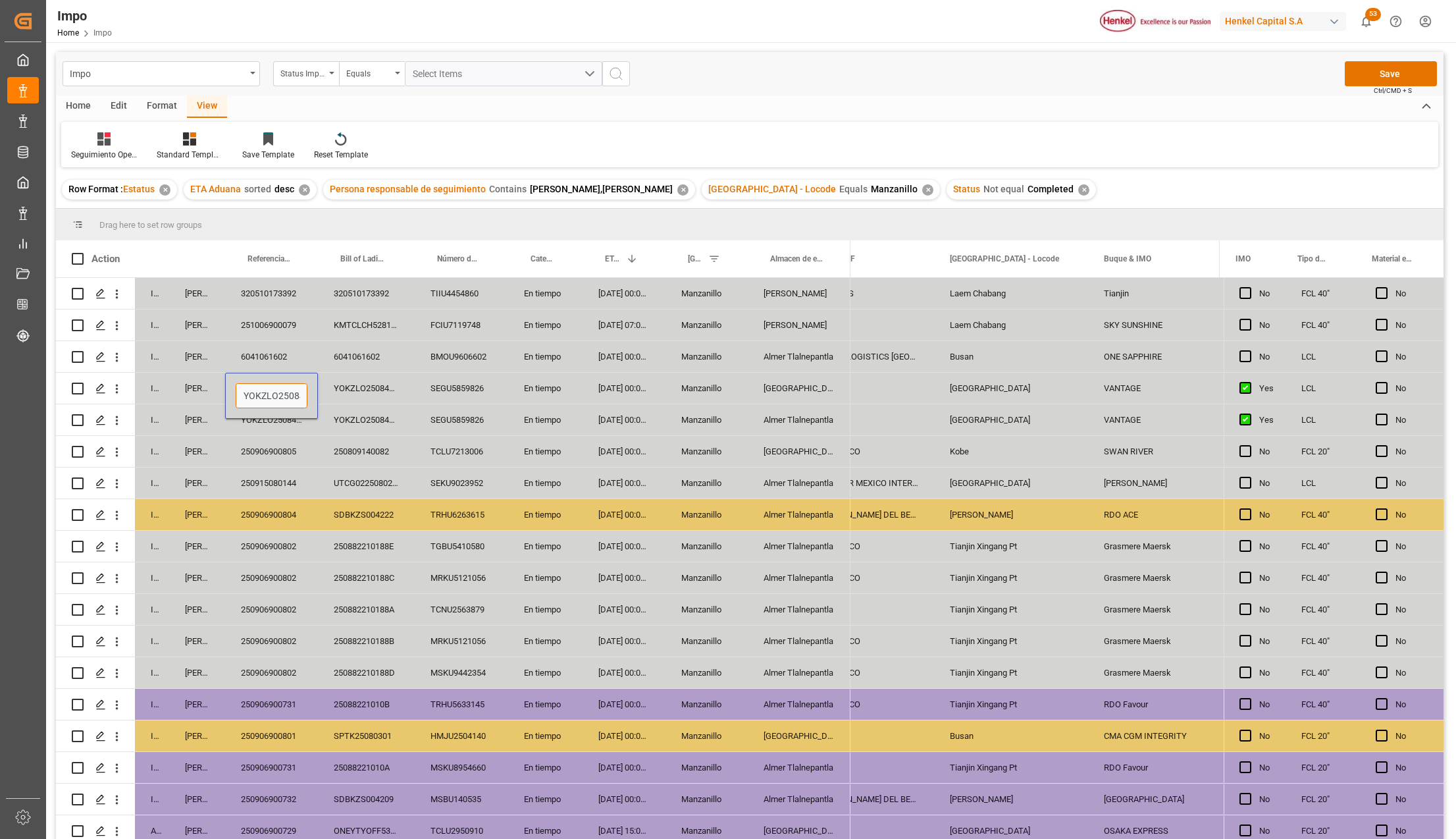
click at [283, 388] on input "YOKZLO25084074" at bounding box center [271, 395] width 71 height 25
paste input "250915080160"
type input "250915080160"
click at [289, 412] on div "YOKZLO25084074" at bounding box center [271, 420] width 93 height 31
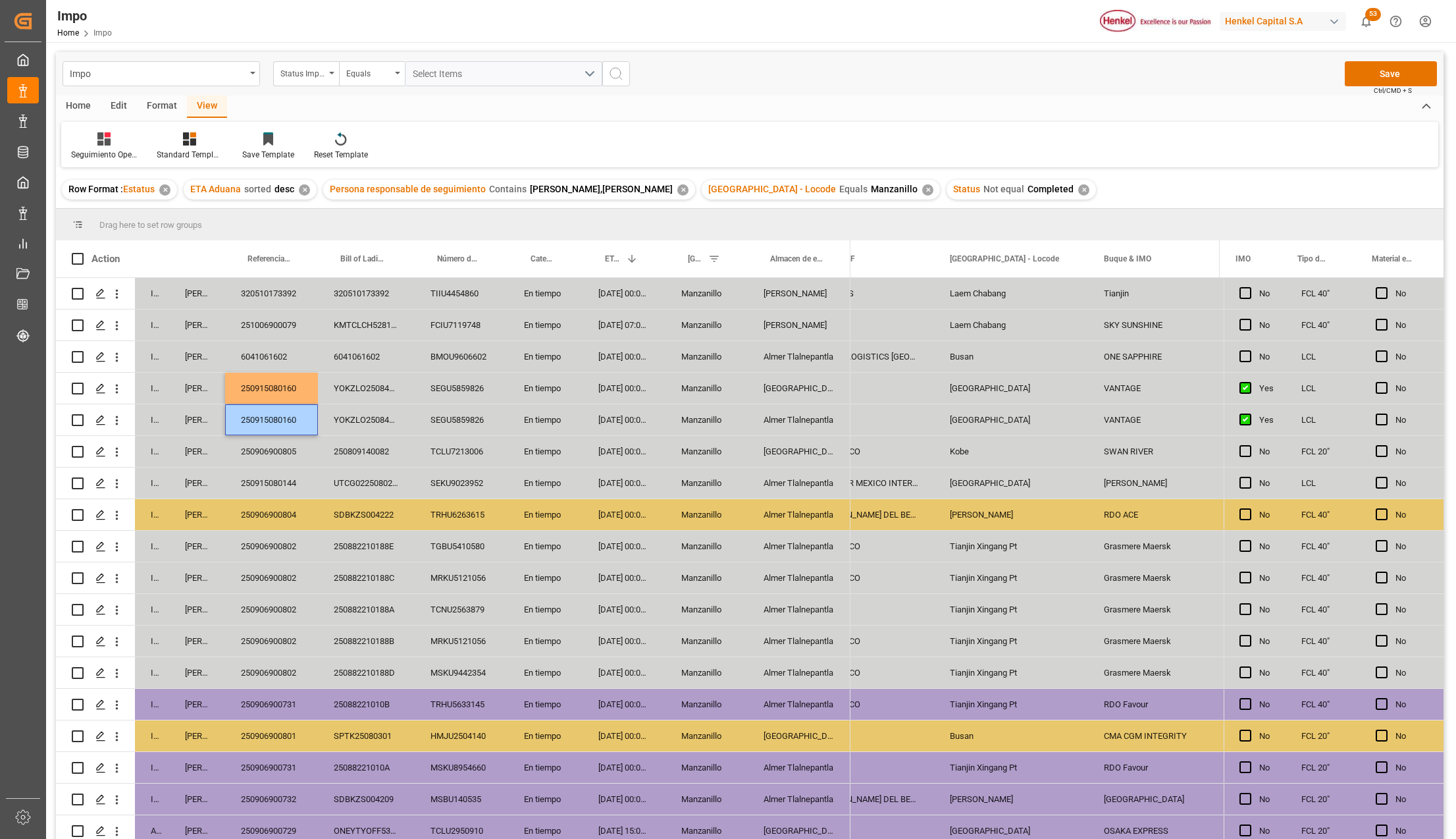
click at [447, 530] on div "TGBU5410580" at bounding box center [461, 546] width 93 height 31
click at [1381, 68] on button "Save" at bounding box center [1390, 74] width 92 height 25
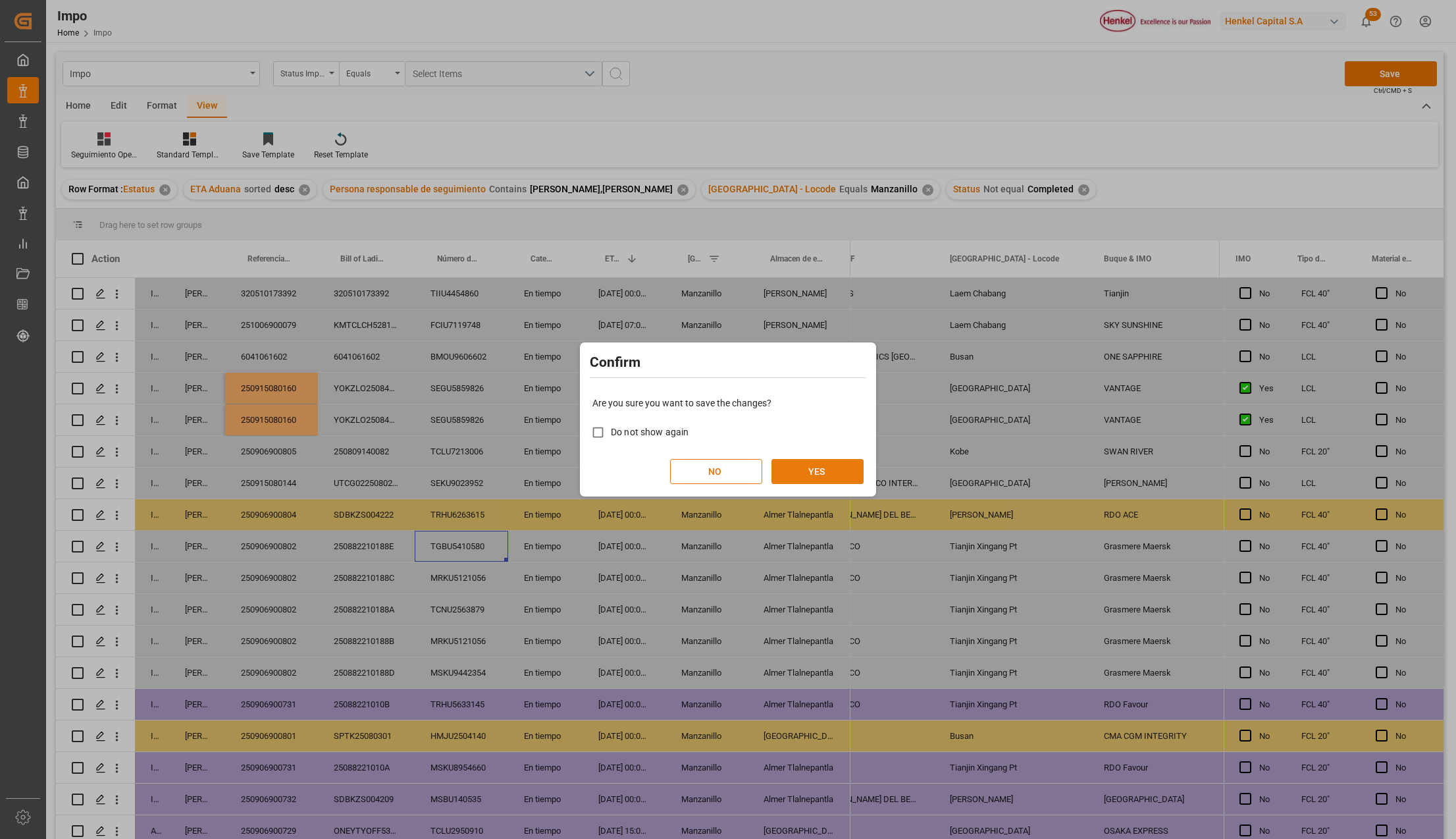
click at [810, 469] on button "YES" at bounding box center [817, 471] width 92 height 25
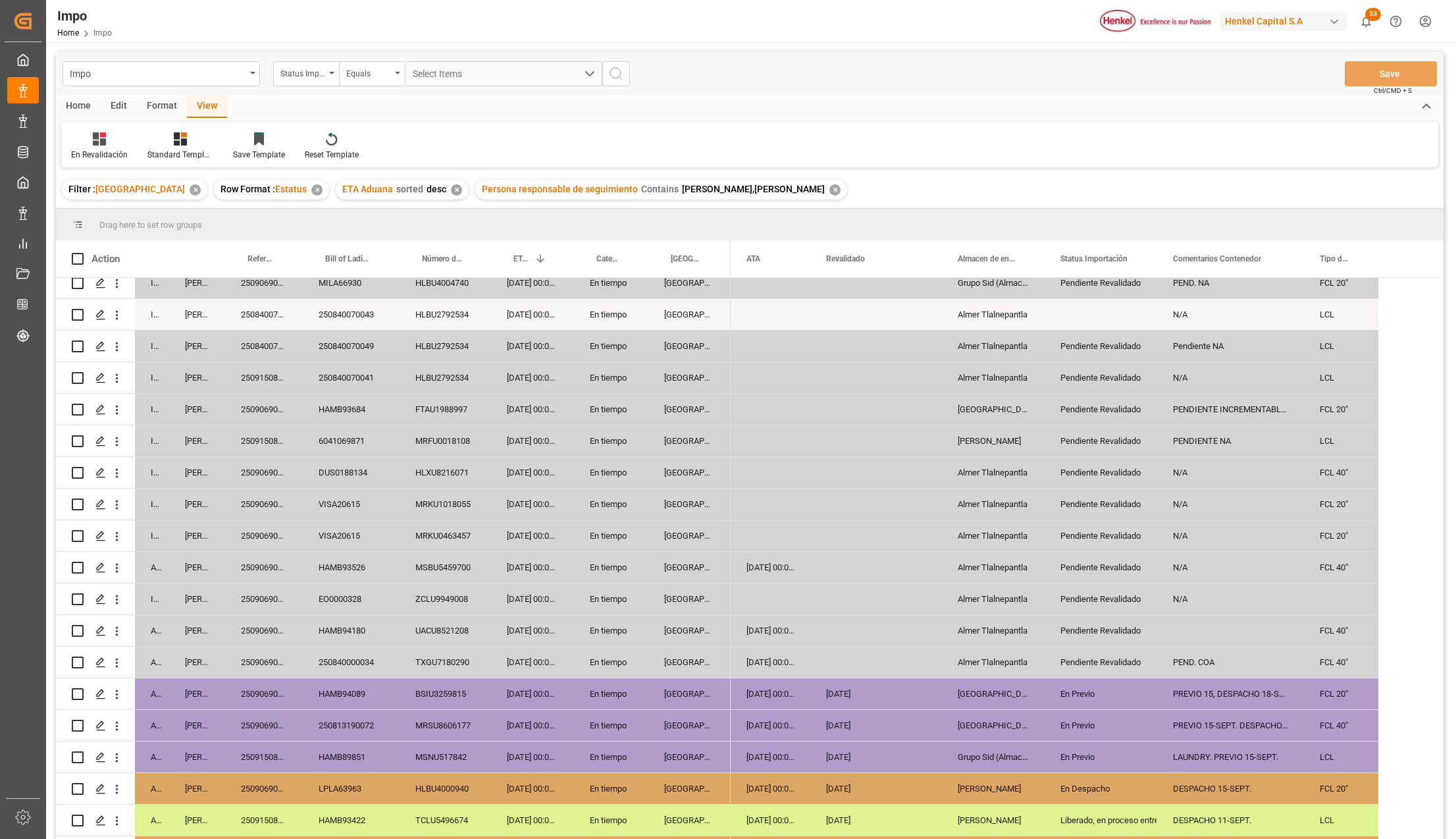
scroll to position [319, 0]
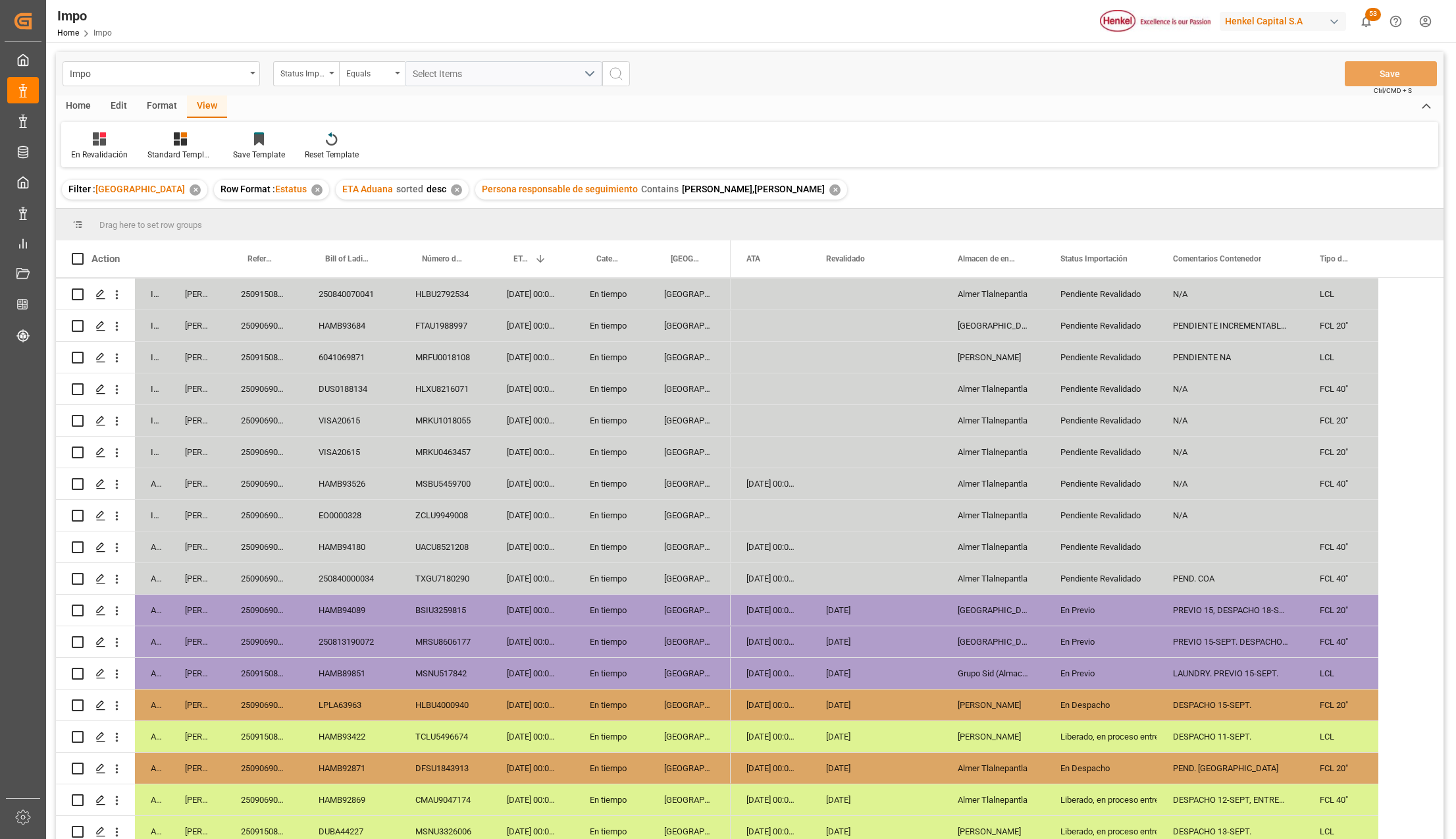
click at [545, 611] on div "[DATE] 00:00:00" at bounding box center [532, 610] width 83 height 31
click at [749, 476] on div "[DATE] 00:00:00" at bounding box center [770, 483] width 80 height 31
click at [770, 510] on div "Press SPACE to select this row." at bounding box center [770, 515] width 80 height 31
click at [1368, 62] on button "Save" at bounding box center [1390, 74] width 92 height 25
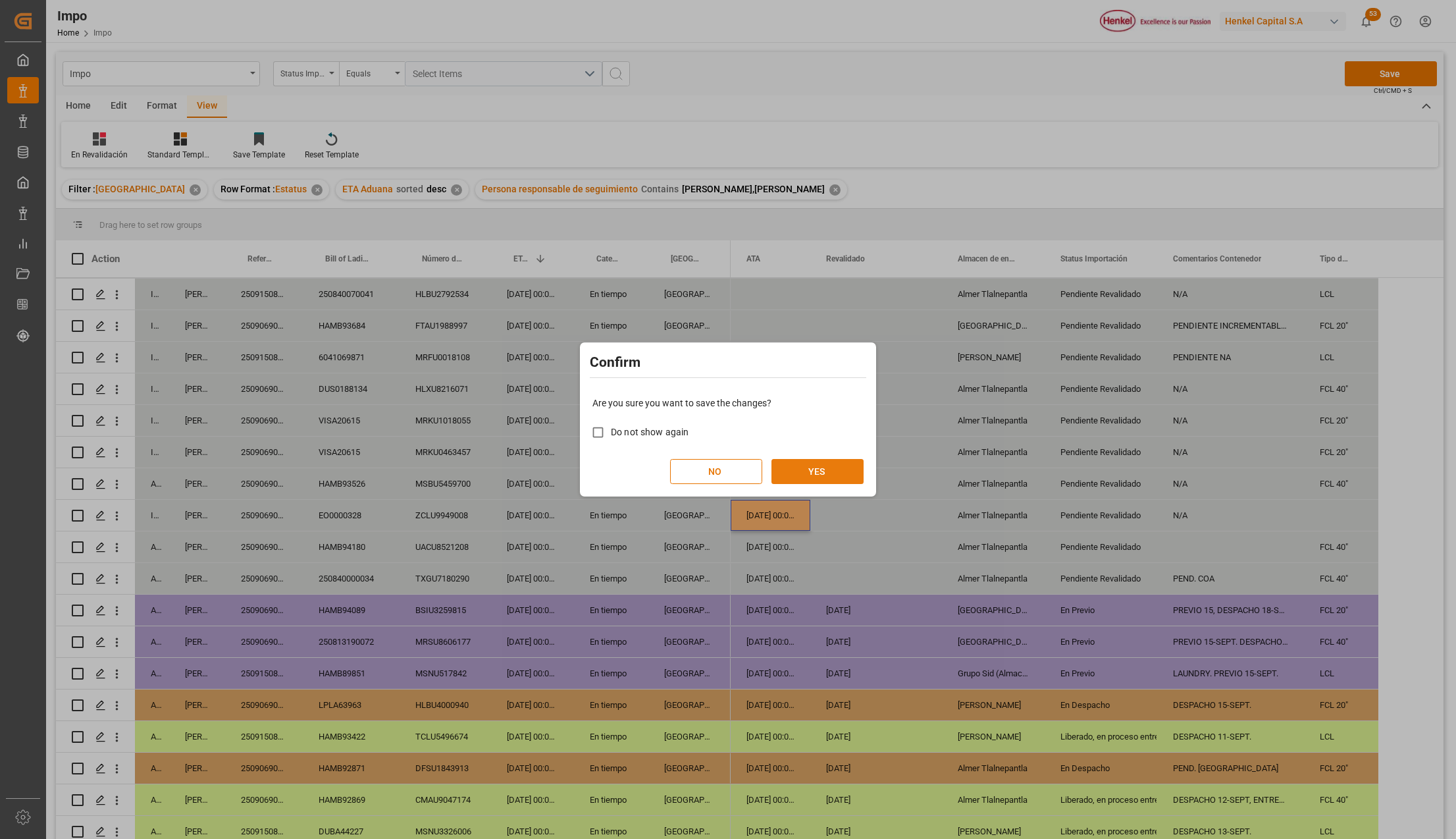
click at [815, 465] on button "YES" at bounding box center [817, 471] width 92 height 25
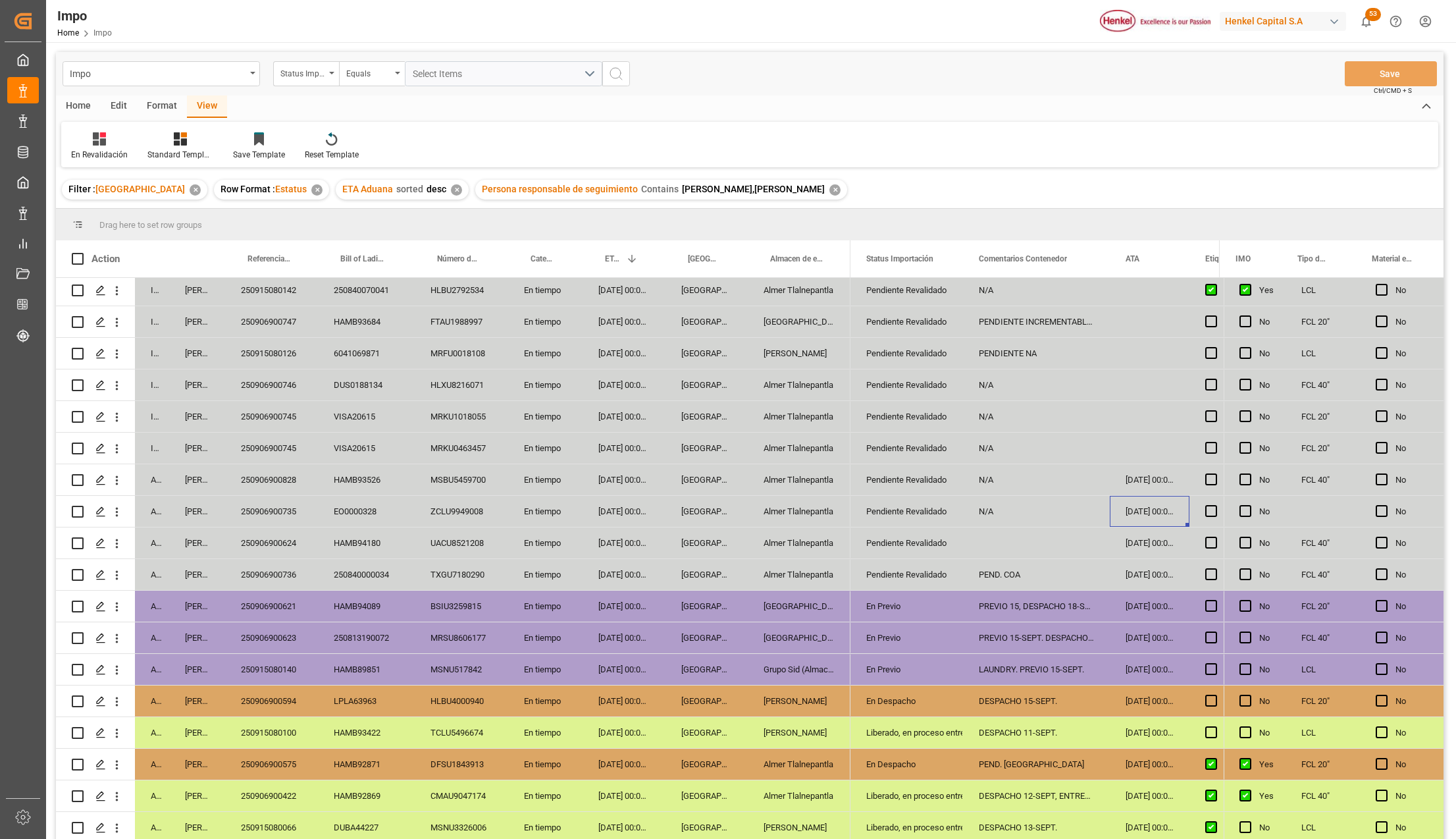
click at [442, 465] on div "MSBU5459700" at bounding box center [461, 480] width 93 height 31
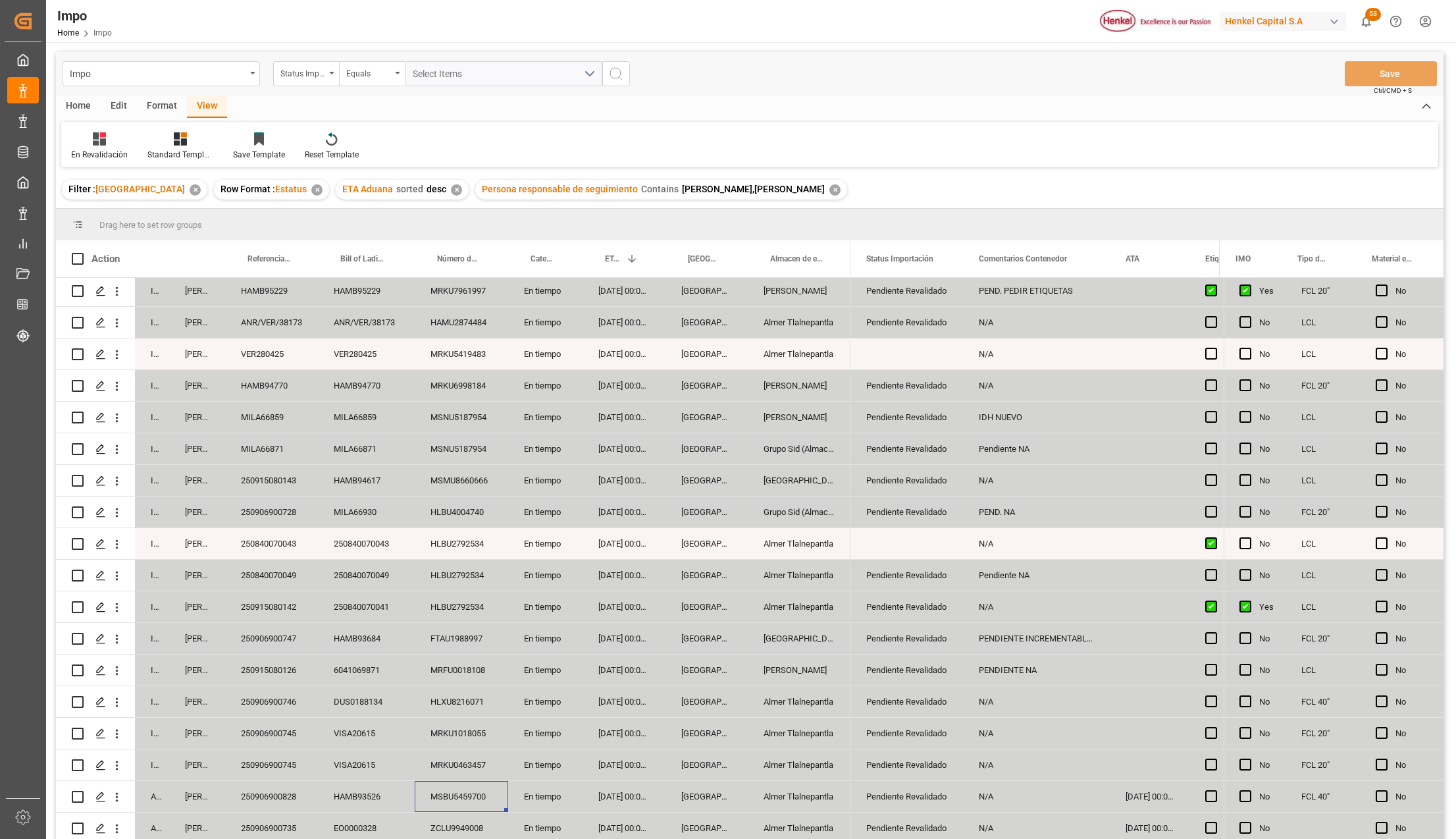
scroll to position [0, 0]
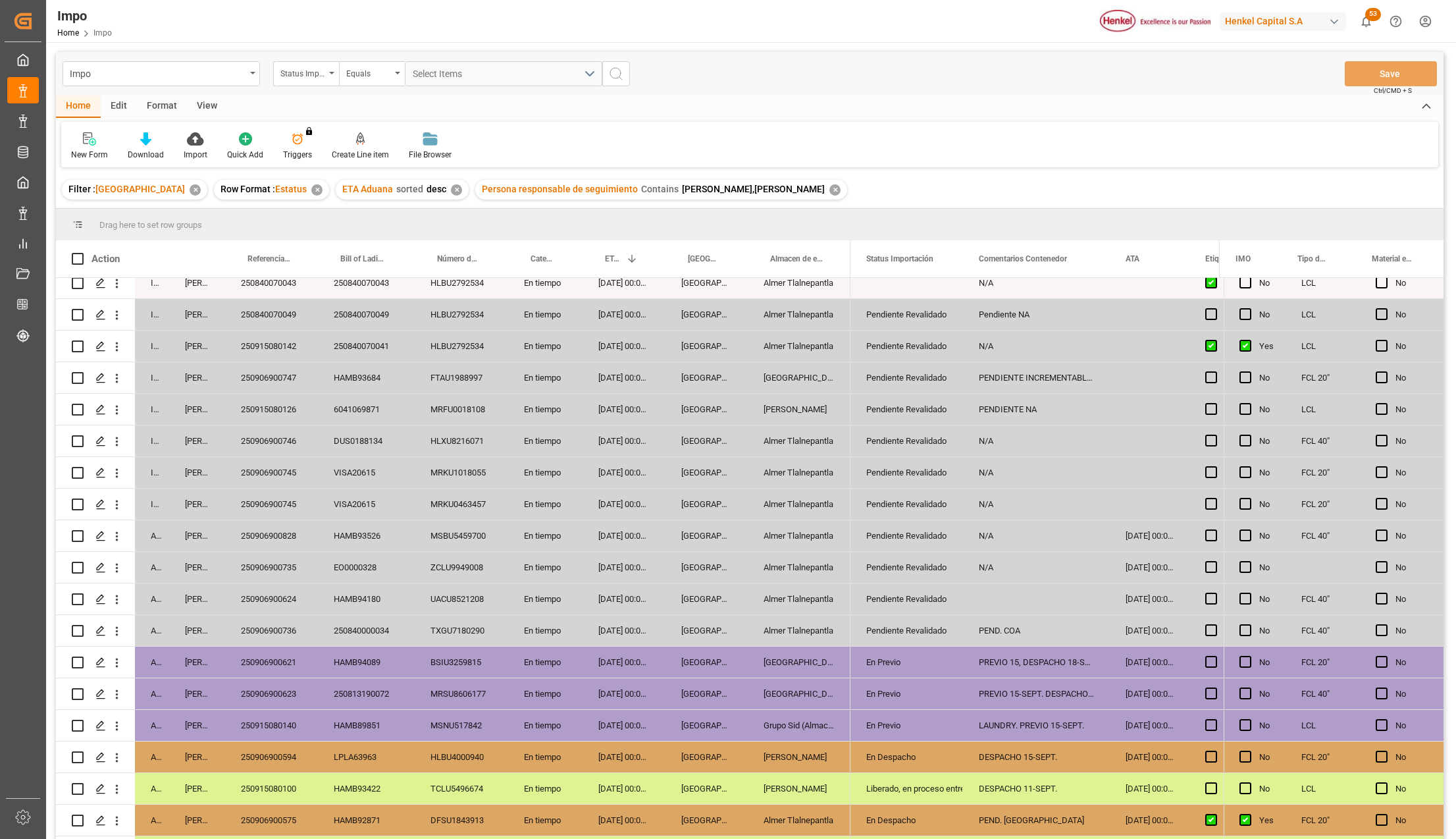
scroll to position [324, 0]
